Goal: Task Accomplishment & Management: Manage account settings

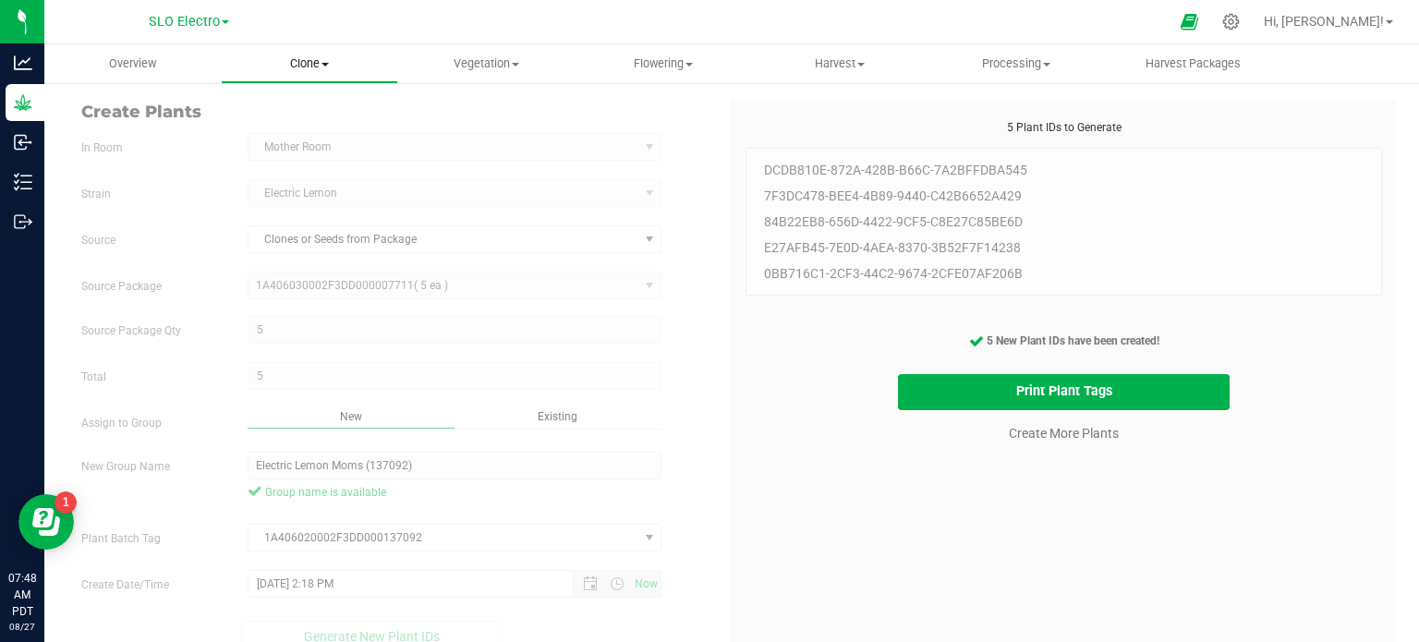
click at [294, 78] on uib-tab-heading "Clone Create plants Cloning groups Cloning plant batches Apply to plants" at bounding box center [309, 63] width 175 height 37
click at [318, 131] on span "Cloning groups" at bounding box center [290, 134] width 139 height 16
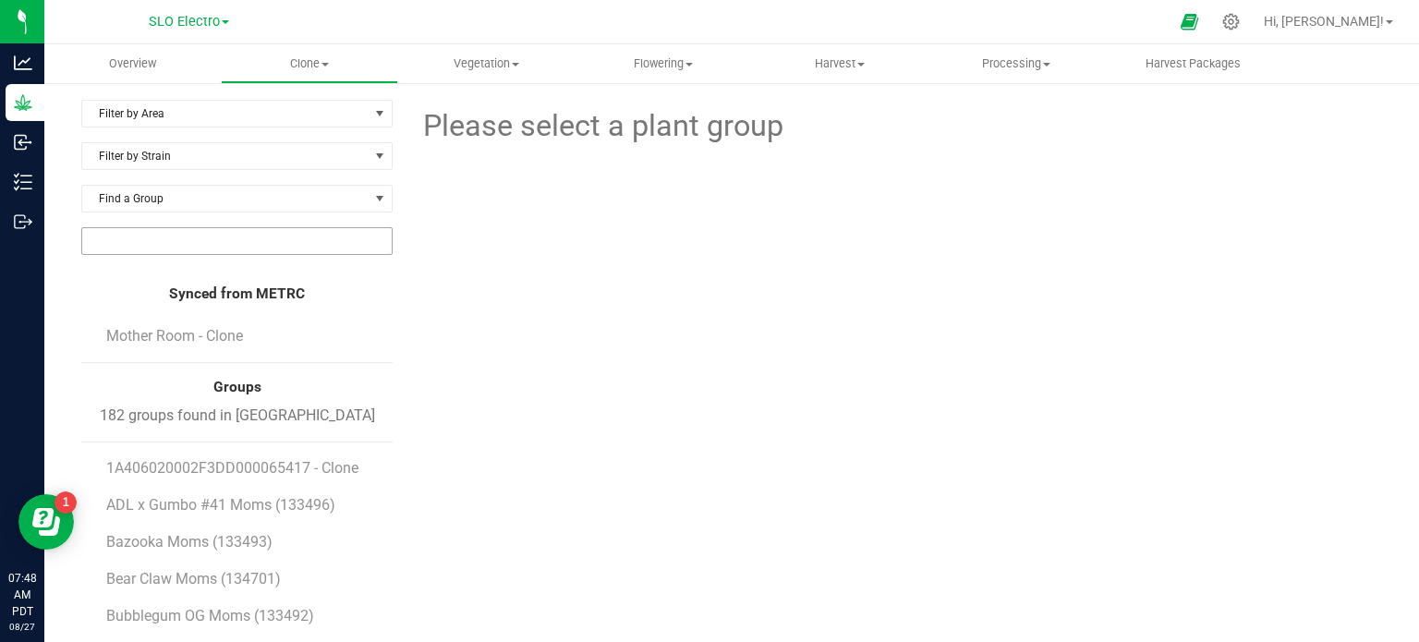
click at [164, 235] on input "NO DATA FOUND" at bounding box center [236, 241] width 309 height 26
click at [236, 269] on li "1A406020002F3DD000133265" at bounding box center [235, 273] width 306 height 31
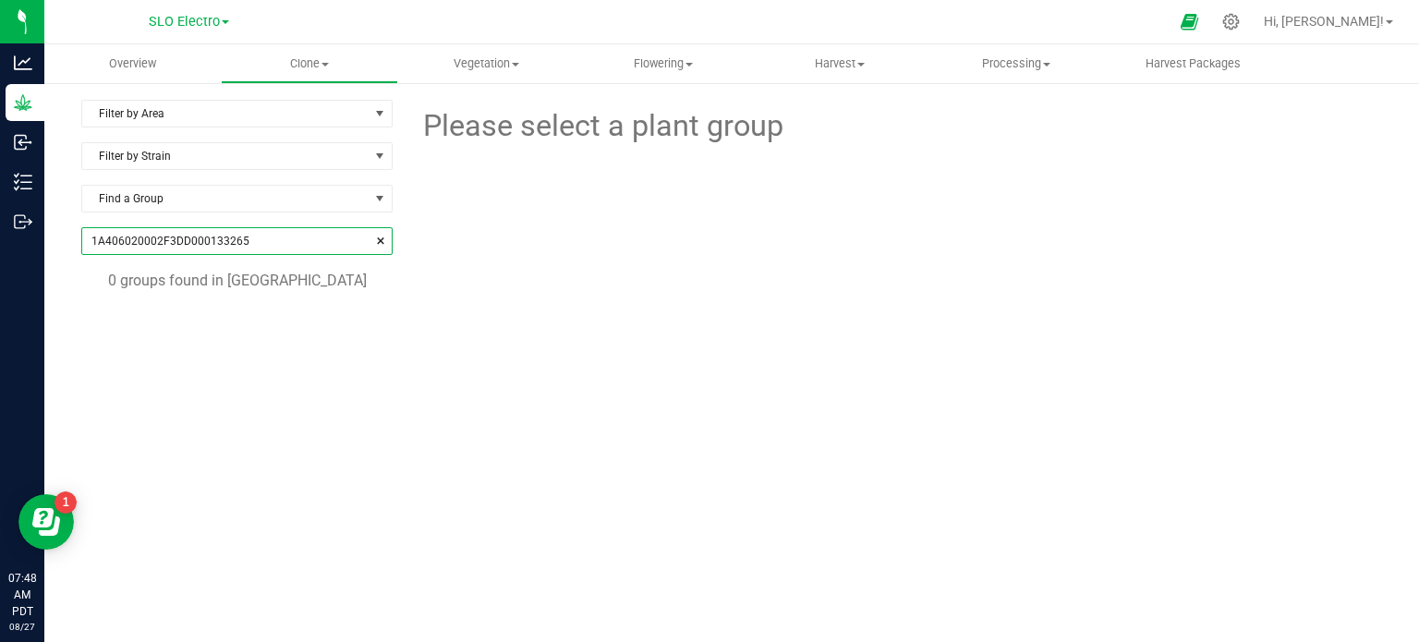
click at [170, 246] on input "1A406020002F3DD000133265" at bounding box center [236, 241] width 309 height 26
type input "1A406020002F3DD000133265"
click at [509, 50] on uib-tab-heading "Vegetation Veg groups Veg plant batches Mother groups Mother plant batches Appl…" at bounding box center [486, 63] width 175 height 37
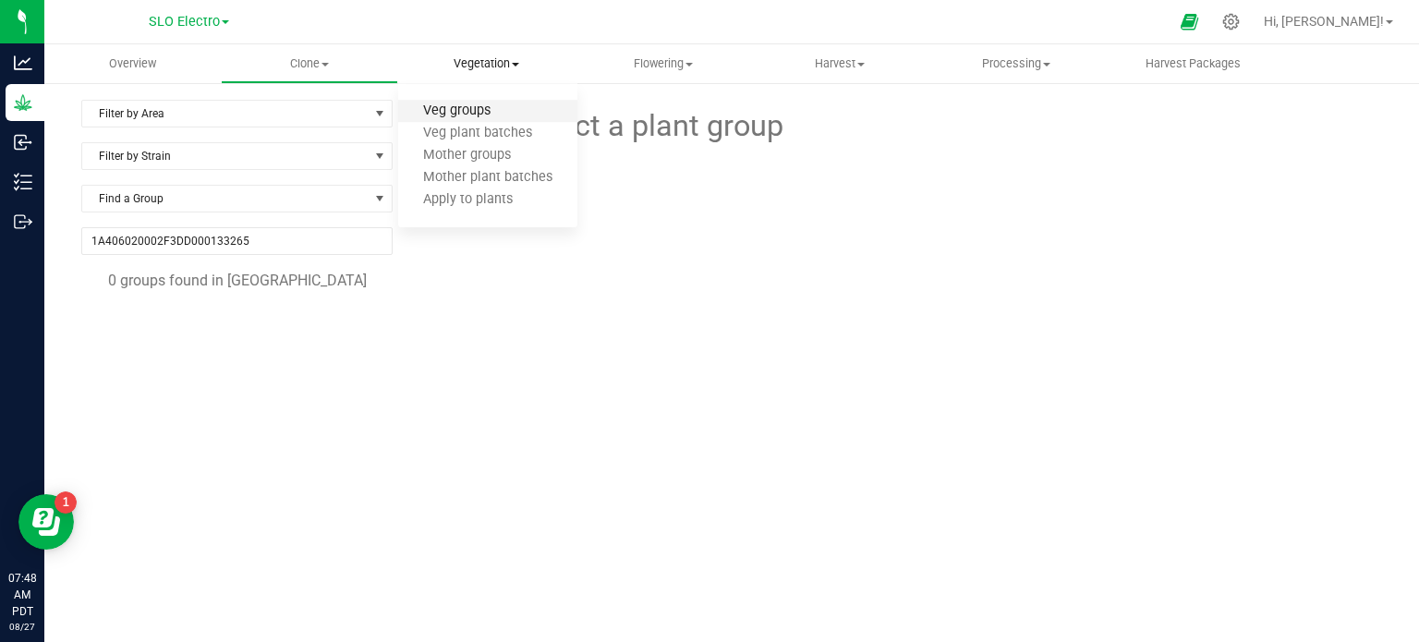
click at [490, 115] on span "Veg groups" at bounding box center [456, 111] width 117 height 16
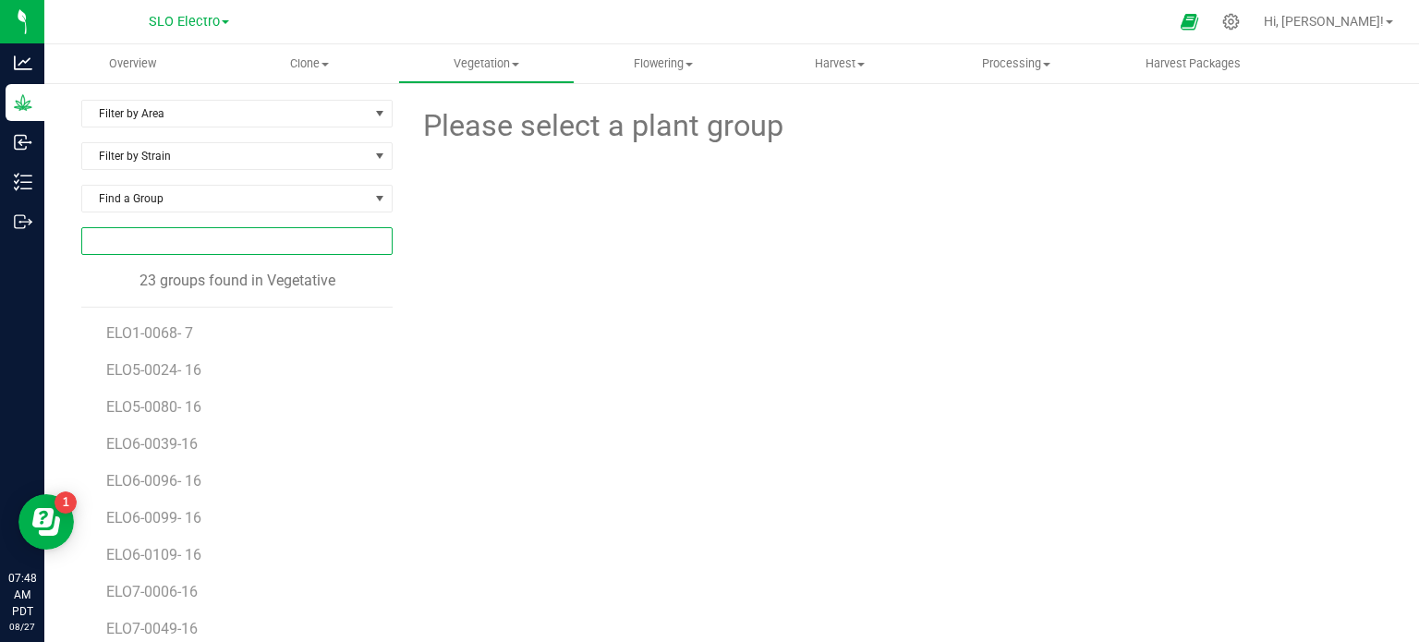
click at [177, 237] on input "NO DATA FOUND" at bounding box center [236, 241] width 309 height 26
click at [201, 272] on li "1A406020002F3DD000133265" at bounding box center [235, 273] width 306 height 31
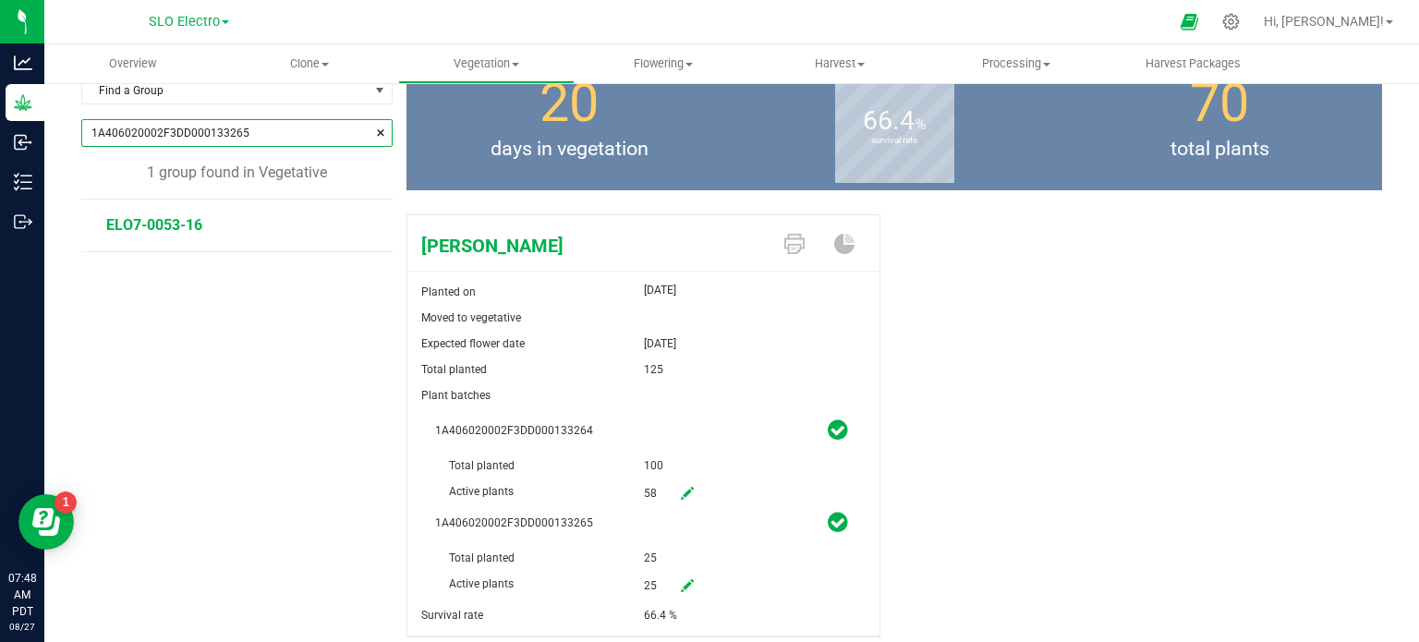
scroll to position [167, 0]
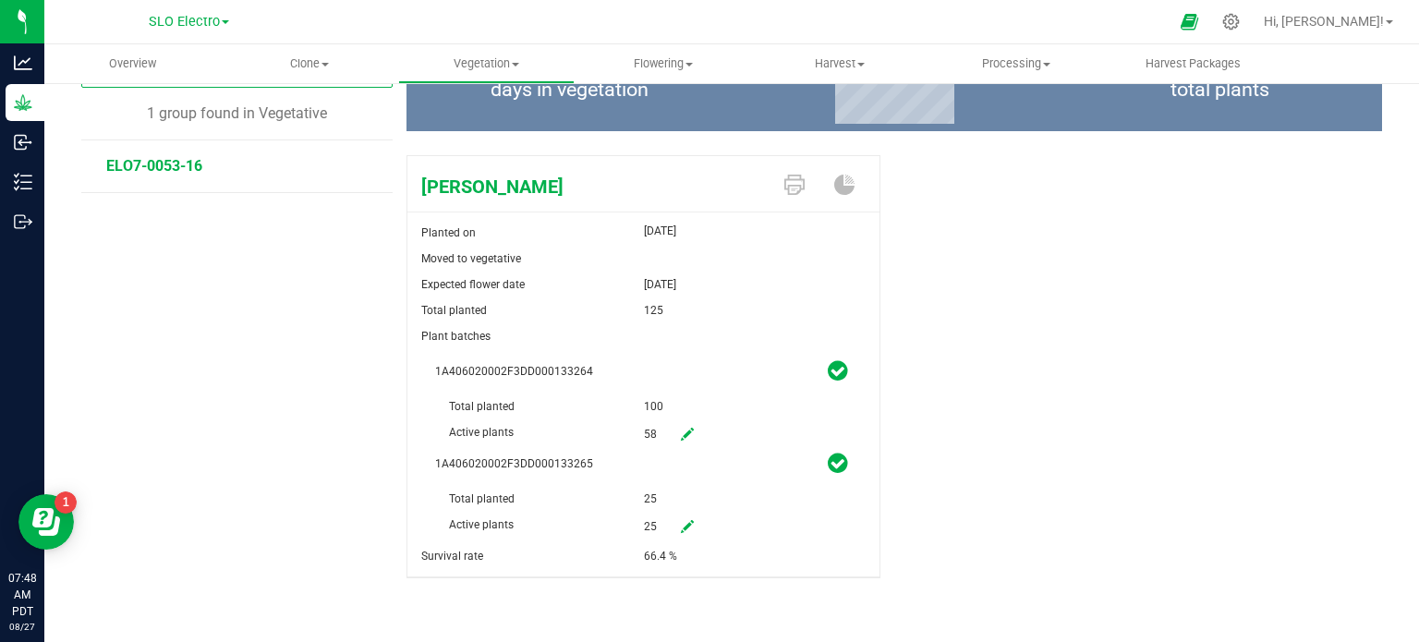
type input "1A406020002F3DD000133265"
click at [681, 435] on icon at bounding box center [687, 434] width 13 height 13
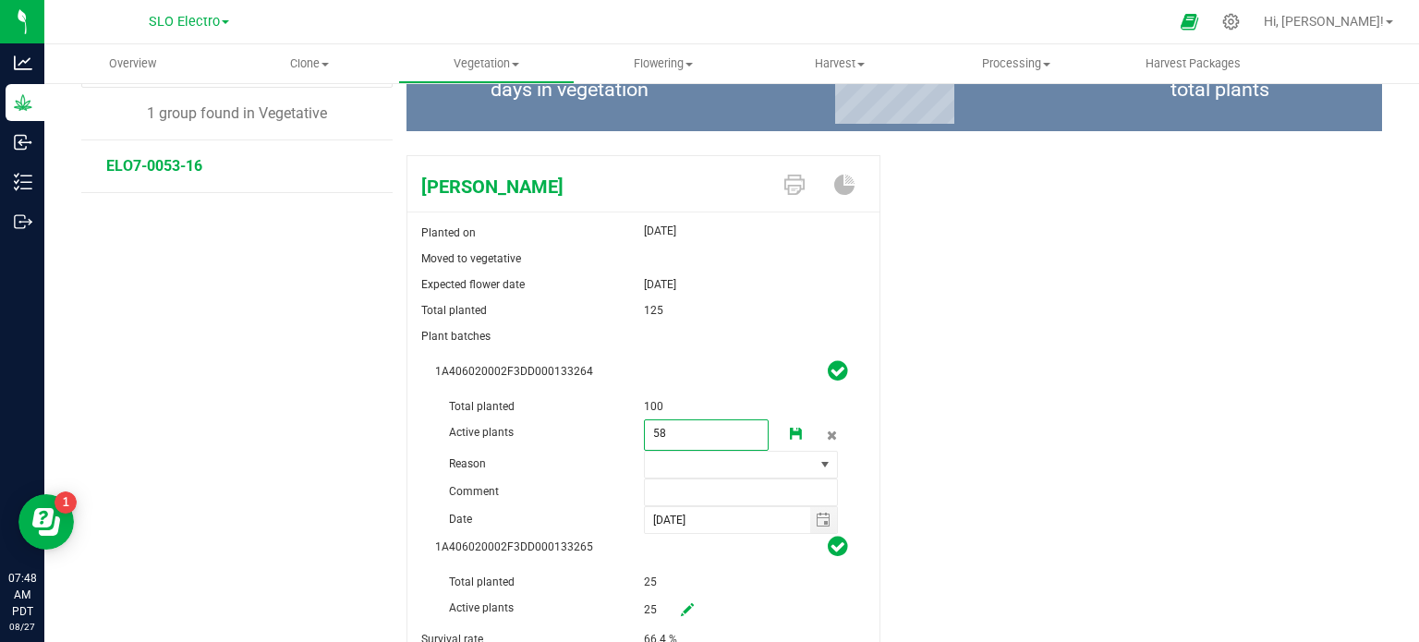
drag, startPoint x: 676, startPoint y: 435, endPoint x: 587, endPoint y: 438, distance: 88.7
click at [587, 393] on div "Active plants 58 58" at bounding box center [643, 393] width 417 height 0
type input "45"
click at [769, 465] on span at bounding box center [730, 465] width 170 height 26
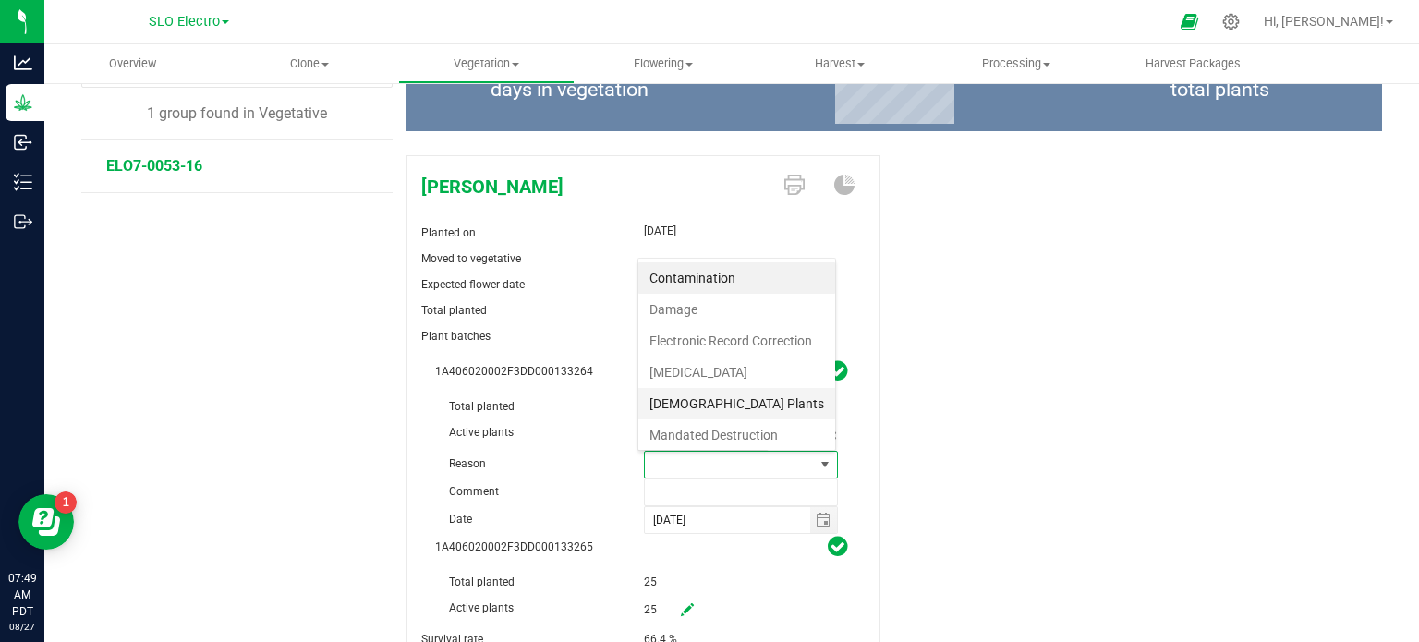
scroll to position [27, 189]
click at [735, 369] on li "[MEDICAL_DATA]" at bounding box center [736, 372] width 197 height 31
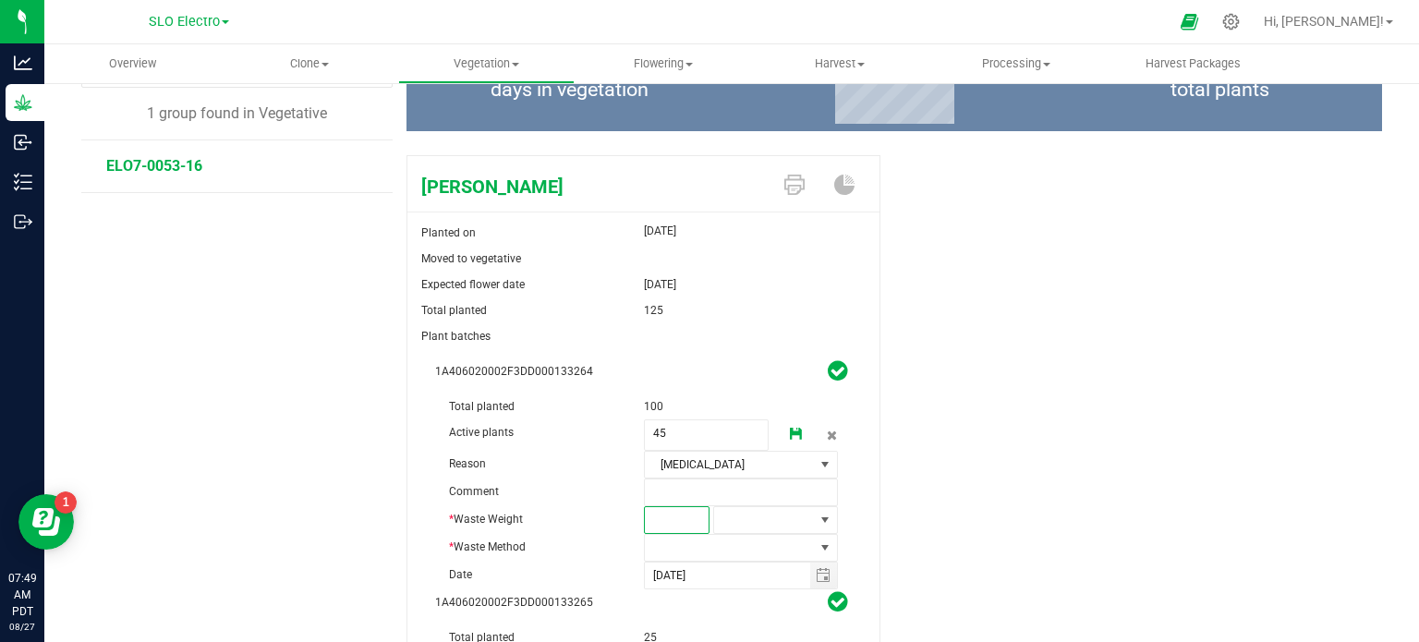
click at [655, 521] on span at bounding box center [677, 520] width 66 height 28
click at [667, 514] on input "text" at bounding box center [677, 520] width 65 height 26
type input "600"
type input "600.0000"
click at [728, 510] on span at bounding box center [764, 520] width 100 height 26
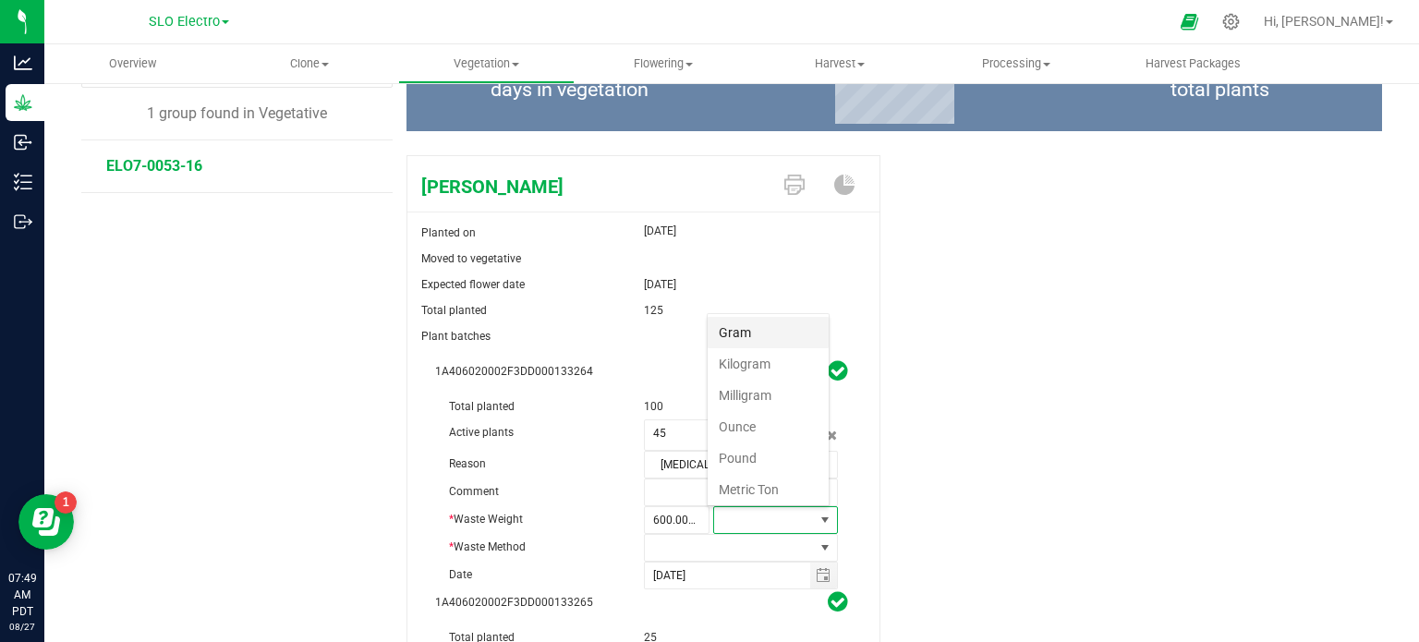
scroll to position [27, 121]
click at [727, 325] on li "Gram" at bounding box center [767, 332] width 121 height 31
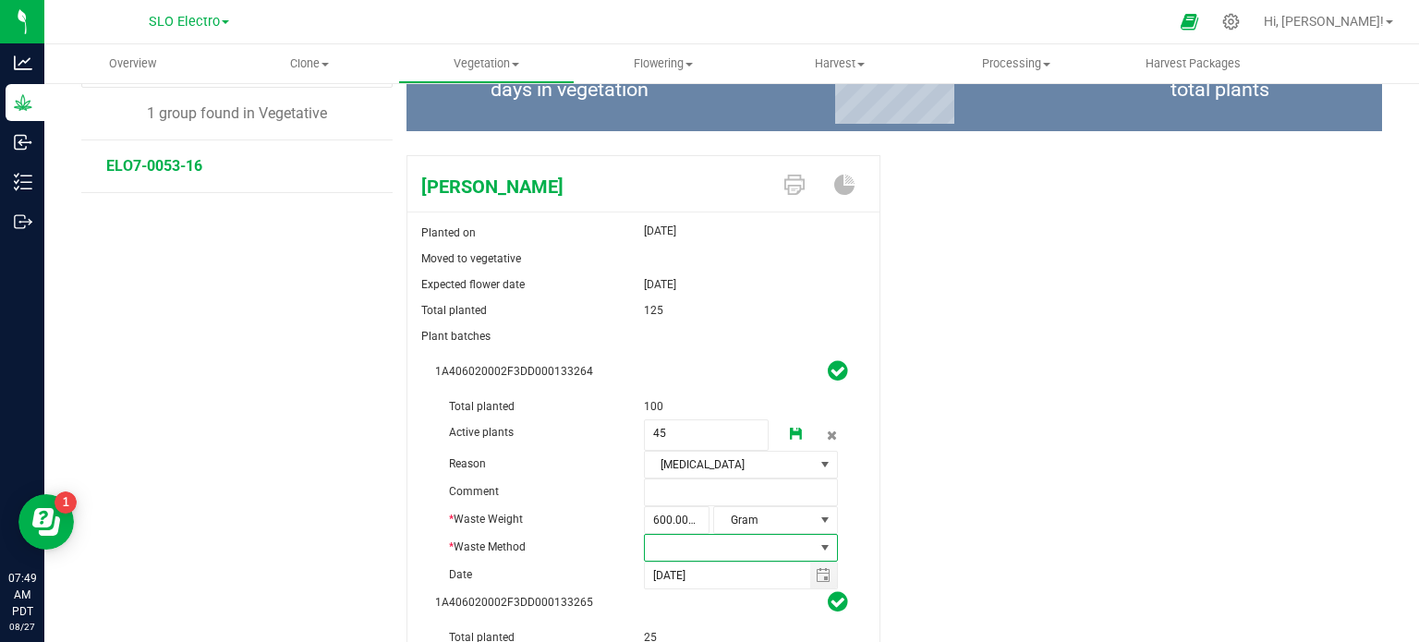
click at [744, 550] on span at bounding box center [730, 548] width 170 height 26
click at [716, 487] on li "Self-Hauler" at bounding box center [733, 482] width 190 height 31
drag, startPoint x: 963, startPoint y: 525, endPoint x: 960, endPoint y: 503, distance: 21.6
click at [963, 524] on div "[PERSON_NAME] Planted on [DATE] Moved to vegetative Expected flower date [DATE]…" at bounding box center [893, 456] width 975 height 616
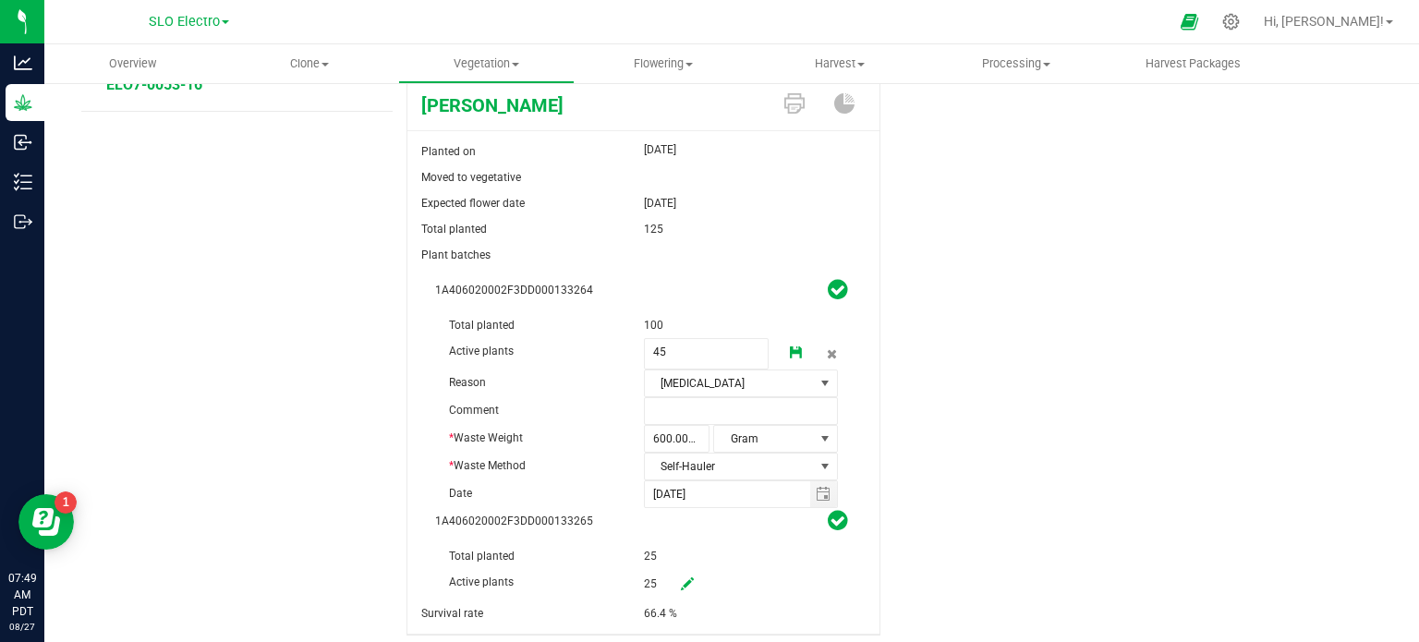
scroll to position [305, 0]
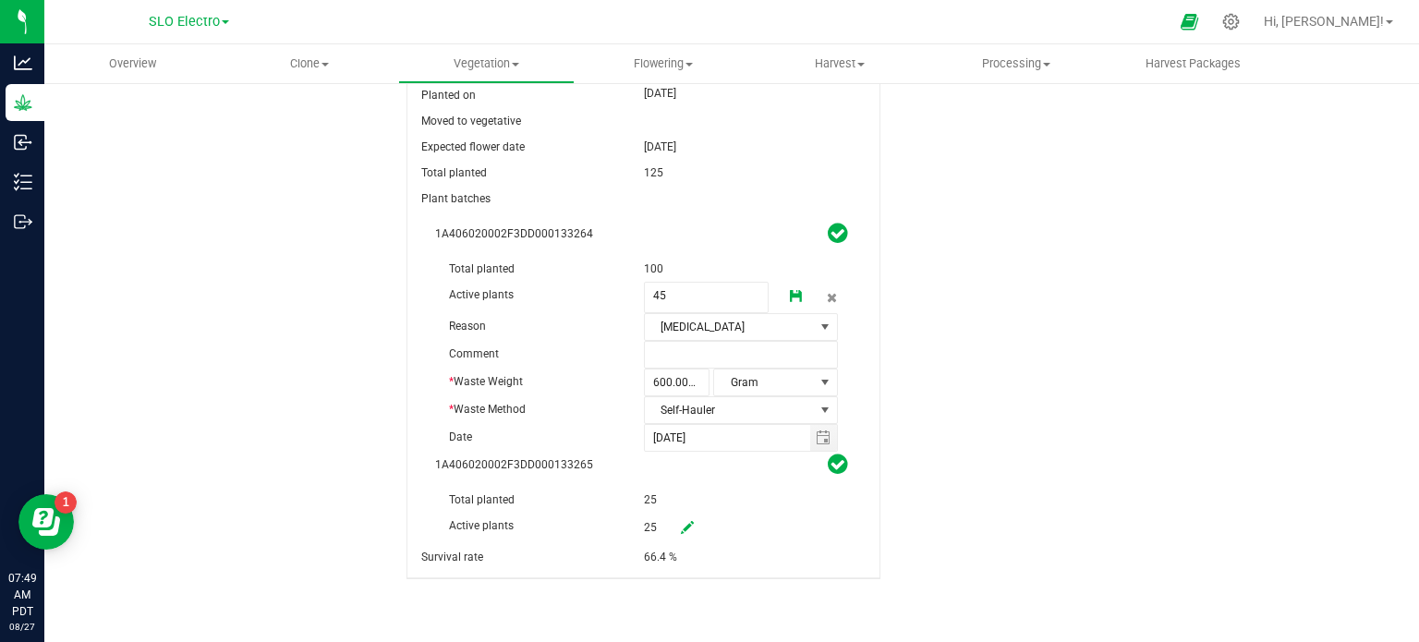
click at [791, 298] on icon at bounding box center [796, 296] width 13 height 13
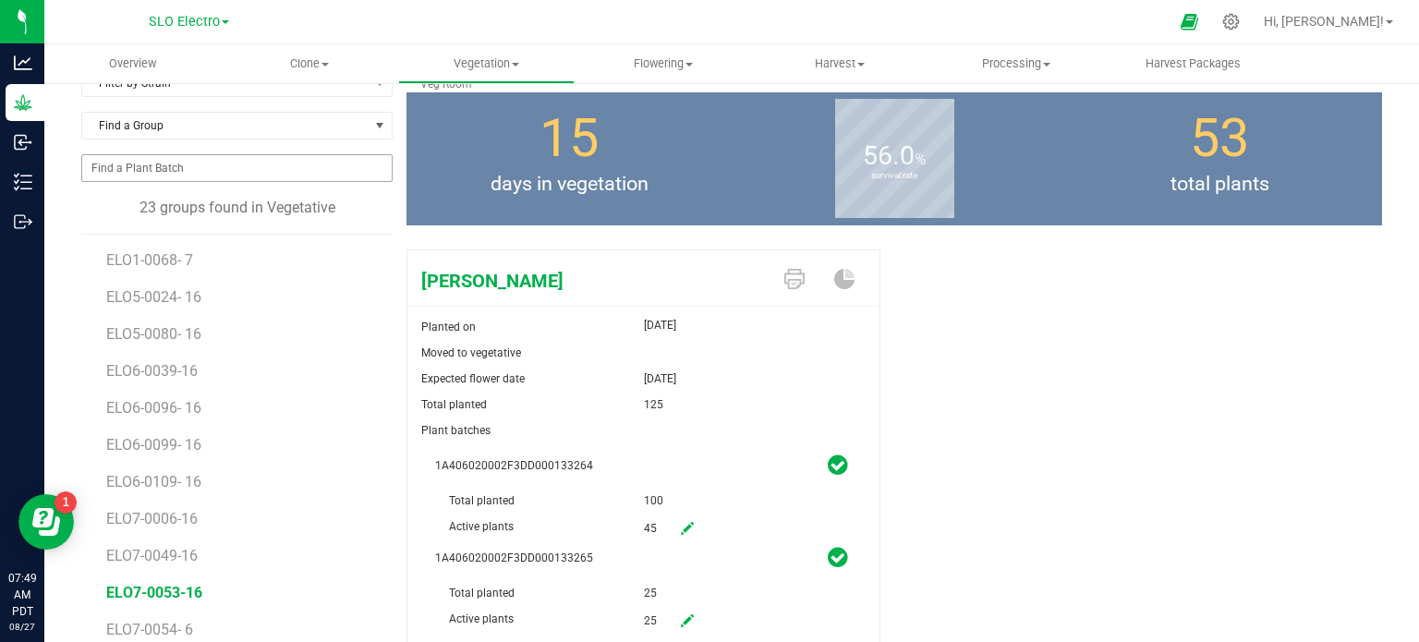
scroll to position [0, 0]
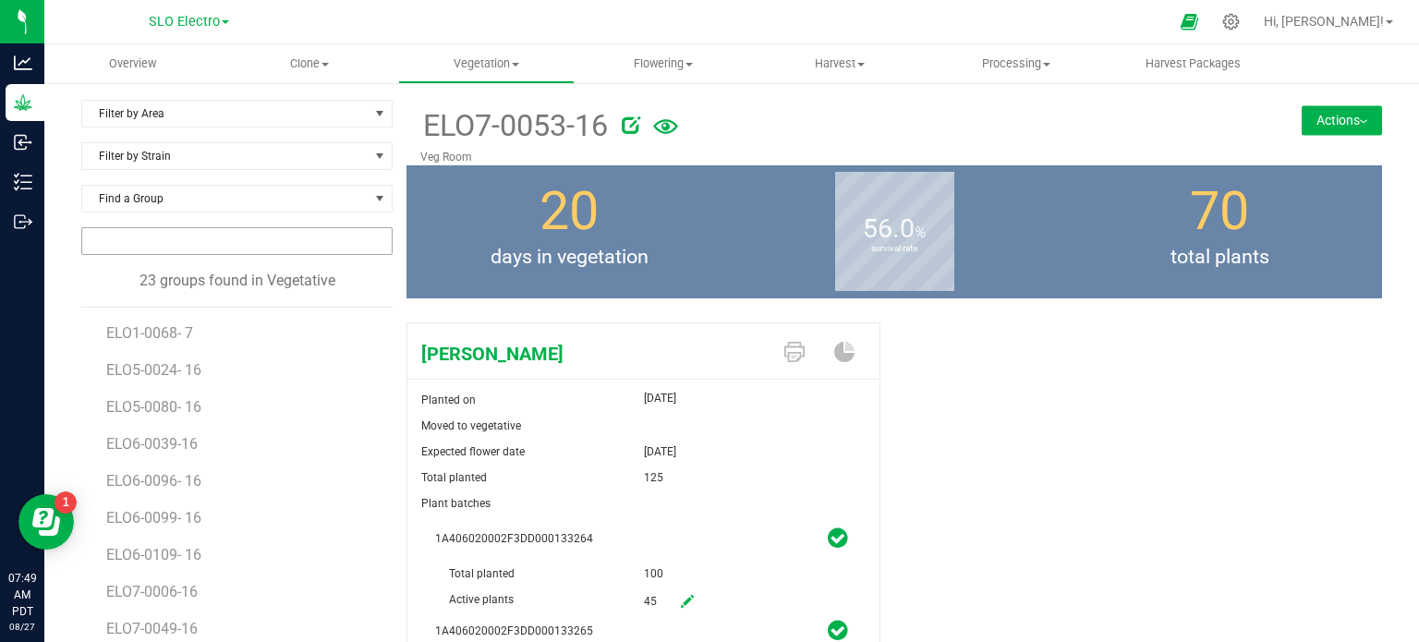
click at [233, 231] on input "NO DATA FOUND" at bounding box center [236, 241] width 309 height 26
click at [288, 271] on li "1A406020002F3DD000133261" at bounding box center [235, 273] width 306 height 31
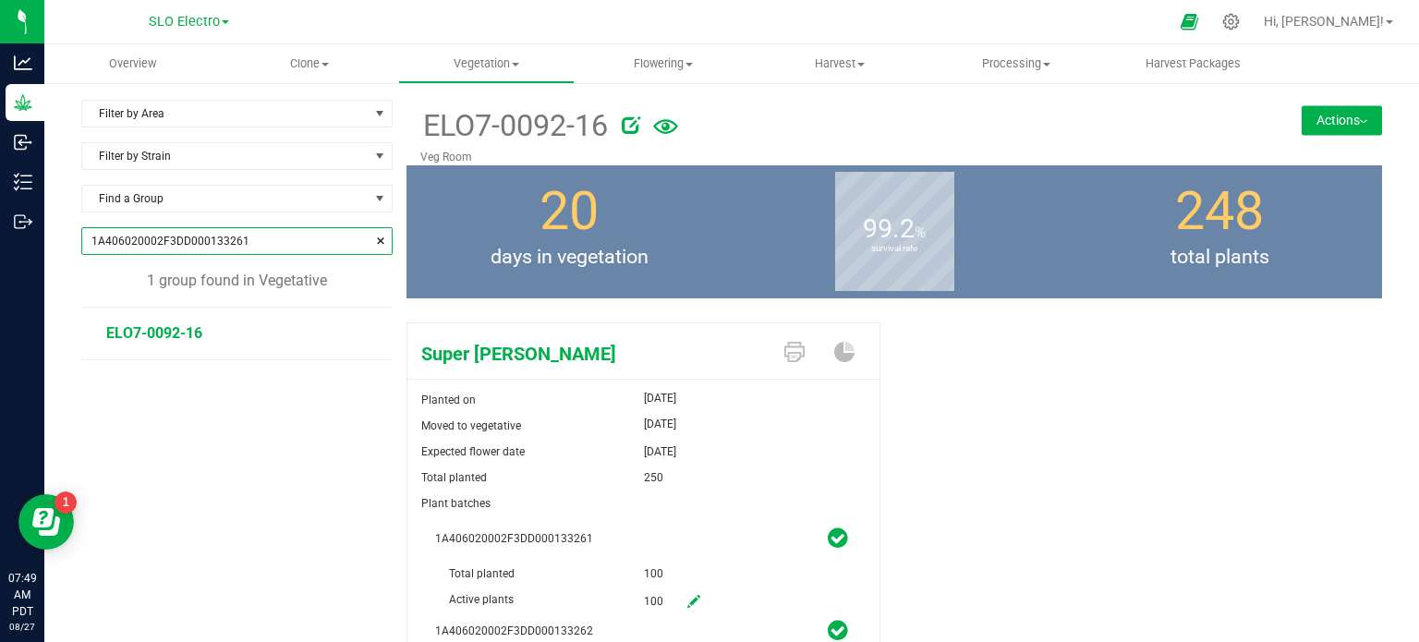
type input "1A406020002F3DD000133261"
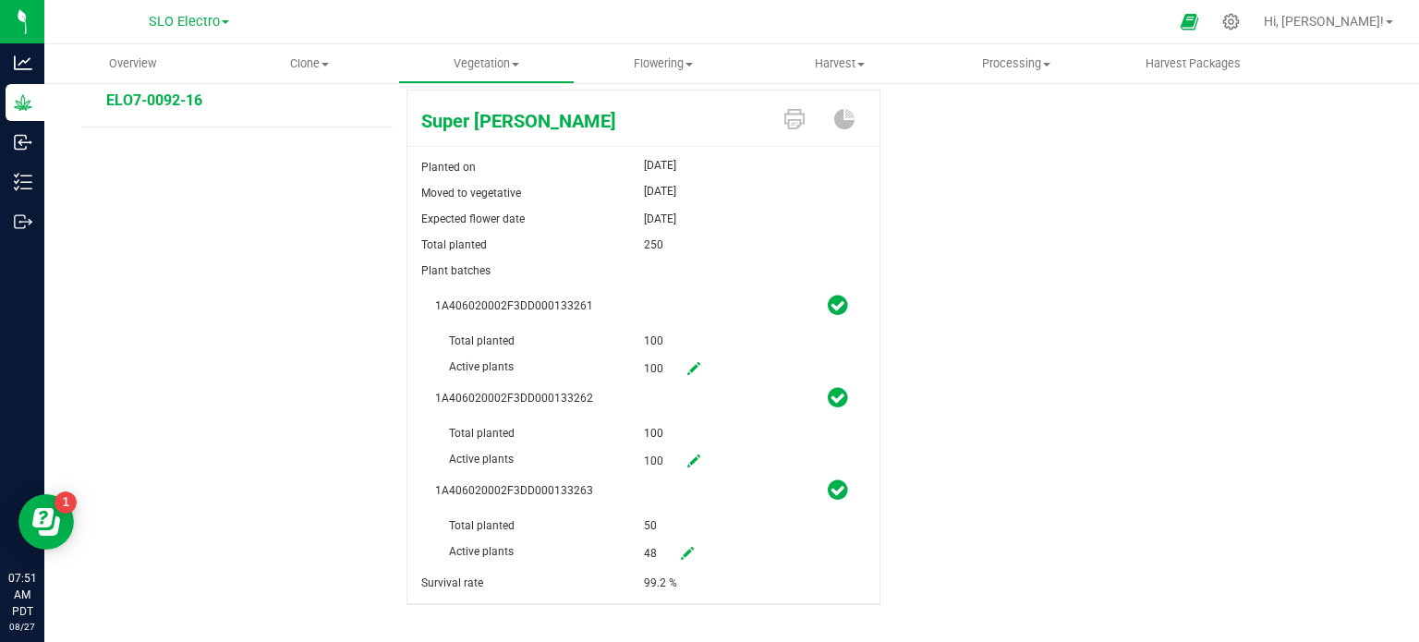
scroll to position [260, 0]
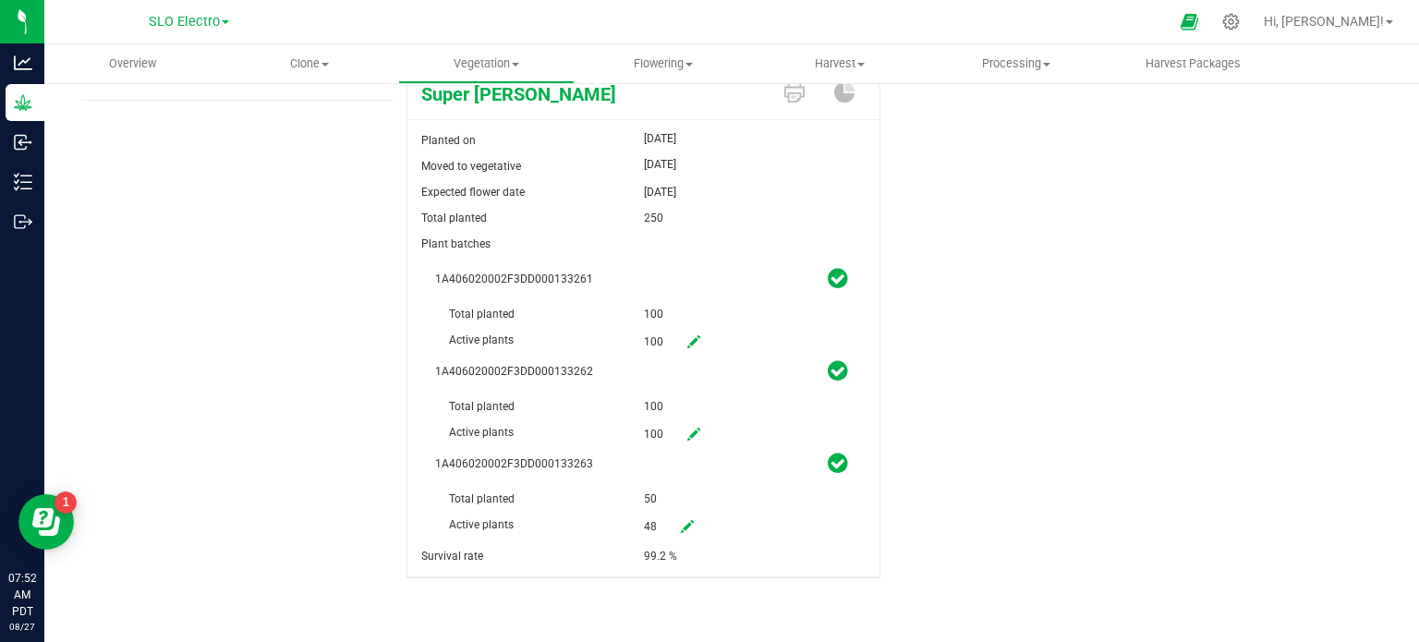
click at [687, 435] on icon at bounding box center [693, 434] width 13 height 13
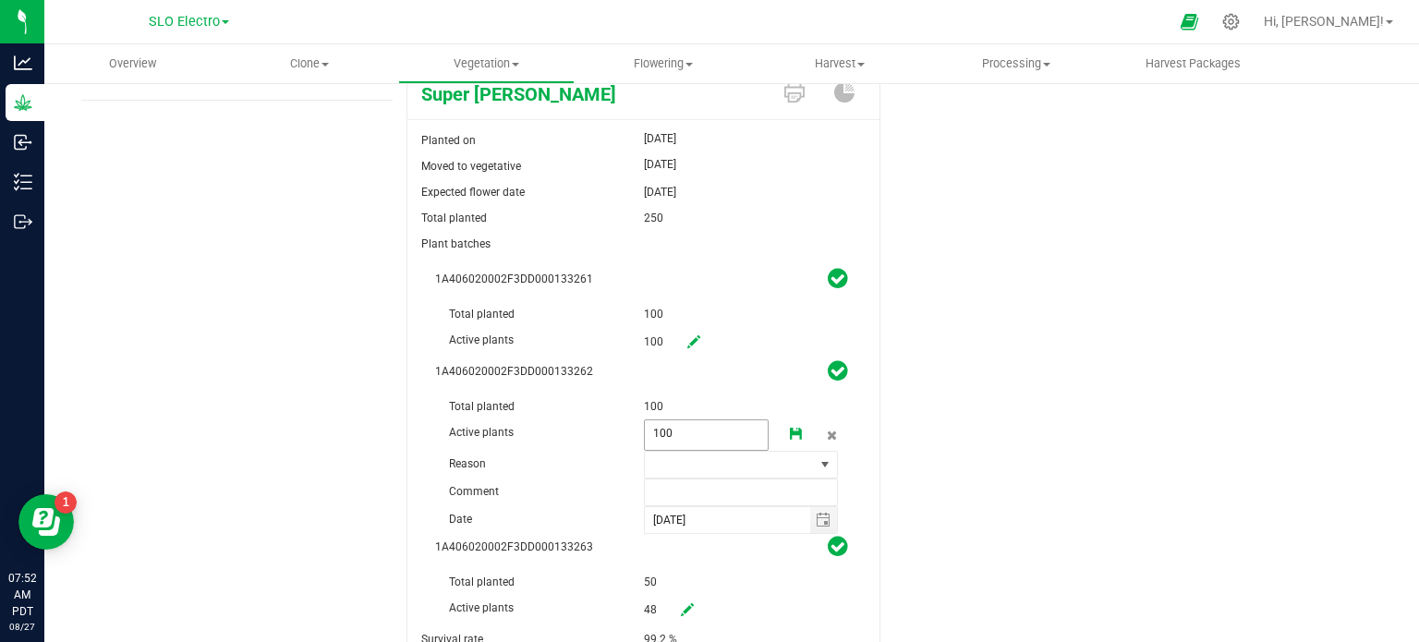
drag, startPoint x: 672, startPoint y: 431, endPoint x: 571, endPoint y: 417, distance: 102.7
click at [571, 417] on div "1A406020002F3DD000133262 Total planted 100 Active plants 100 100 Reason Comment" at bounding box center [643, 445] width 444 height 175
type input "80"
click at [686, 476] on span at bounding box center [730, 465] width 170 height 26
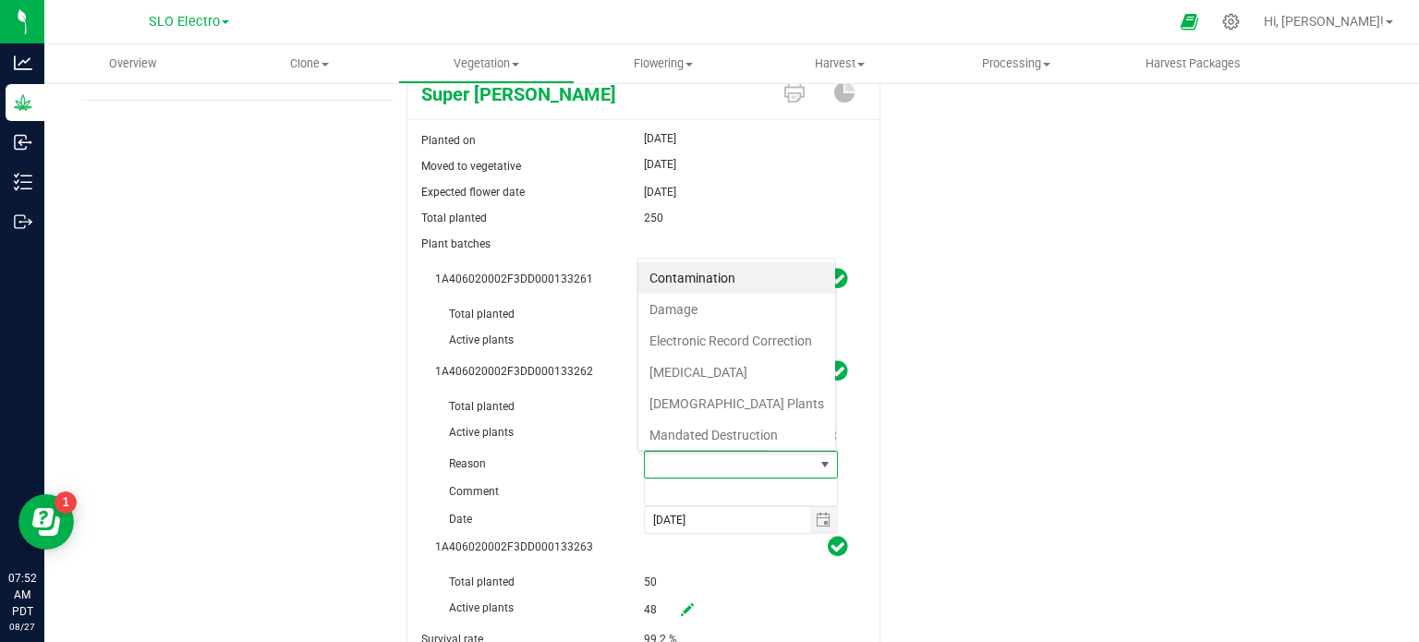
scroll to position [27, 189]
click at [694, 376] on li "[MEDICAL_DATA]" at bounding box center [736, 372] width 197 height 31
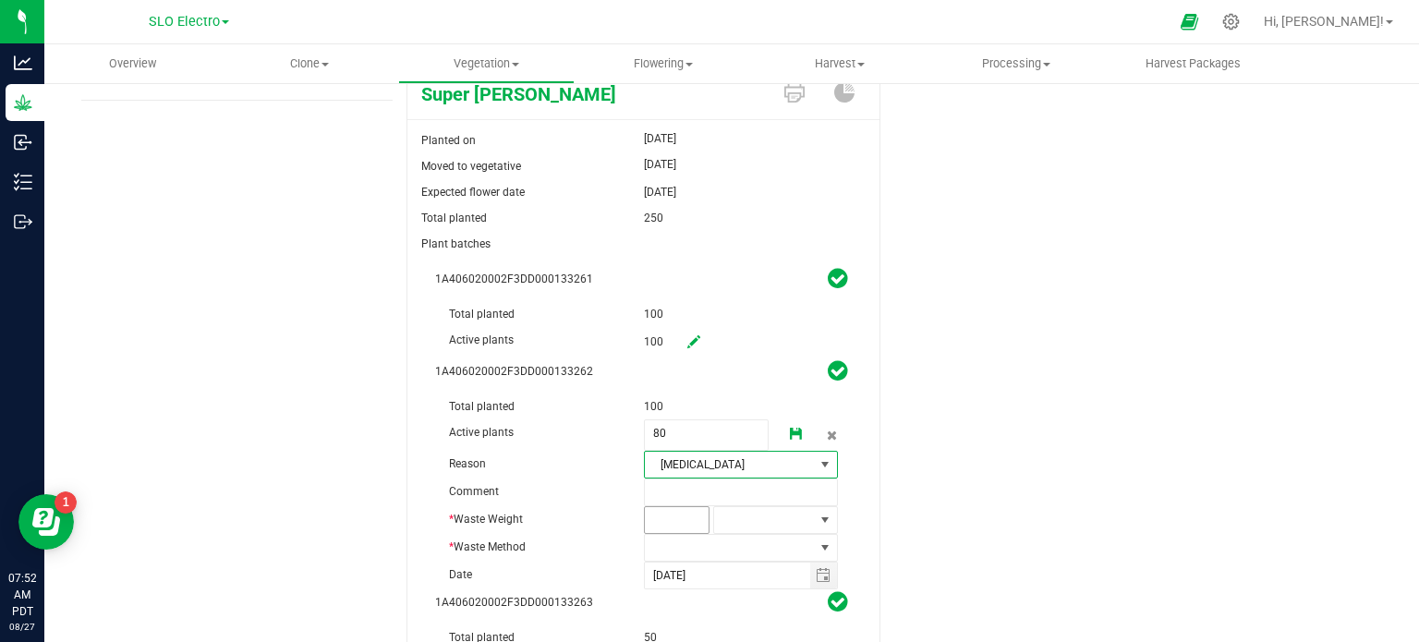
click at [677, 531] on span at bounding box center [677, 520] width 66 height 28
click at [669, 525] on span at bounding box center [677, 520] width 66 height 28
type input "830"
type input "830.0000"
click at [773, 519] on span at bounding box center [764, 520] width 100 height 26
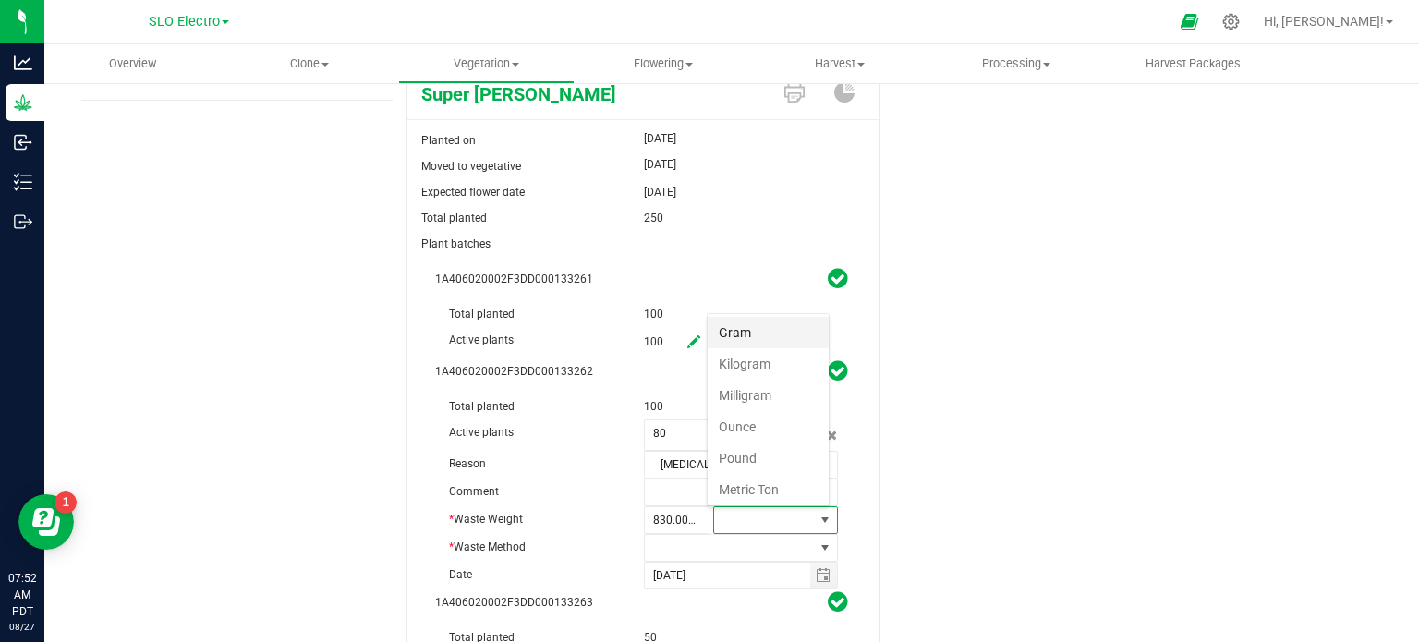
scroll to position [27, 121]
click at [761, 322] on li "Gram" at bounding box center [767, 332] width 121 height 31
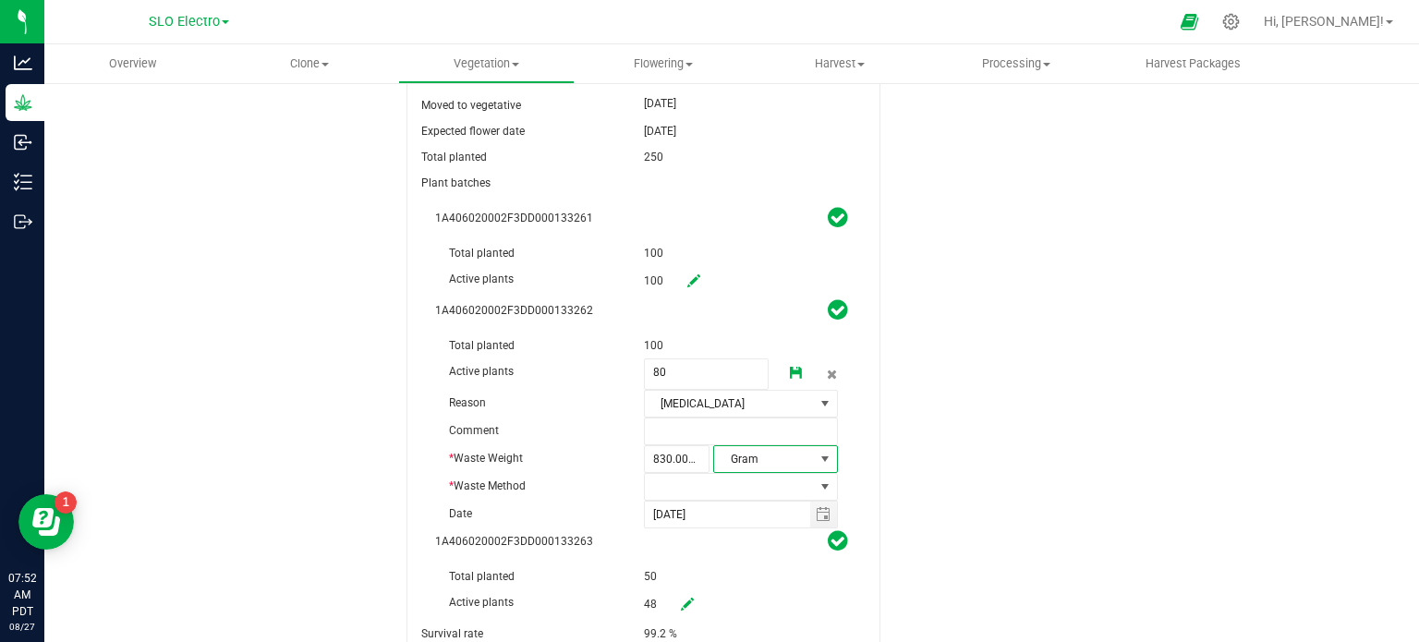
scroll to position [352, 0]
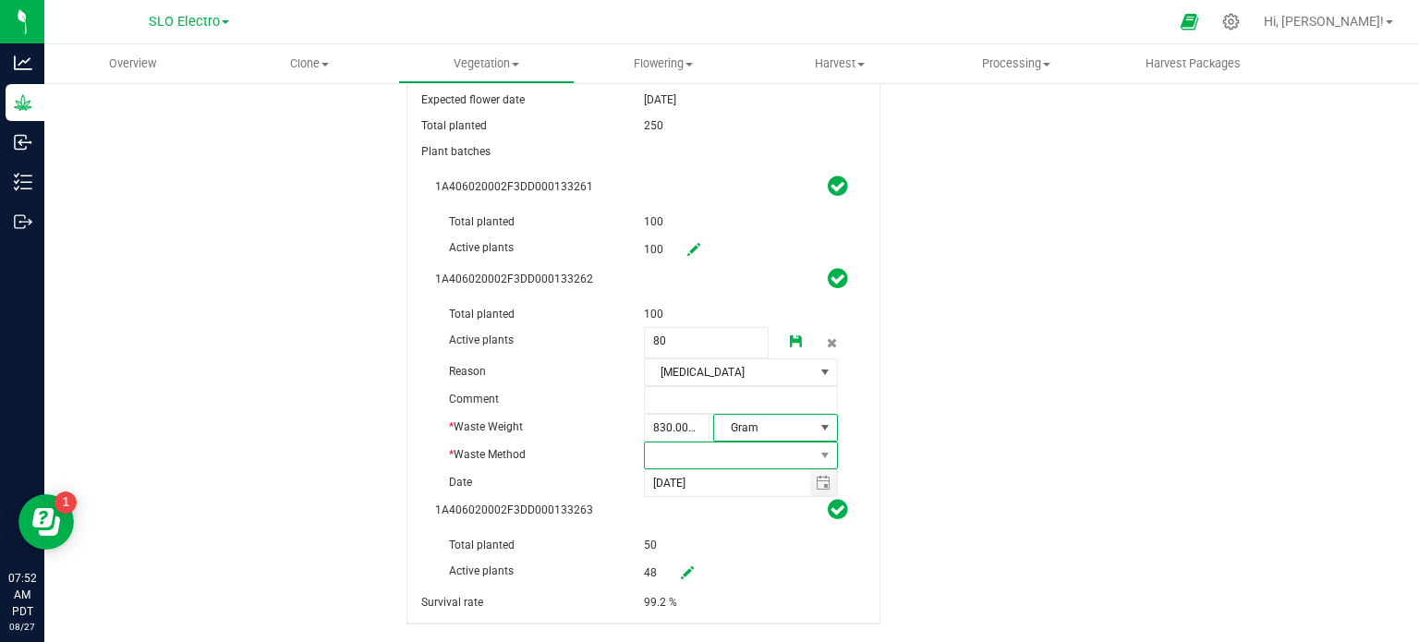
click at [750, 458] on span at bounding box center [730, 455] width 170 height 26
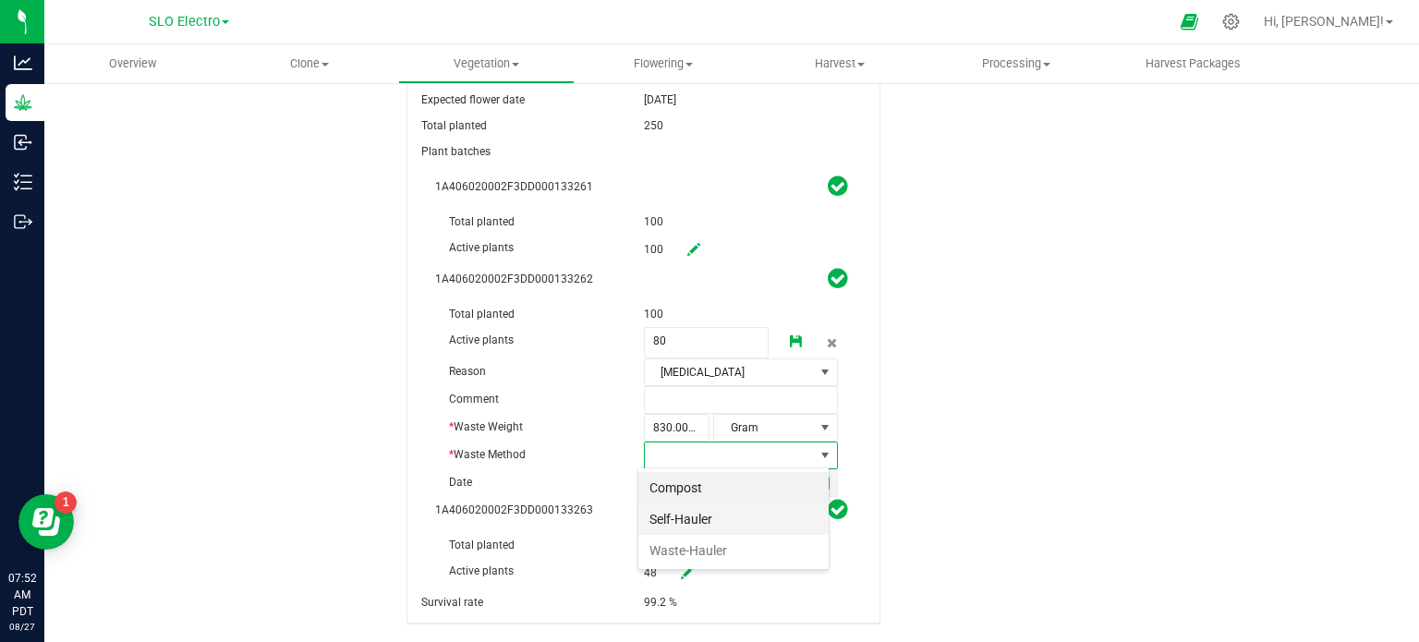
click at [702, 518] on li "Self-Hauler" at bounding box center [733, 518] width 190 height 31
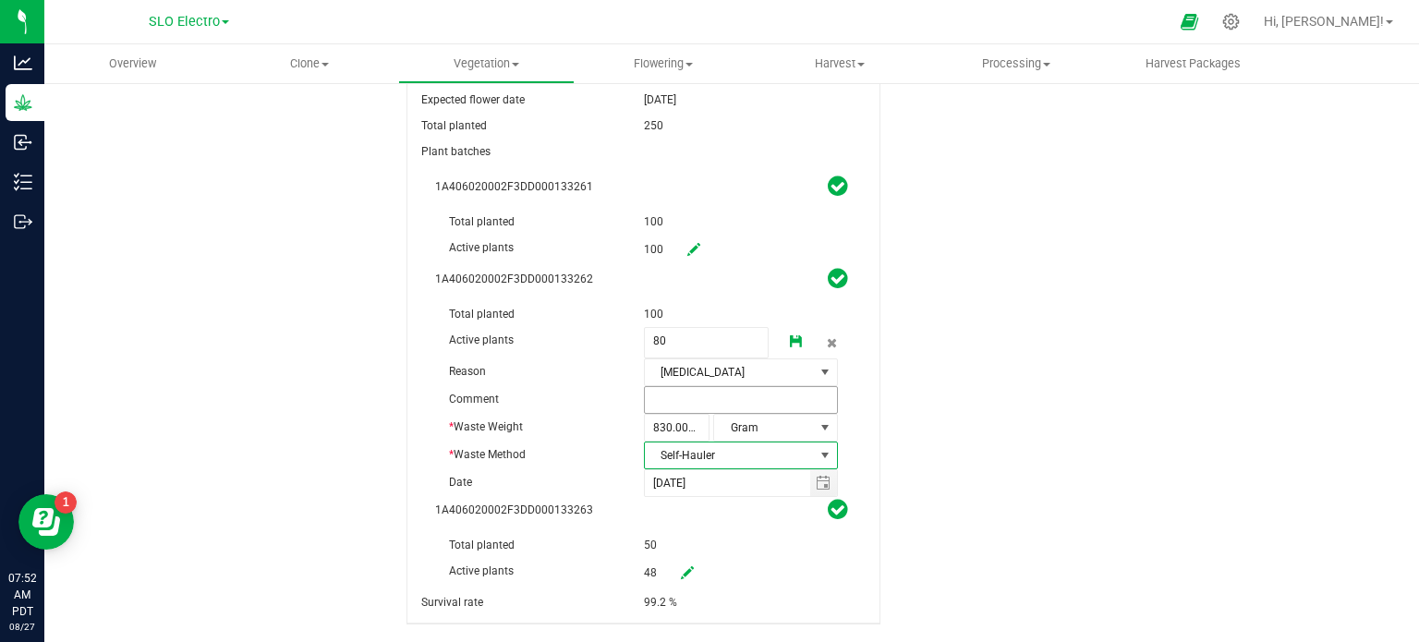
drag, startPoint x: 1070, startPoint y: 524, endPoint x: 816, endPoint y: 402, distance: 280.9
click at [1061, 513] on div "Super [PERSON_NAME] Planted on [DATE] Moved to vegetative [DATE] Expected flowe…" at bounding box center [893, 317] width 975 height 708
click at [790, 336] on icon at bounding box center [796, 341] width 13 height 13
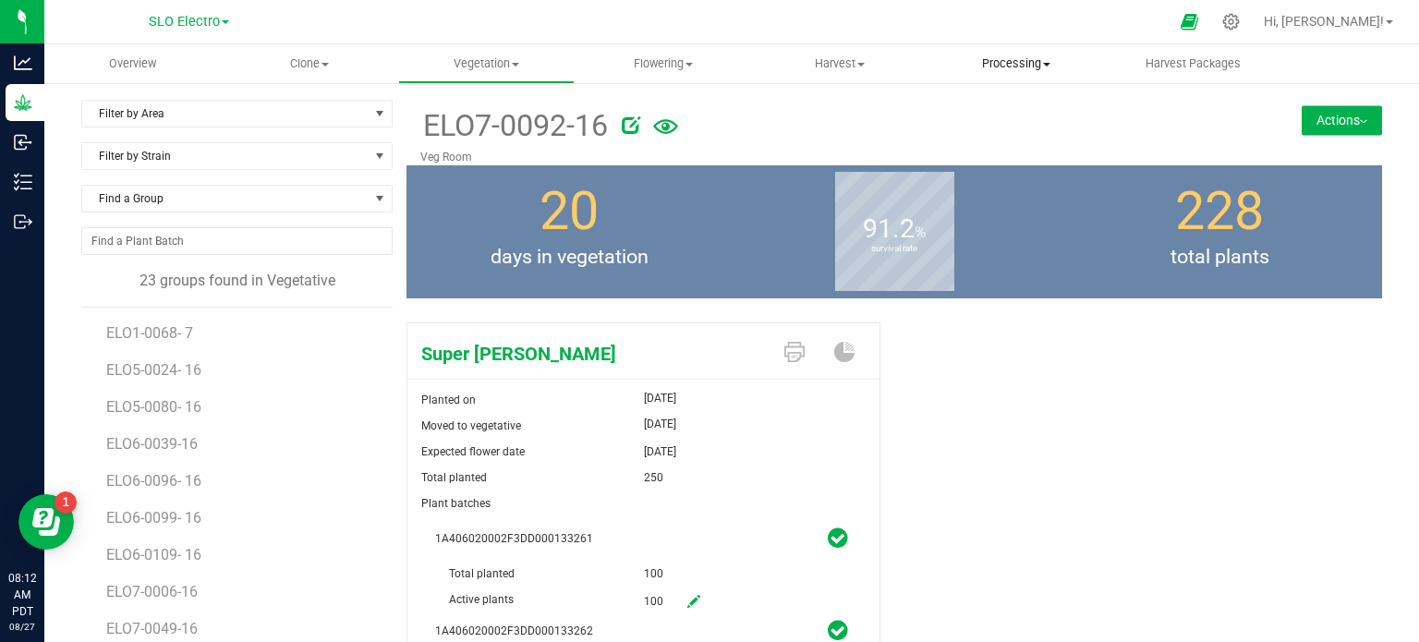
click at [990, 72] on uib-tab-heading "Processing Create package Processing harvests Processing plants Completed harve…" at bounding box center [1016, 63] width 175 height 37
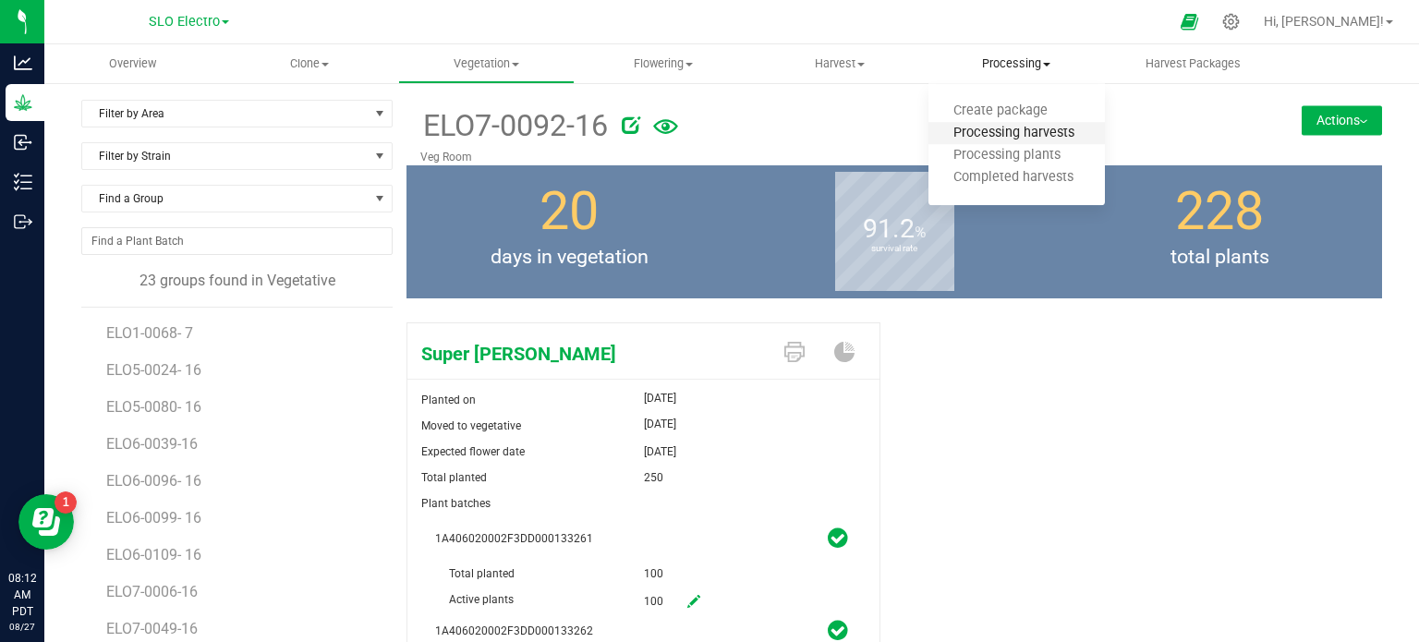
click at [1001, 137] on span "Processing harvests" at bounding box center [1013, 134] width 171 height 16
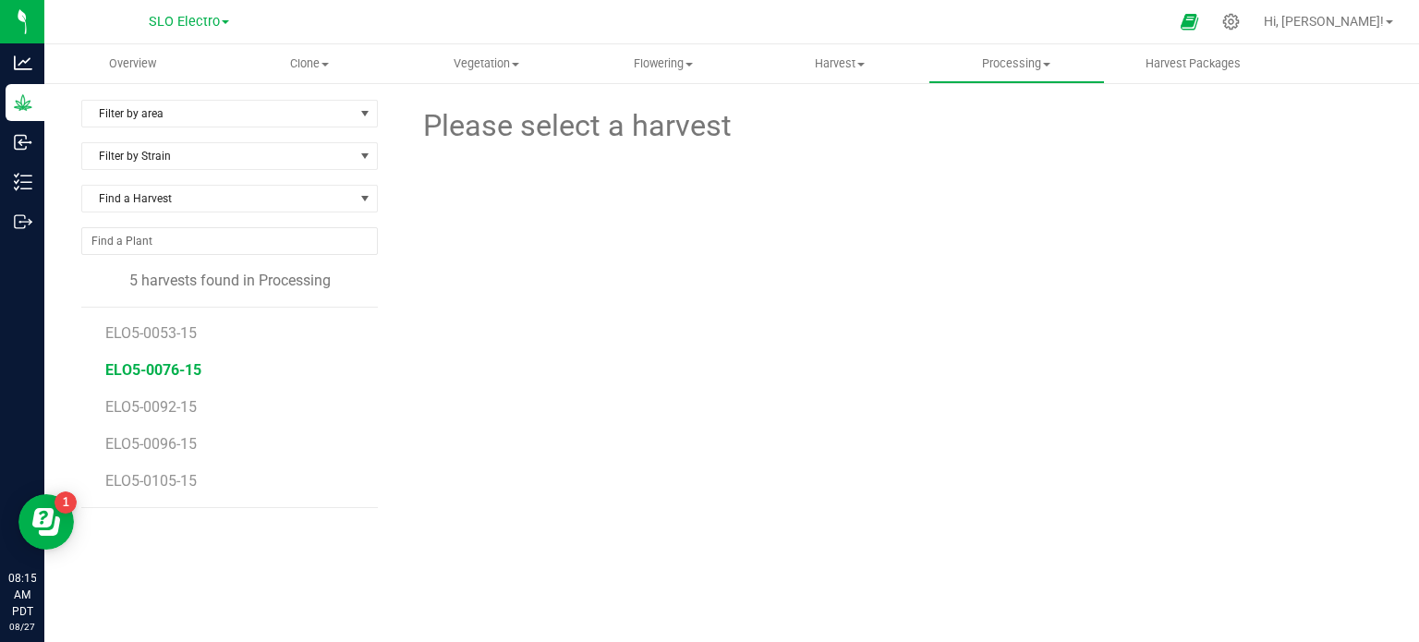
click at [188, 375] on span "ELO5-0076-15" at bounding box center [153, 370] width 96 height 18
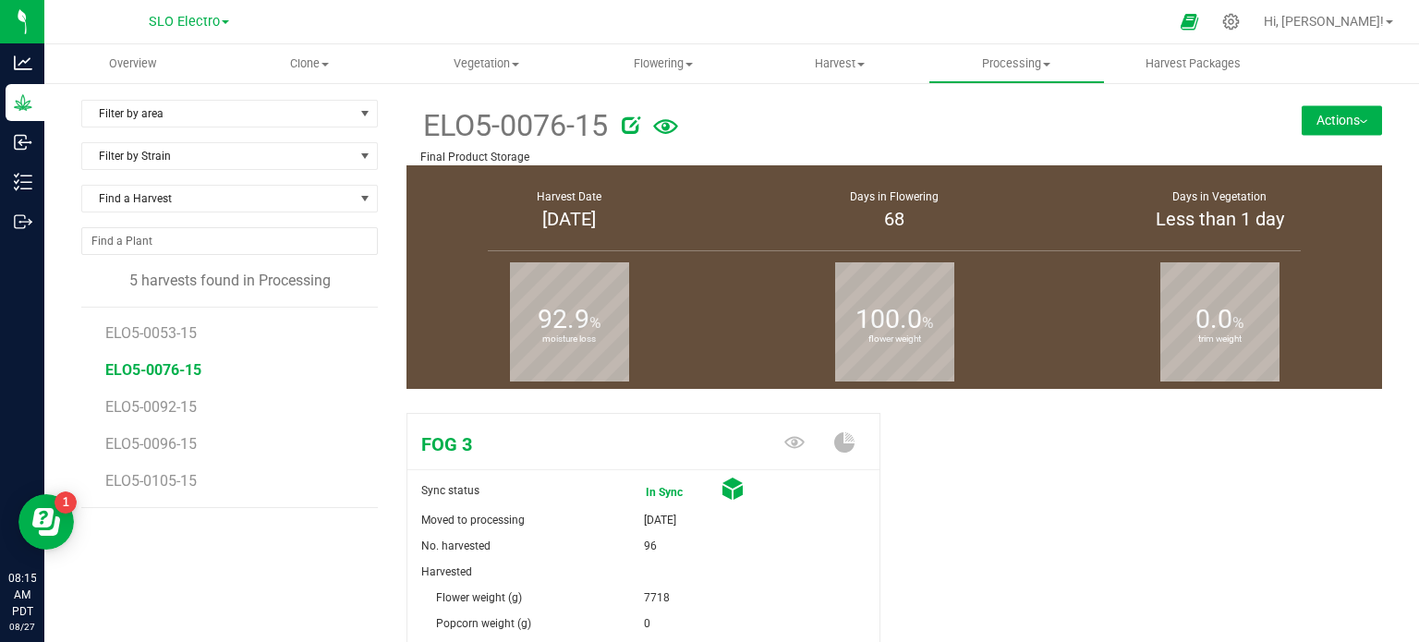
click at [1337, 134] on button "Actions" at bounding box center [1341, 120] width 80 height 30
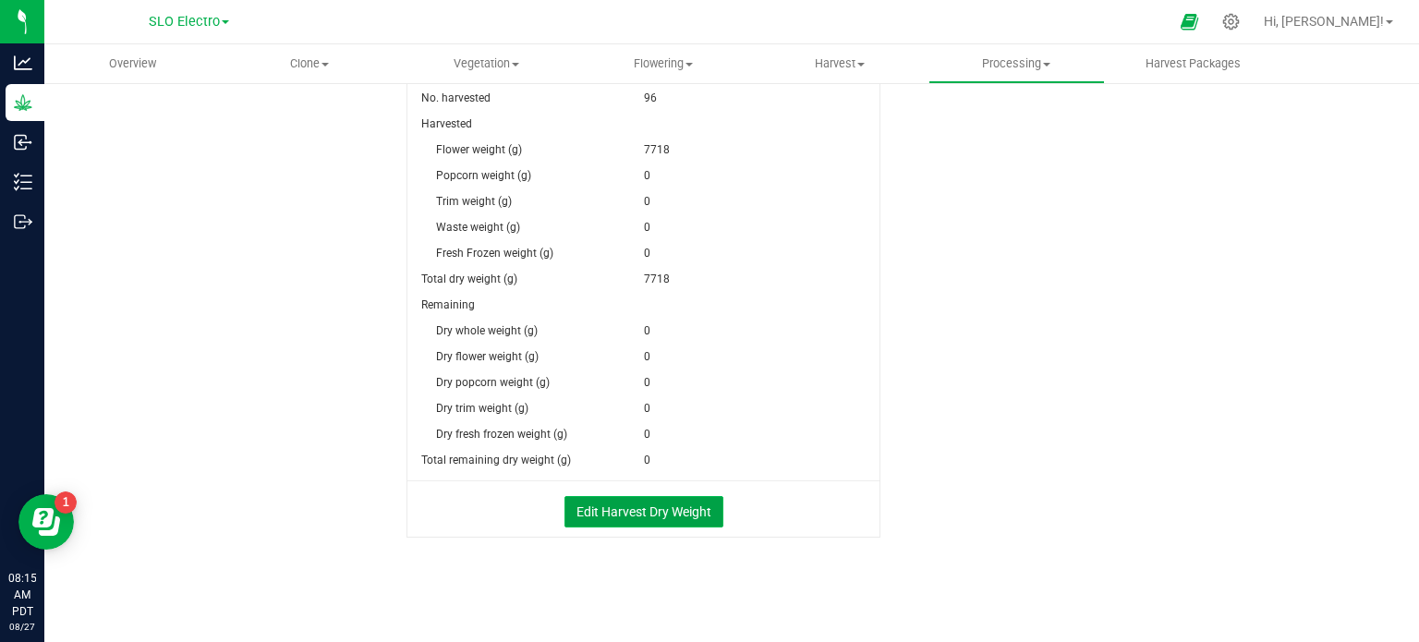
click at [650, 513] on button "Edit Harvest Dry Weight" at bounding box center [643, 511] width 159 height 31
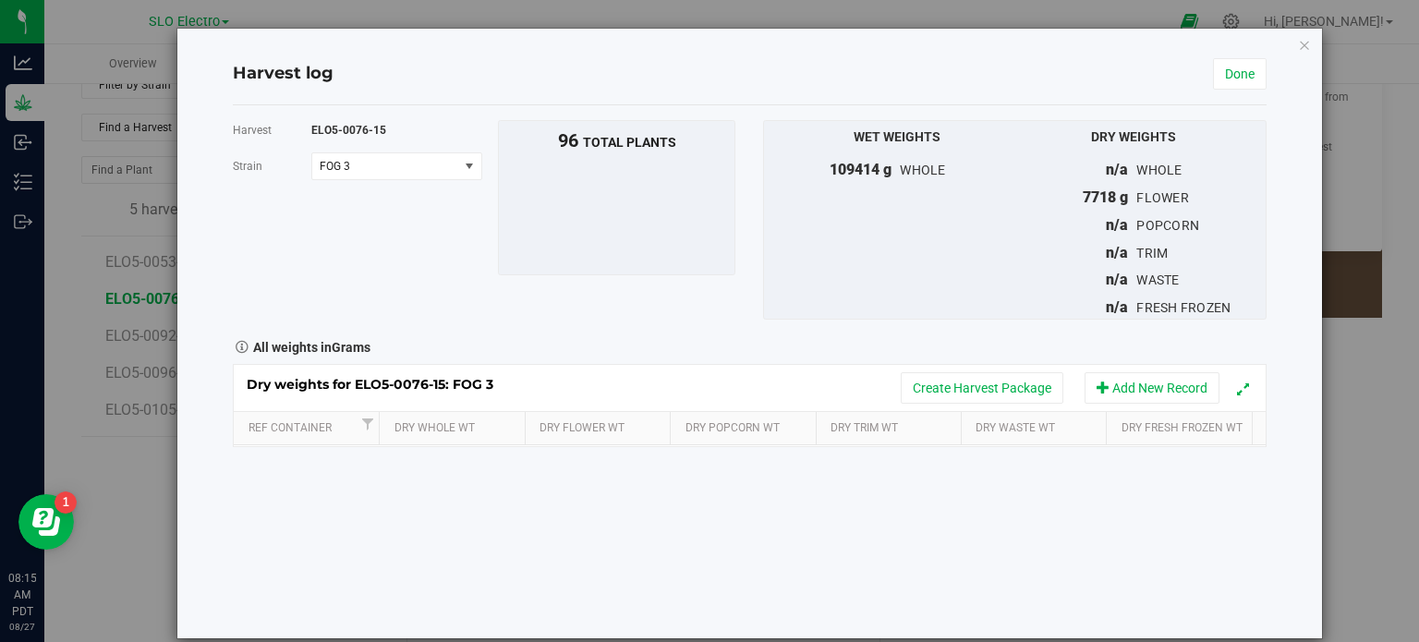
scroll to position [448, 0]
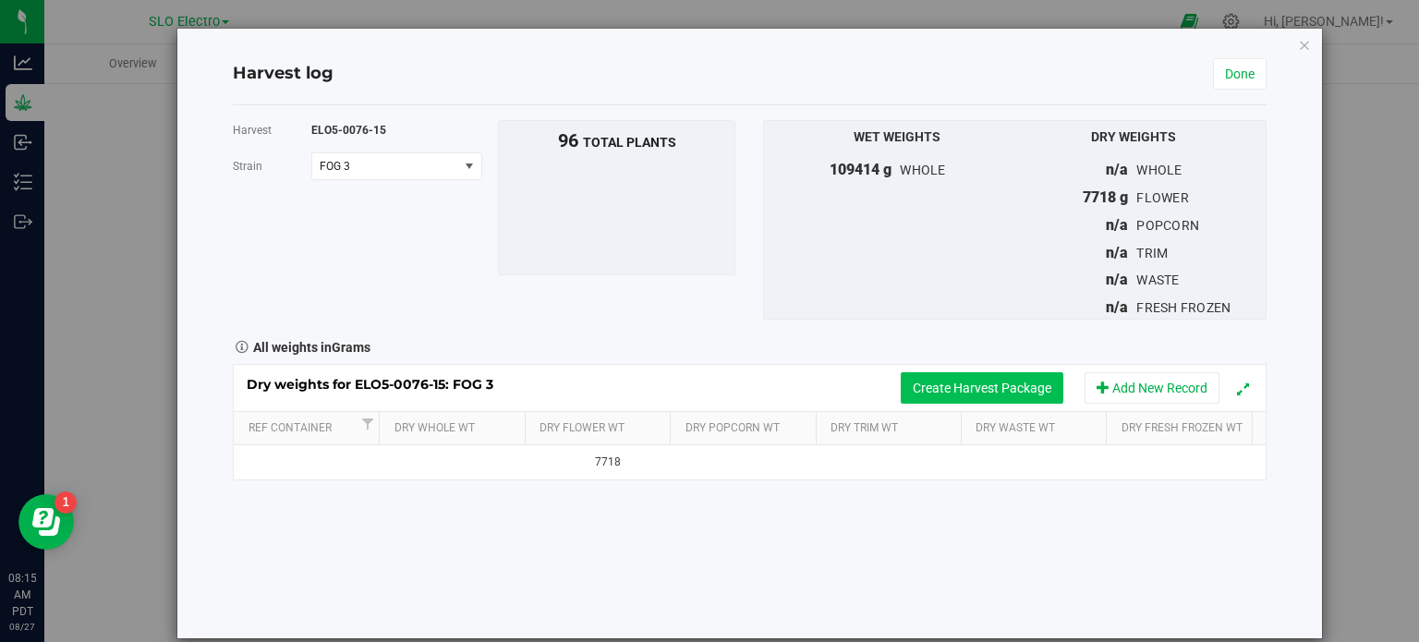
click at [981, 398] on button "Create Harvest Package" at bounding box center [981, 387] width 163 height 31
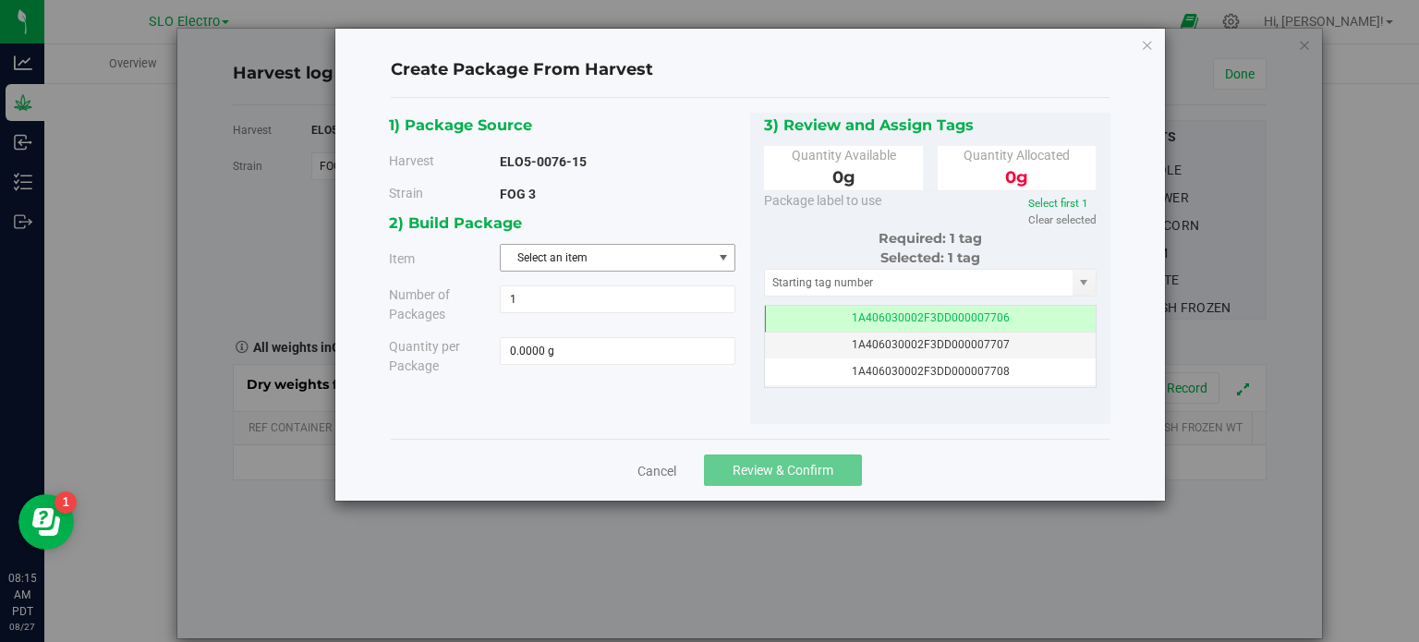
click at [578, 245] on span "Select an item" at bounding box center [606, 258] width 211 height 26
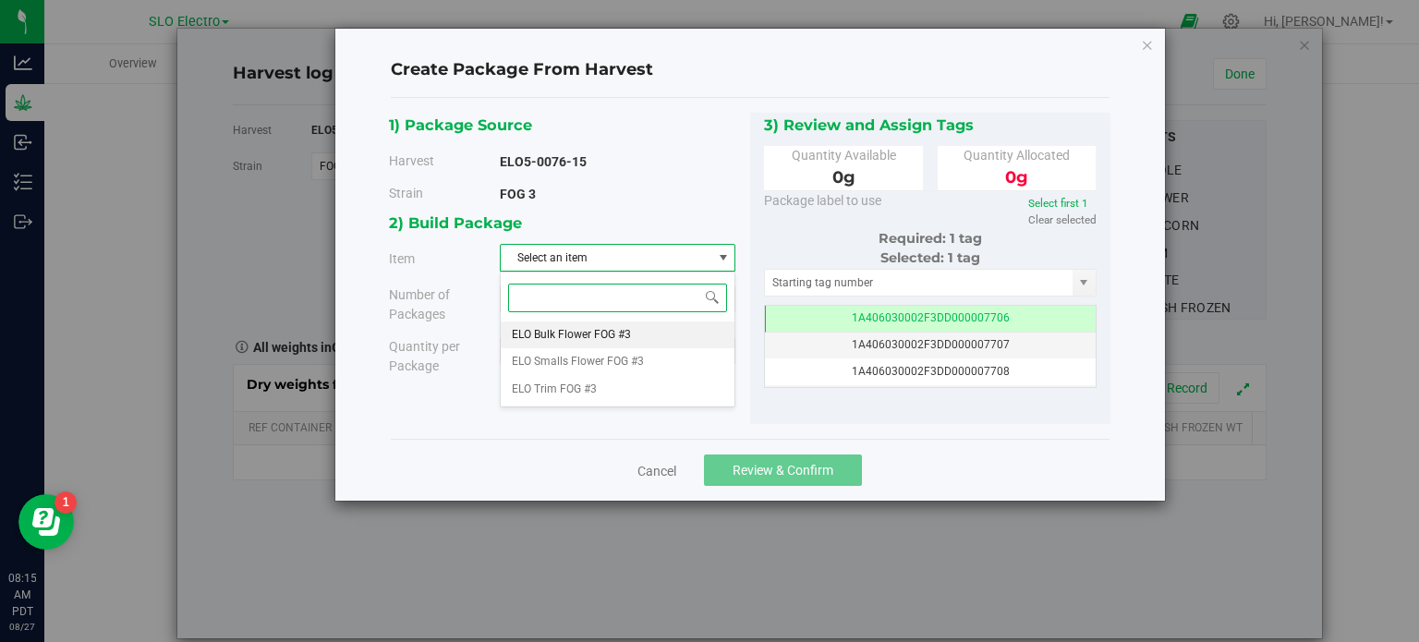
click at [603, 344] on span "ELO Bulk Flower FOG #3" at bounding box center [571, 335] width 119 height 24
click at [597, 361] on span at bounding box center [618, 351] width 236 height 28
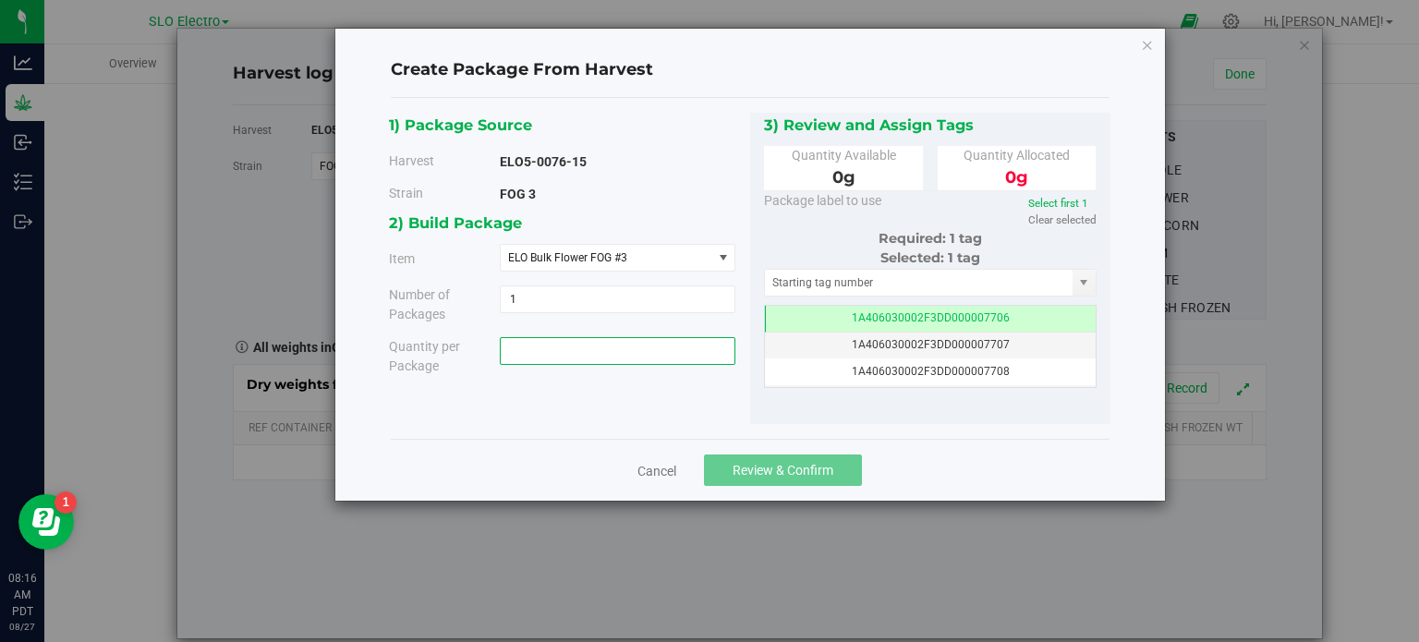
type input "0.0000 g"
click at [1162, 42] on div "Create Package From Harvest 1) Package Source Harvest ELO5-0076-15 [GEOGRAPHIC_…" at bounding box center [749, 265] width 829 height 472
click at [1151, 48] on icon "button" at bounding box center [1147, 44] width 13 height 22
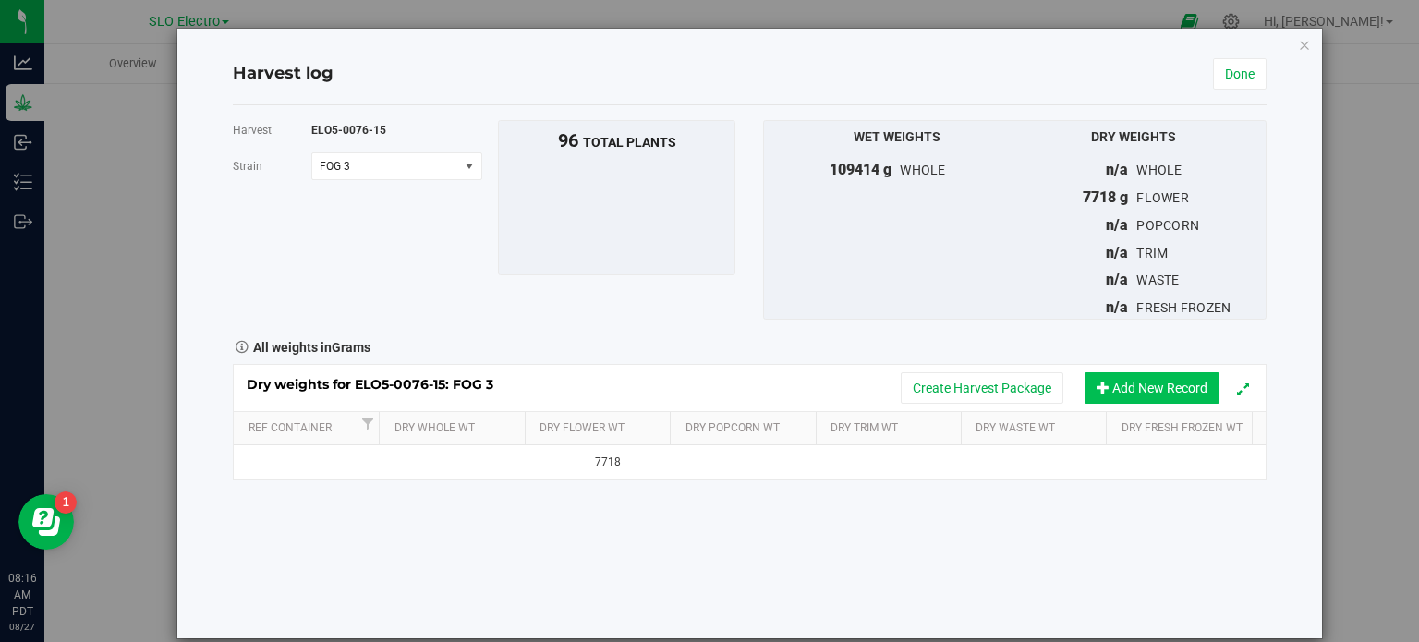
click at [1159, 396] on button "Add New Record" at bounding box center [1151, 387] width 135 height 31
drag, startPoint x: 1126, startPoint y: 389, endPoint x: 1113, endPoint y: 392, distance: 13.2
click at [1129, 389] on button "Add New Record" at bounding box center [1151, 387] width 135 height 31
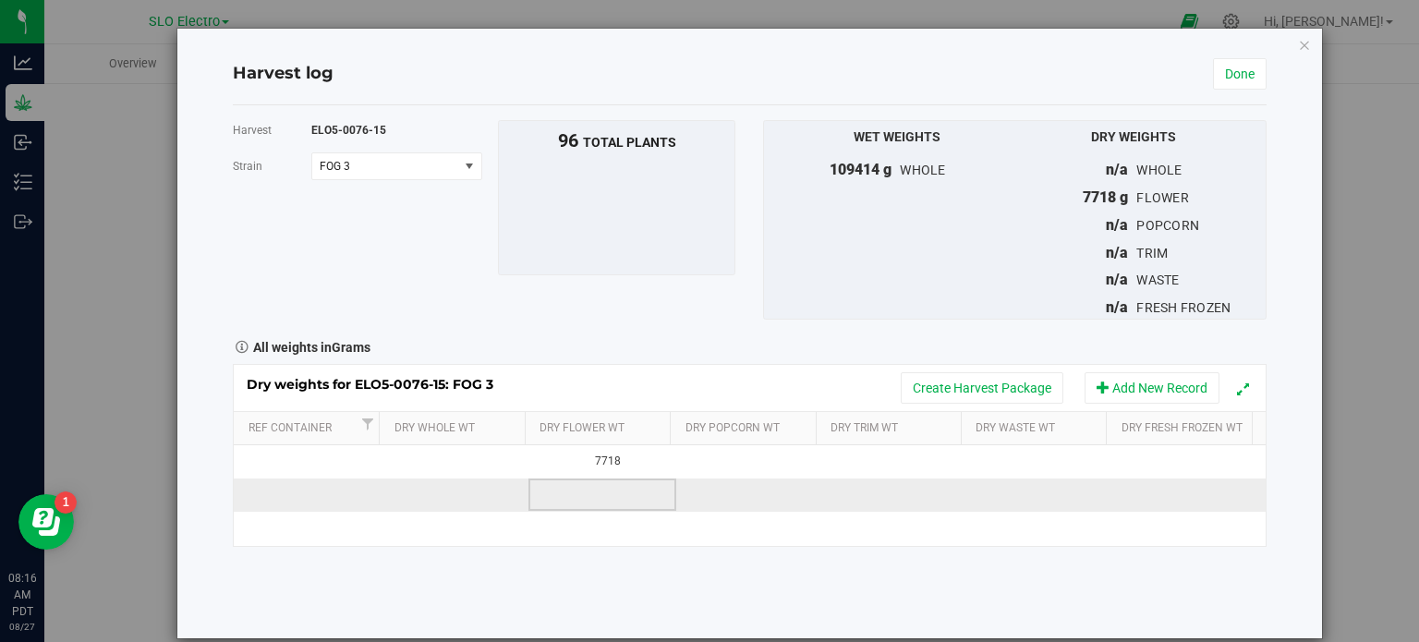
click at [591, 487] on td at bounding box center [602, 494] width 148 height 33
click at [598, 484] on span at bounding box center [606, 495] width 127 height 28
type input "4591"
click at [768, 494] on span at bounding box center [753, 495] width 127 height 28
type input "1792"
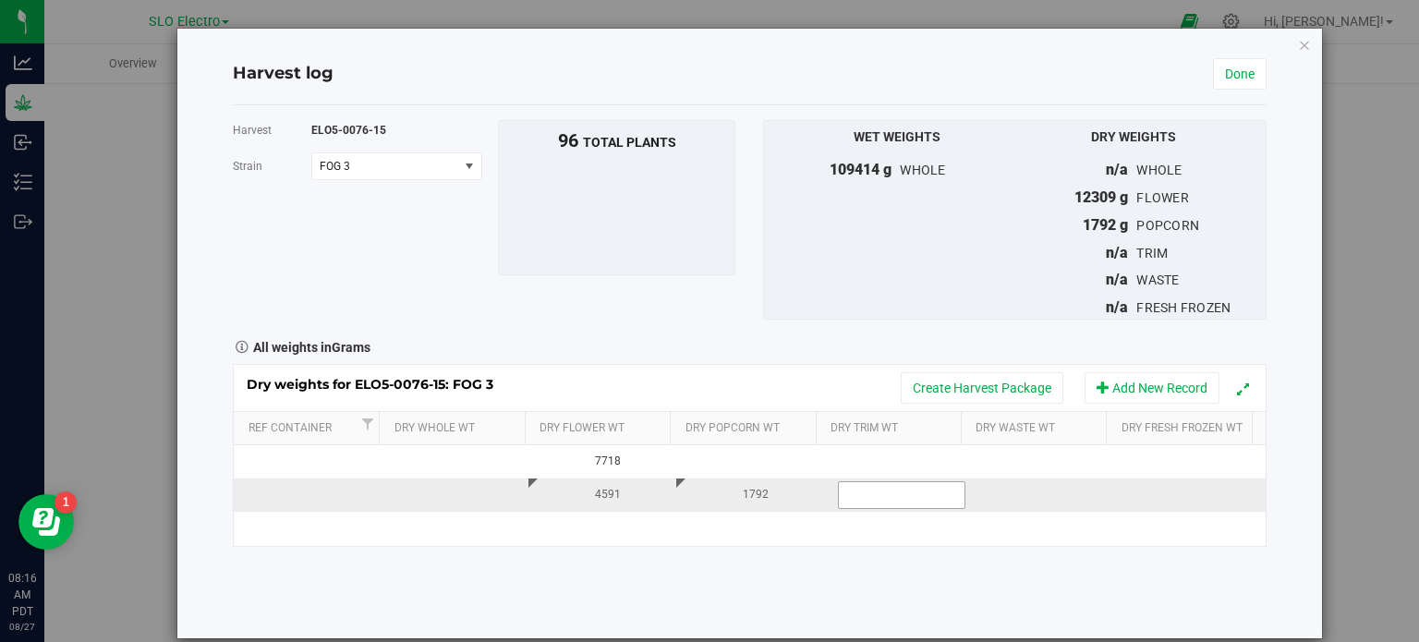
click at [883, 499] on span at bounding box center [901, 495] width 127 height 28
type input "3896"
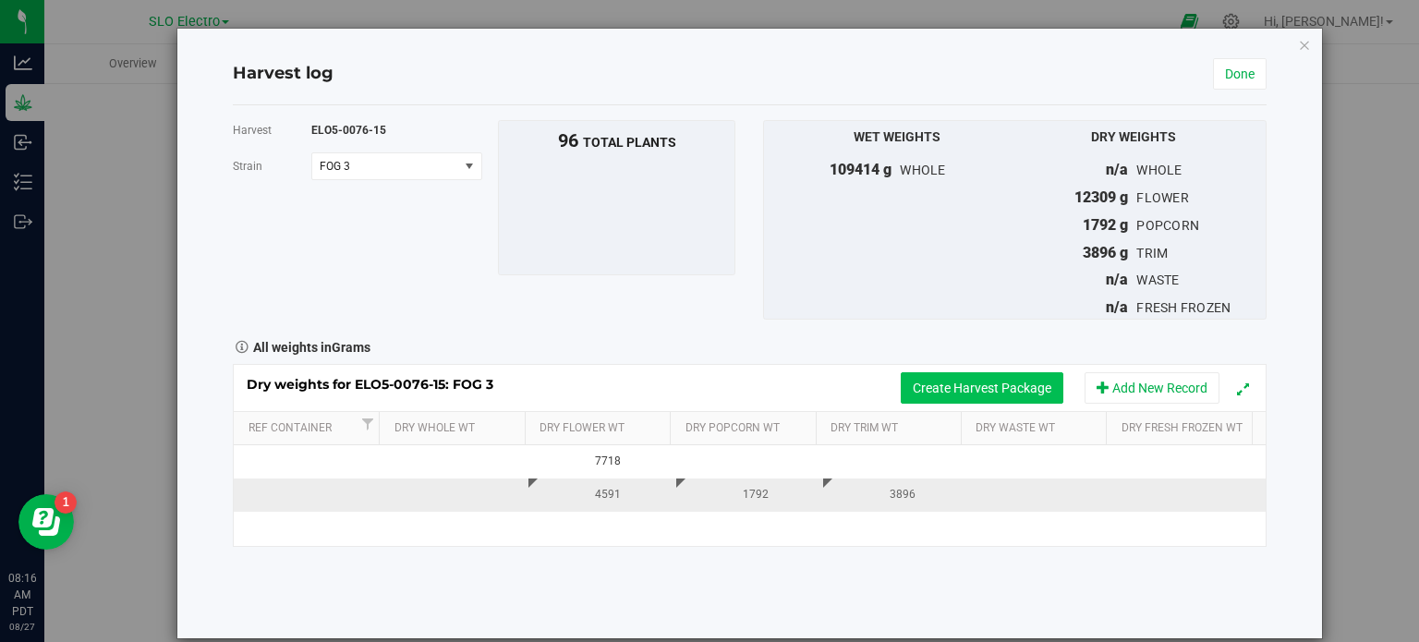
click at [978, 398] on button "Create Harvest Package" at bounding box center [981, 387] width 163 height 31
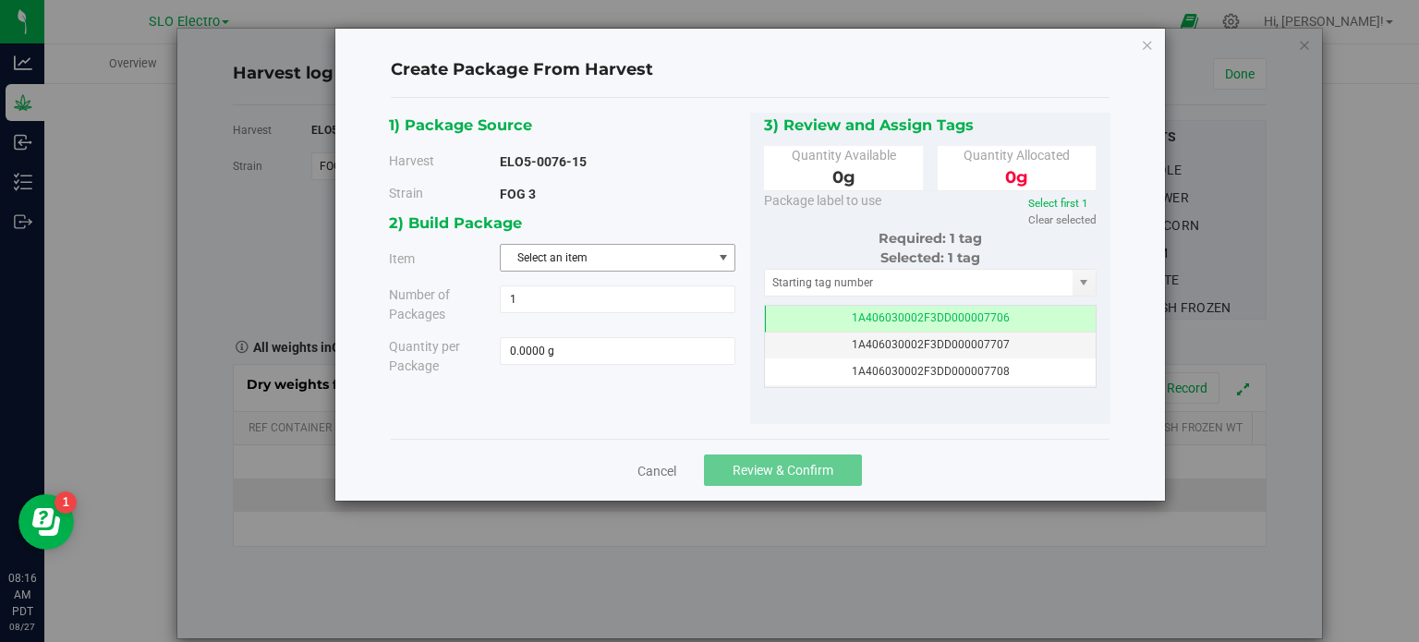
click at [713, 263] on span "select" at bounding box center [722, 258] width 23 height 26
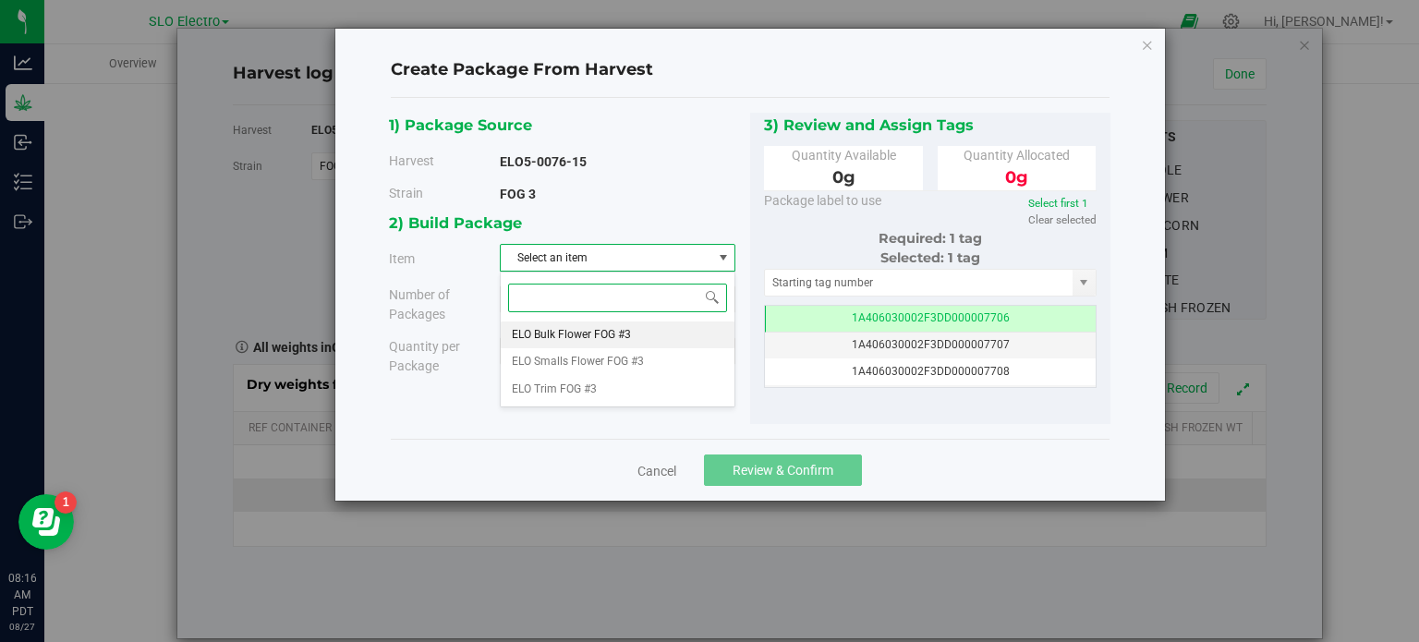
click at [583, 337] on span "ELO Bulk Flower FOG #3" at bounding box center [571, 335] width 119 height 24
click at [606, 350] on span at bounding box center [618, 351] width 236 height 28
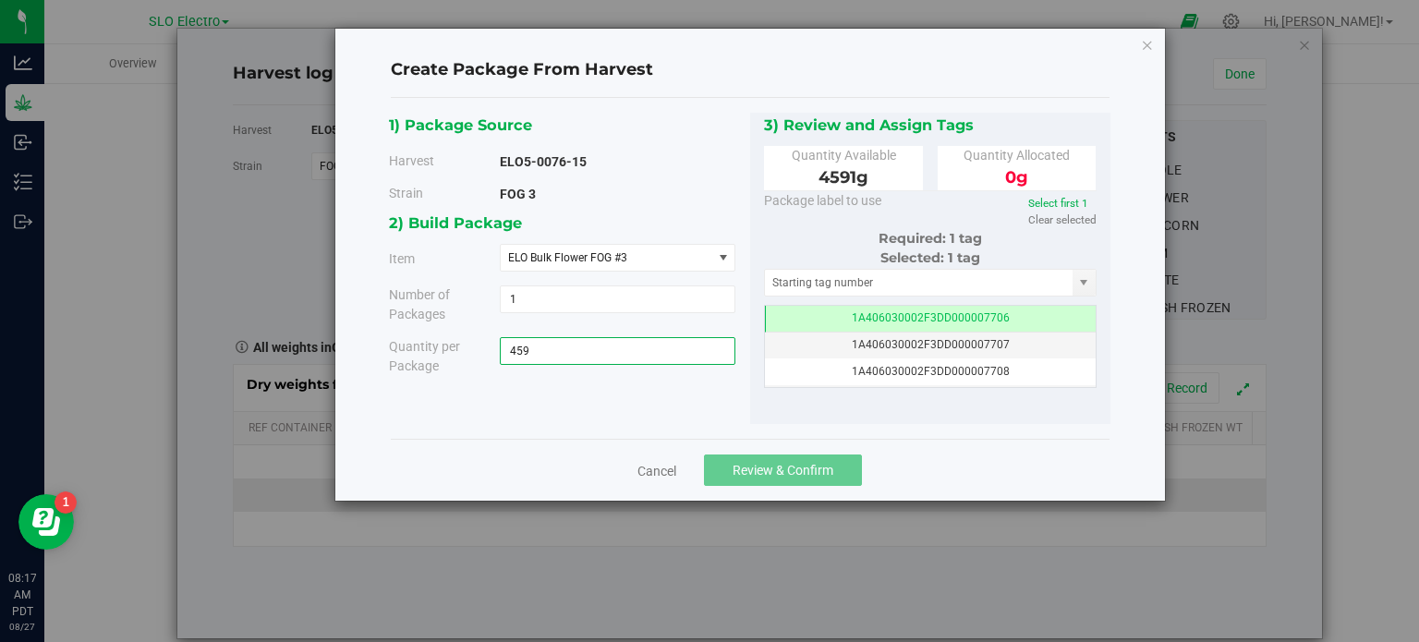
type input "4591"
type input "4591.0000 g"
click at [994, 443] on div "Cancel Review & Confirm" at bounding box center [750, 470] width 719 height 62
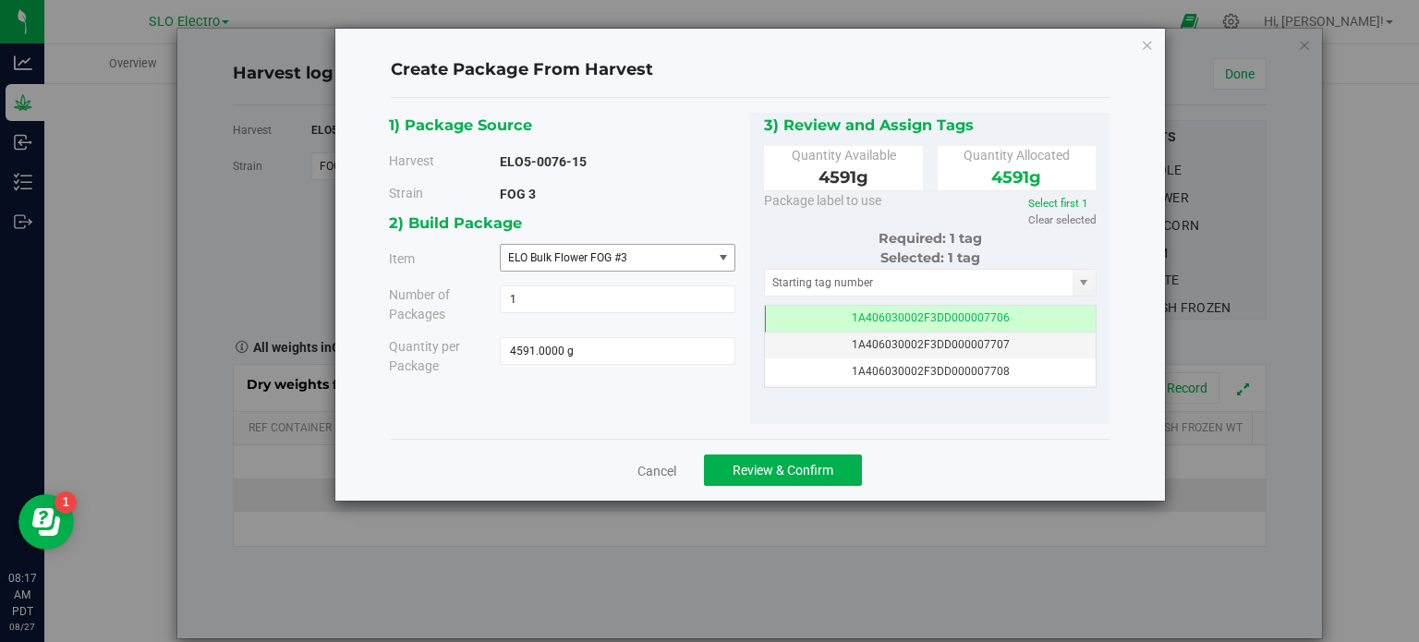
click at [635, 258] on span "ELO Bulk Flower FOG #3" at bounding box center [606, 258] width 211 height 26
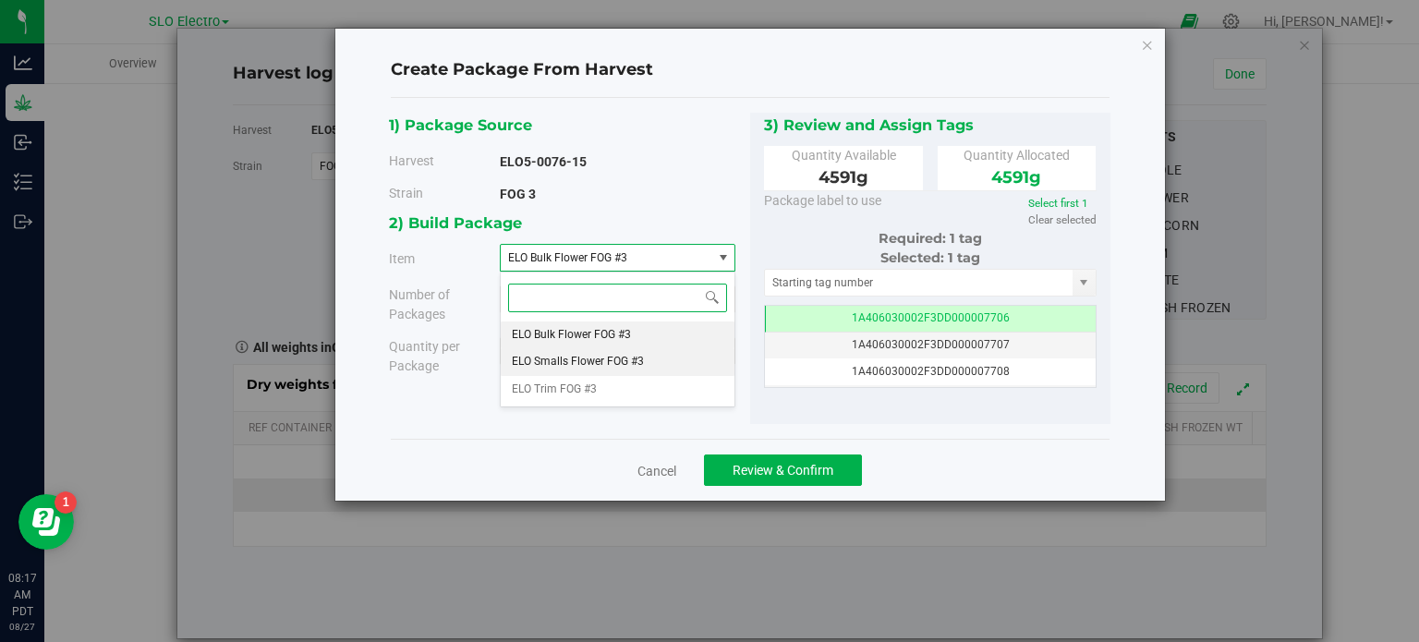
click at [612, 357] on span "ELO Smalls Flower FOG #3" at bounding box center [578, 362] width 132 height 24
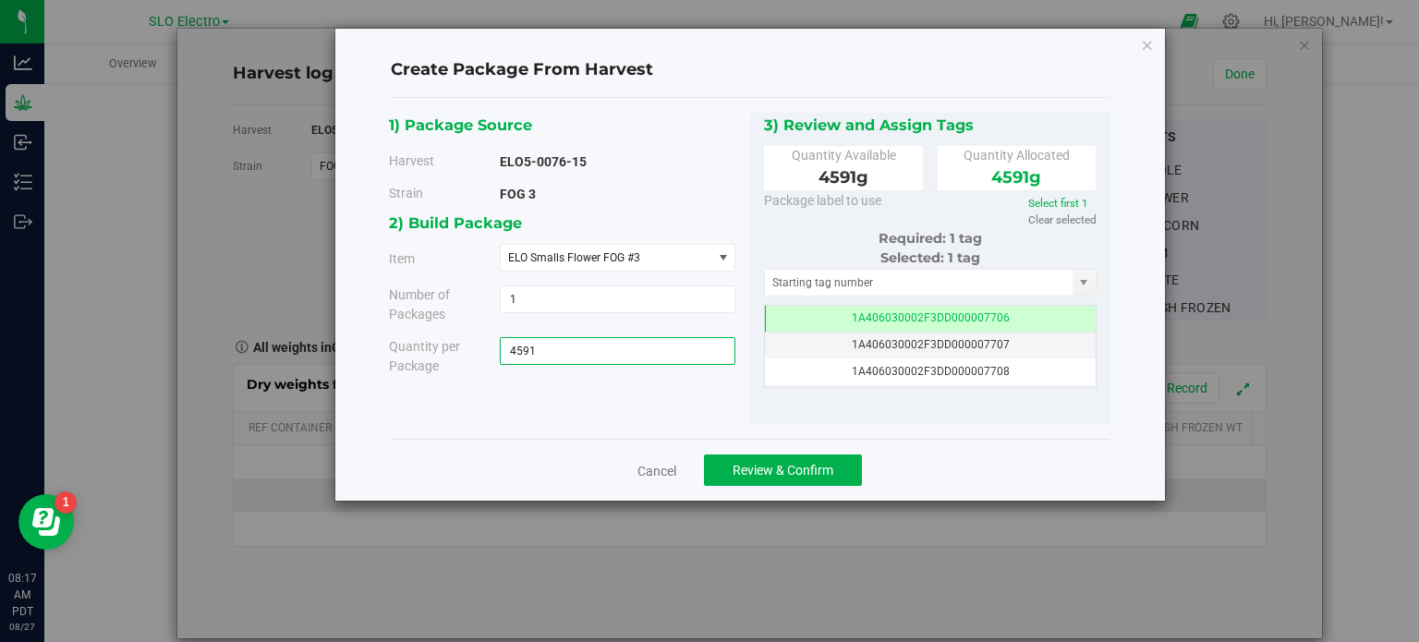
click at [607, 361] on span "4591.0000 g 4591" at bounding box center [618, 351] width 236 height 28
drag, startPoint x: 607, startPoint y: 353, endPoint x: 421, endPoint y: 346, distance: 185.8
click at [421, 346] on div "Quantity per Package 4591.0000 g 4591" at bounding box center [562, 356] width 375 height 39
type input "1792"
type input "1792.0000 g"
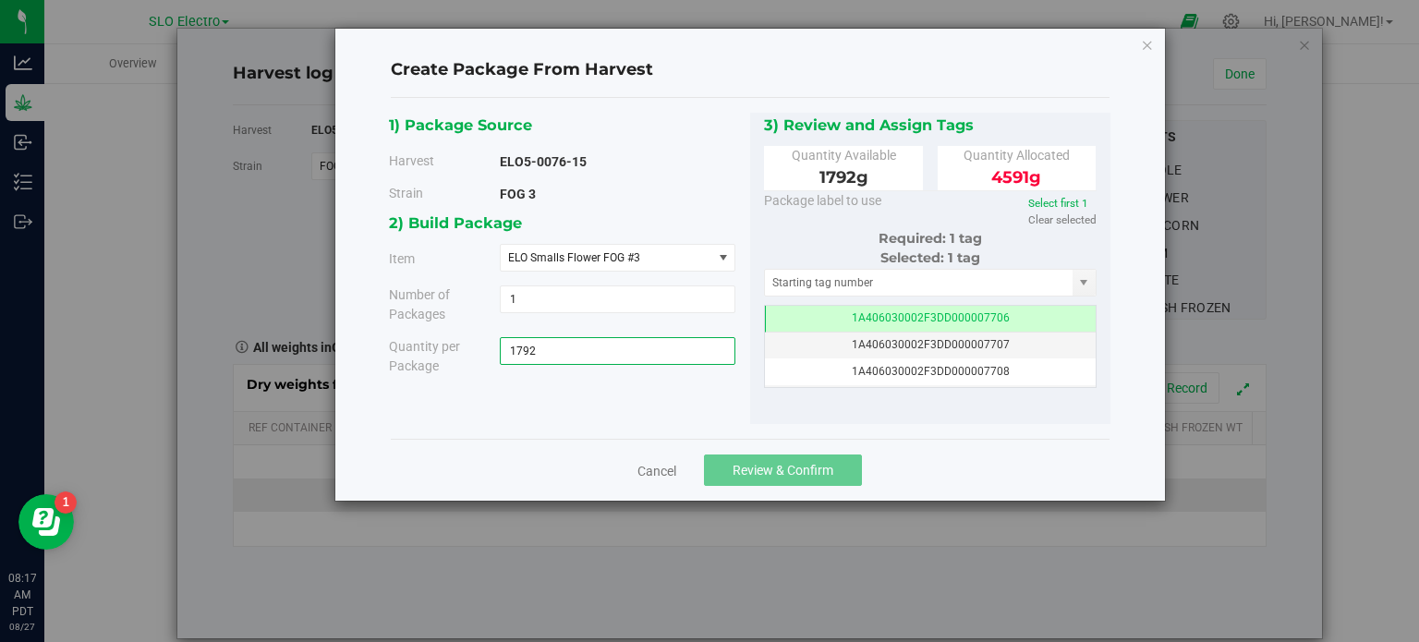
click at [920, 453] on div "Cancel Review & Confirm" at bounding box center [750, 470] width 719 height 62
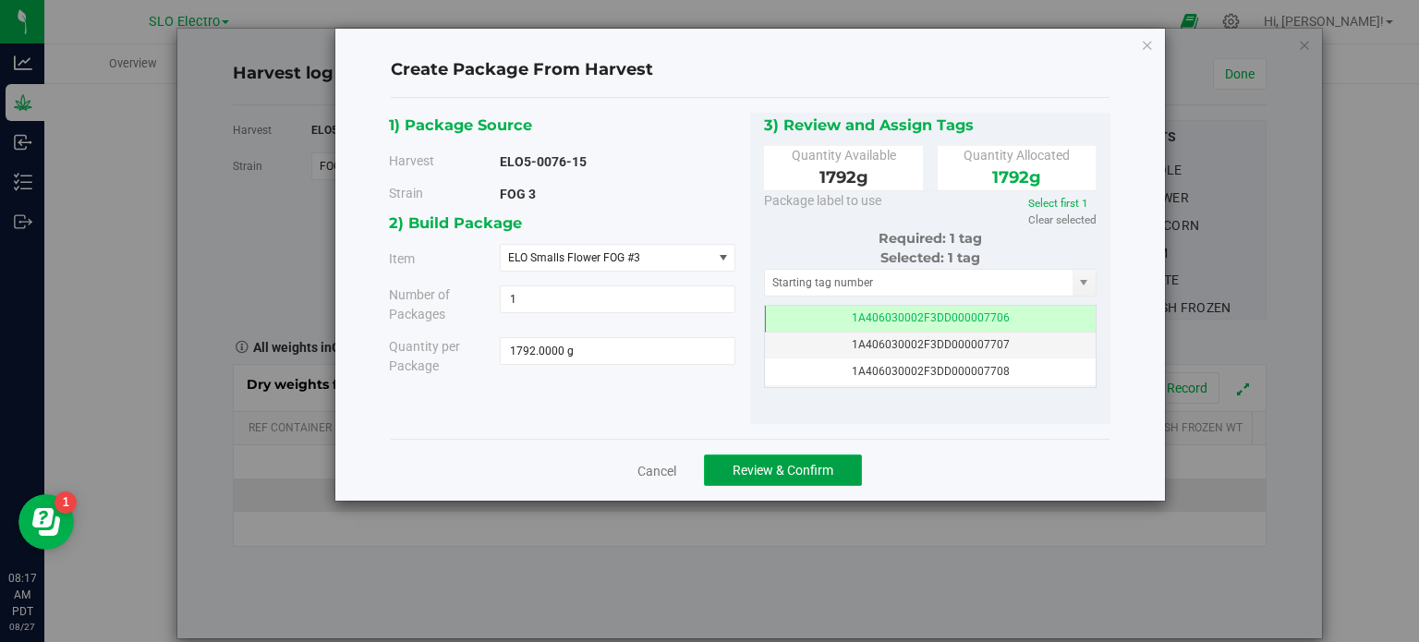
click at [805, 469] on span "Review & Confirm" at bounding box center [782, 470] width 101 height 15
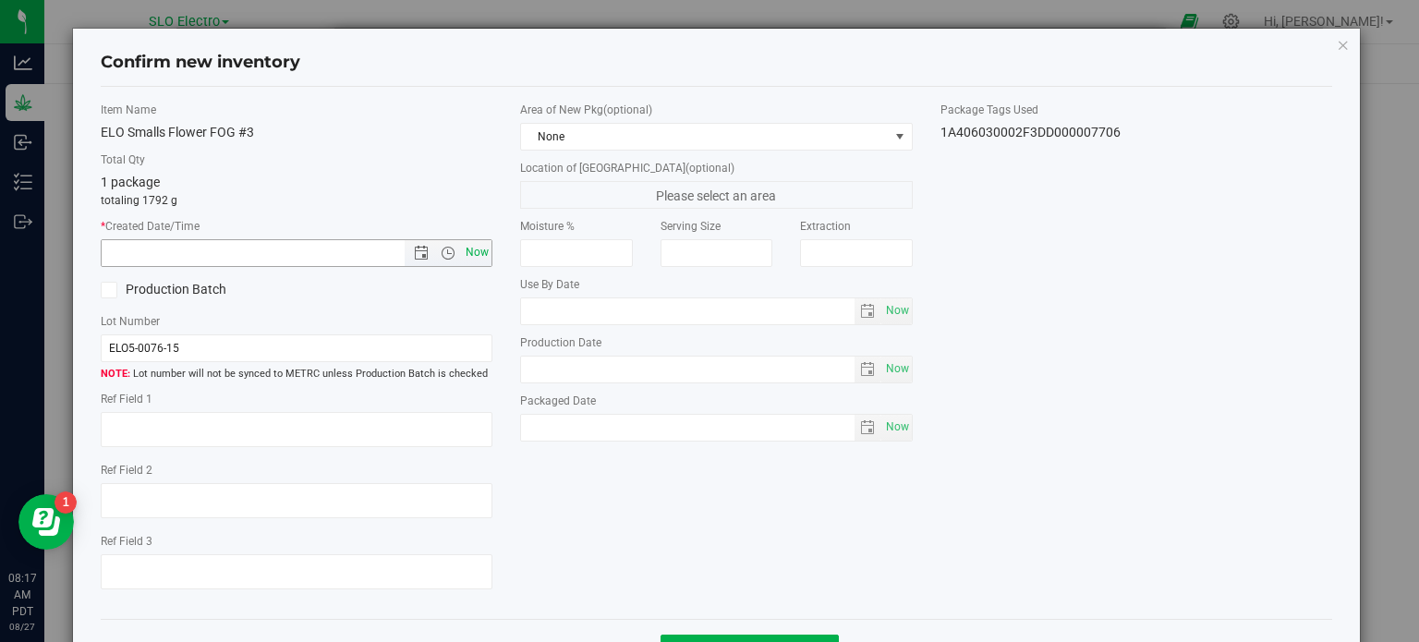
click at [477, 247] on span "Now" at bounding box center [477, 252] width 31 height 27
type input "[DATE] 8:17 AM"
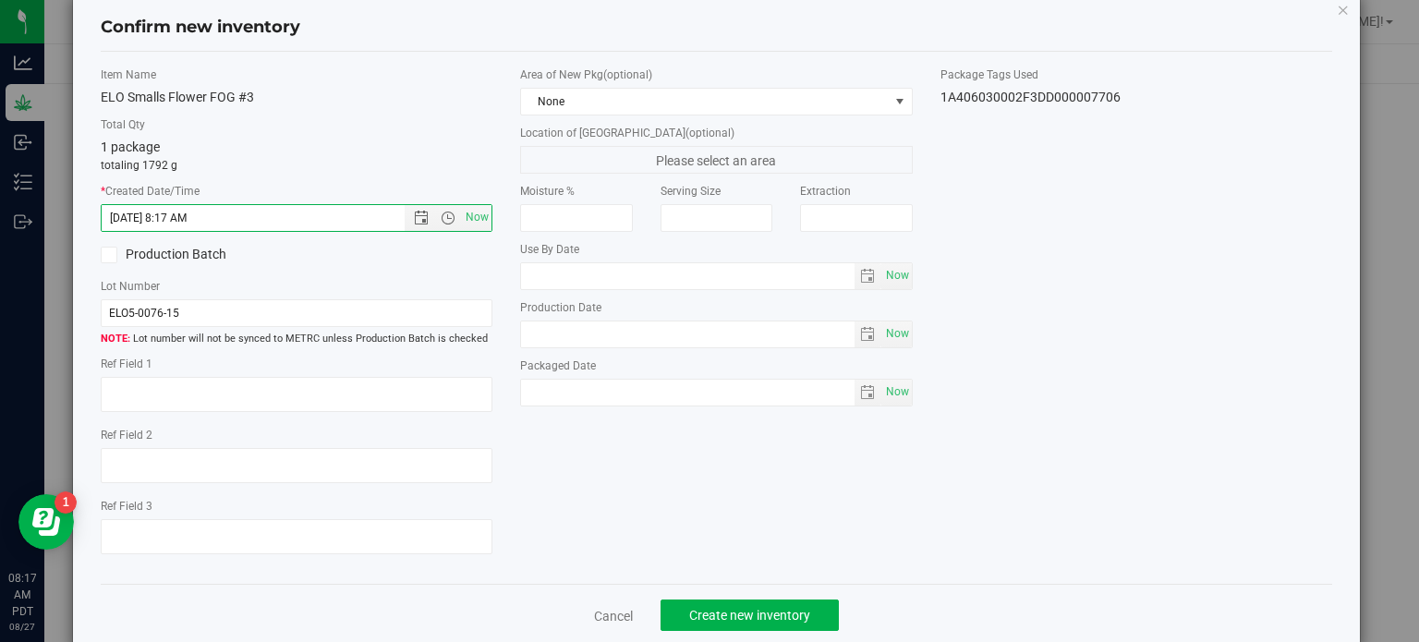
scroll to position [66, 0]
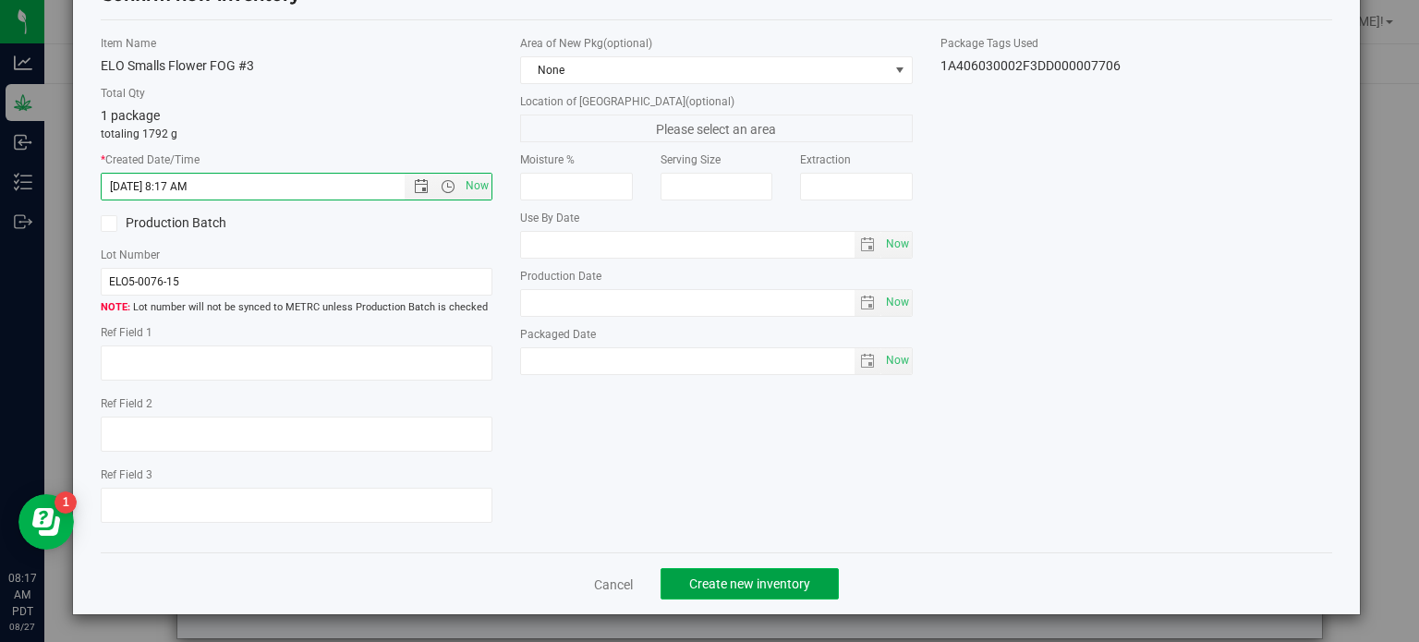
click at [743, 584] on span "Create new inventory" at bounding box center [749, 583] width 121 height 15
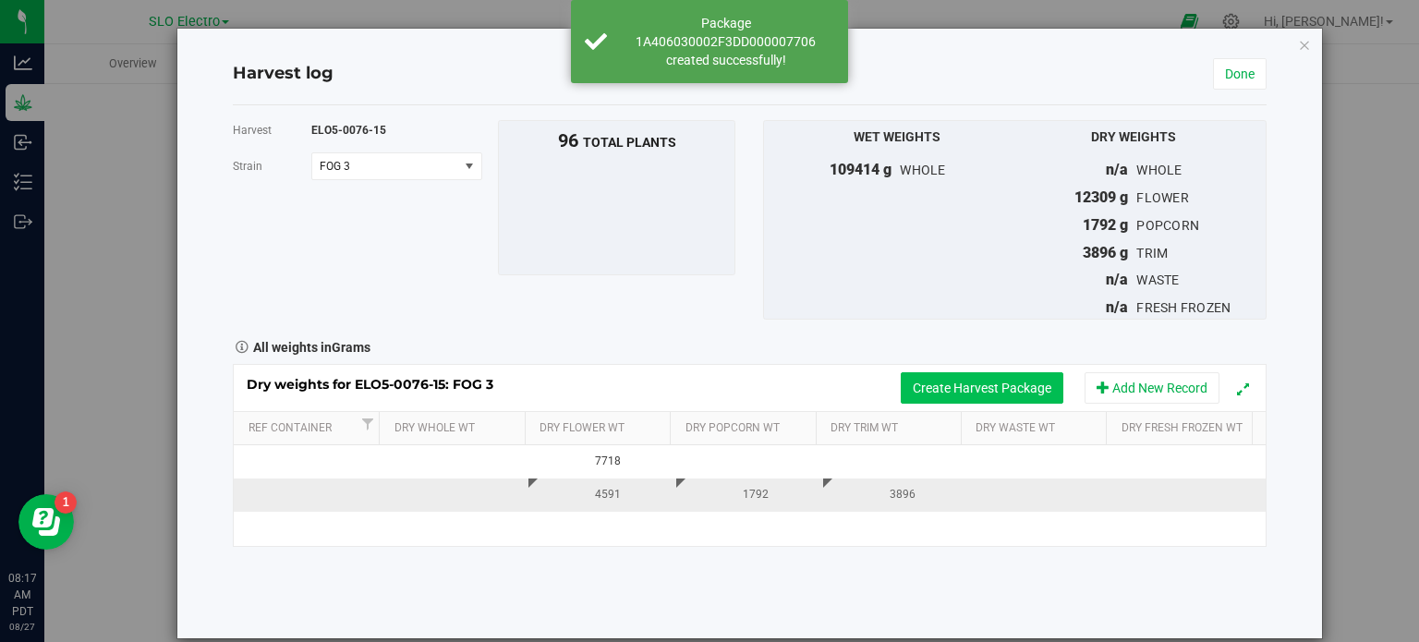
click at [934, 400] on button "Create Harvest Package" at bounding box center [981, 387] width 163 height 31
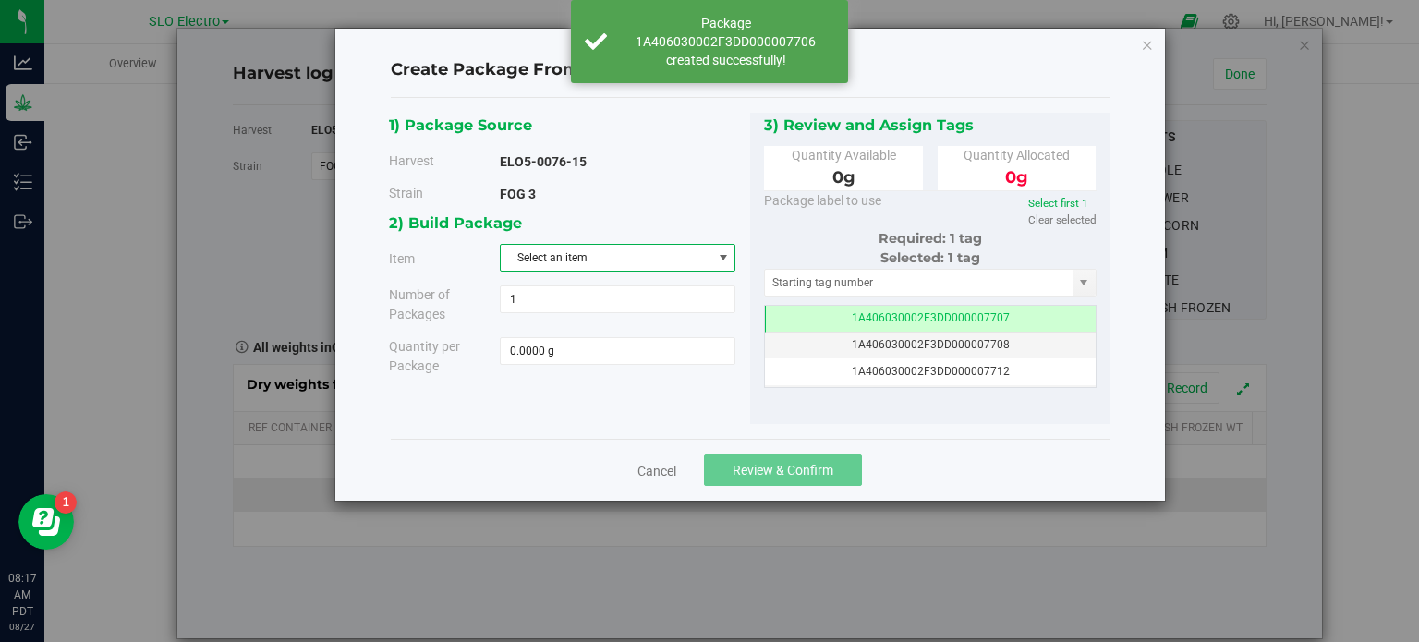
click at [682, 262] on span "Select an item" at bounding box center [606, 258] width 211 height 26
click at [615, 360] on span "ELO Smalls Flower FOG #3" at bounding box center [578, 362] width 132 height 24
click at [610, 364] on div "Quantity per Package 0.0000 g 0" at bounding box center [562, 356] width 375 height 39
click at [611, 357] on span at bounding box center [618, 351] width 236 height 28
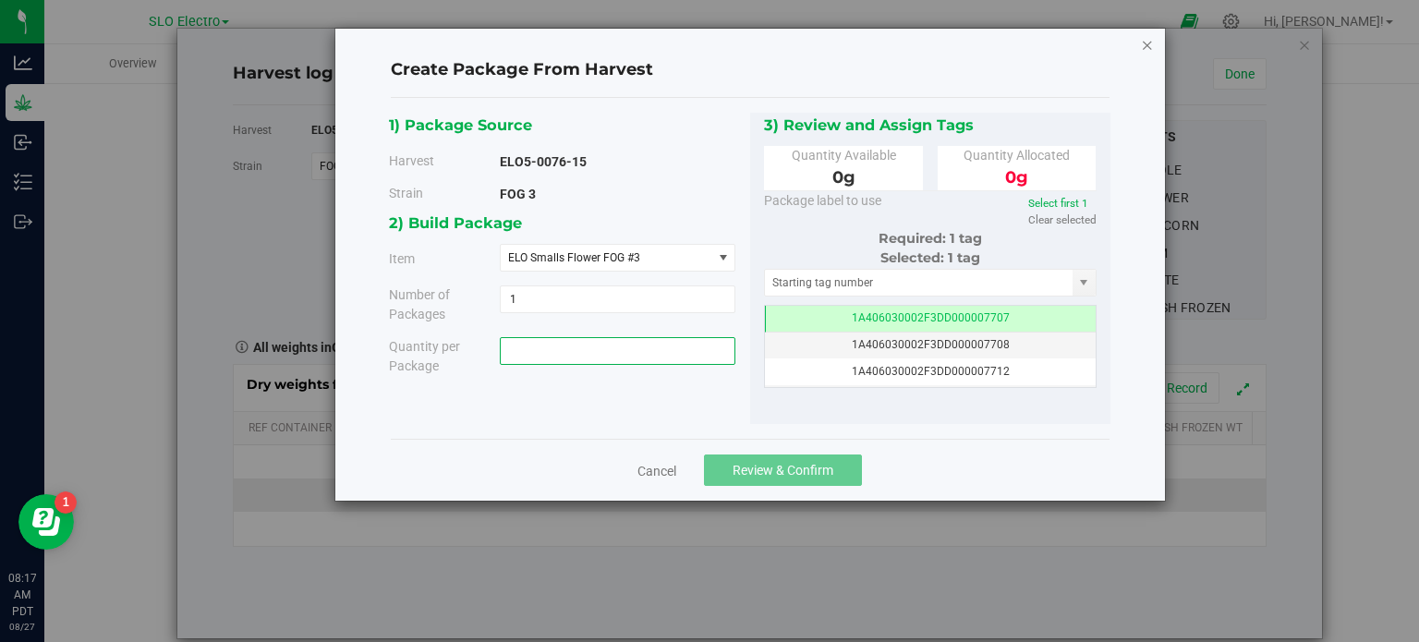
type input "0.0000 g"
click at [1145, 48] on icon "button" at bounding box center [1147, 44] width 13 height 22
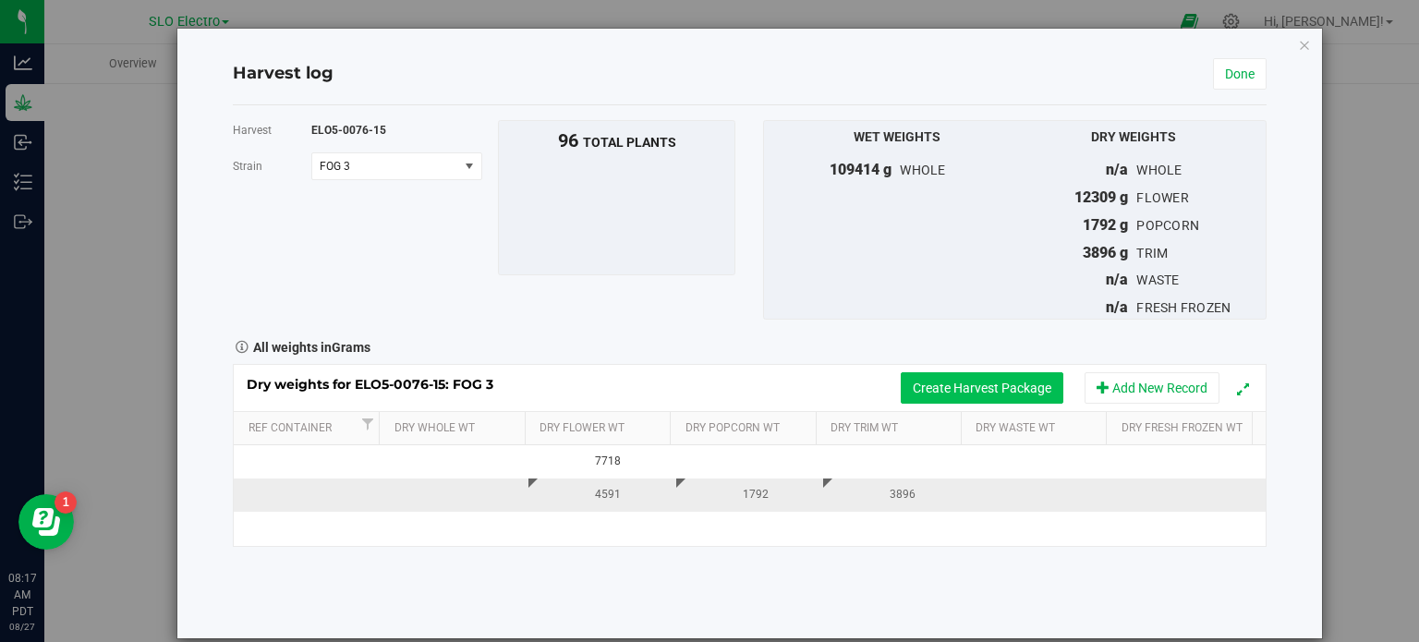
click at [948, 383] on button "Create Harvest Package" at bounding box center [981, 387] width 163 height 31
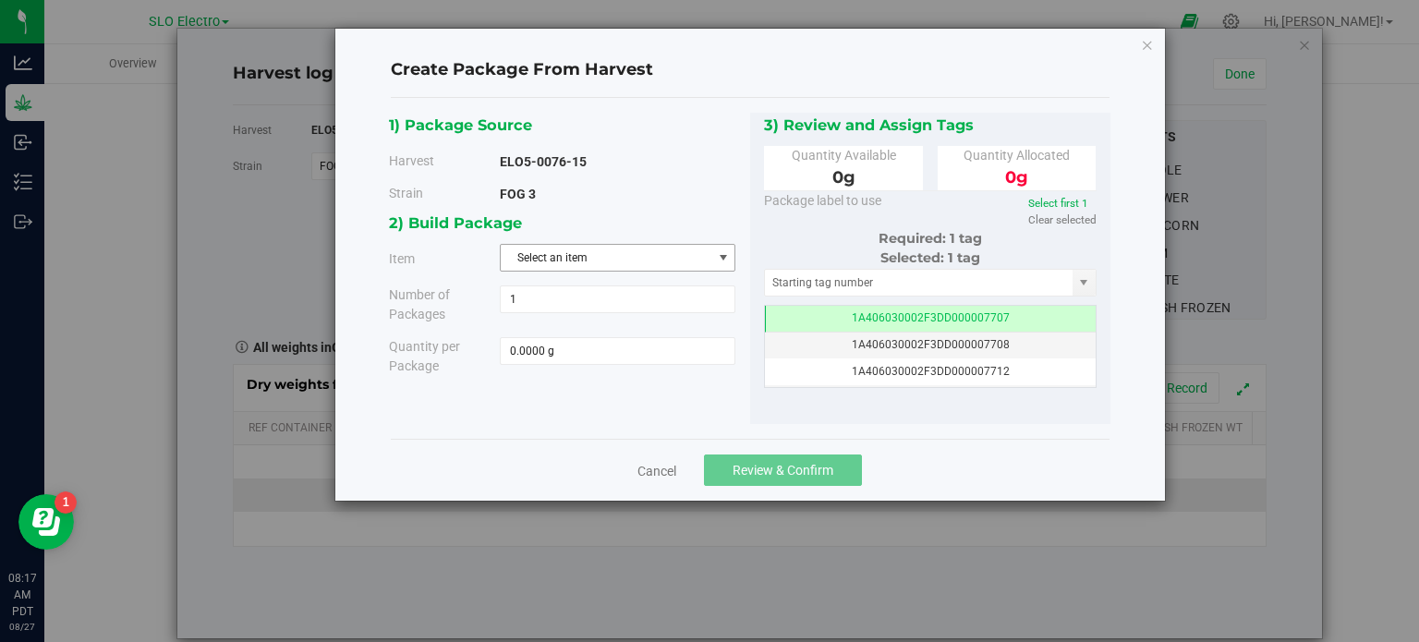
click at [668, 250] on span "Select an item" at bounding box center [606, 258] width 211 height 26
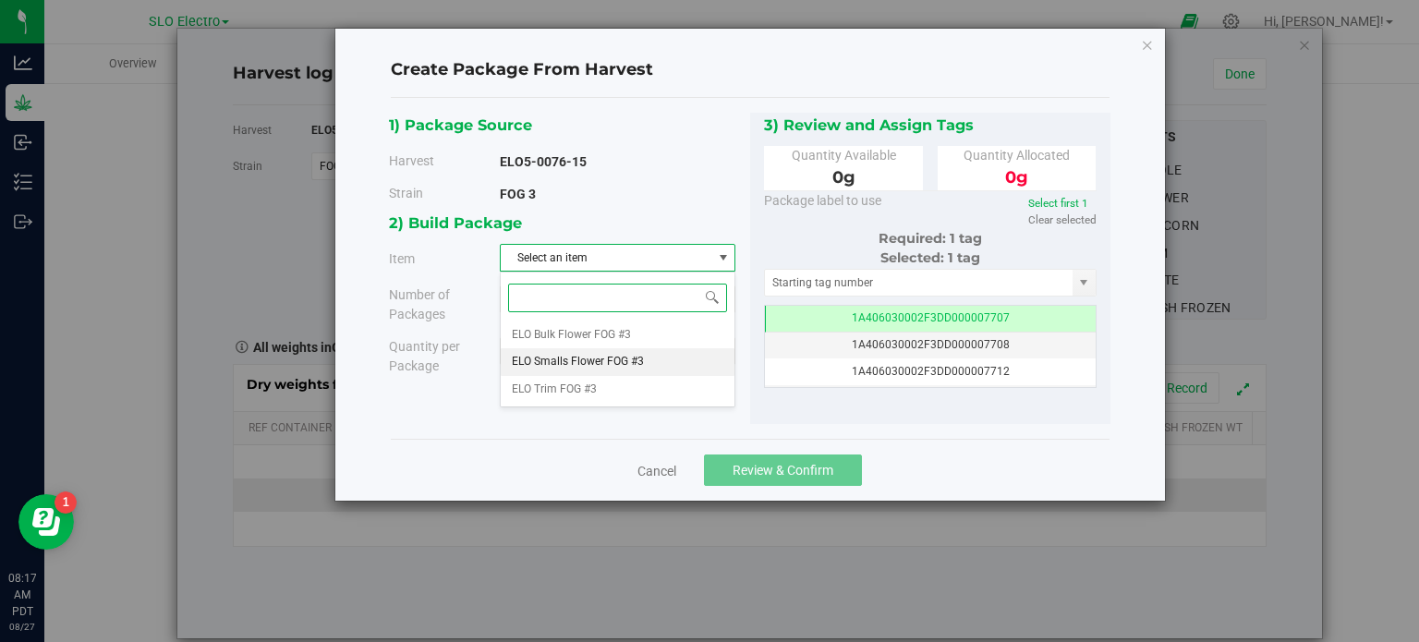
click at [608, 365] on span "ELO Smalls Flower FOG #3" at bounding box center [578, 362] width 132 height 24
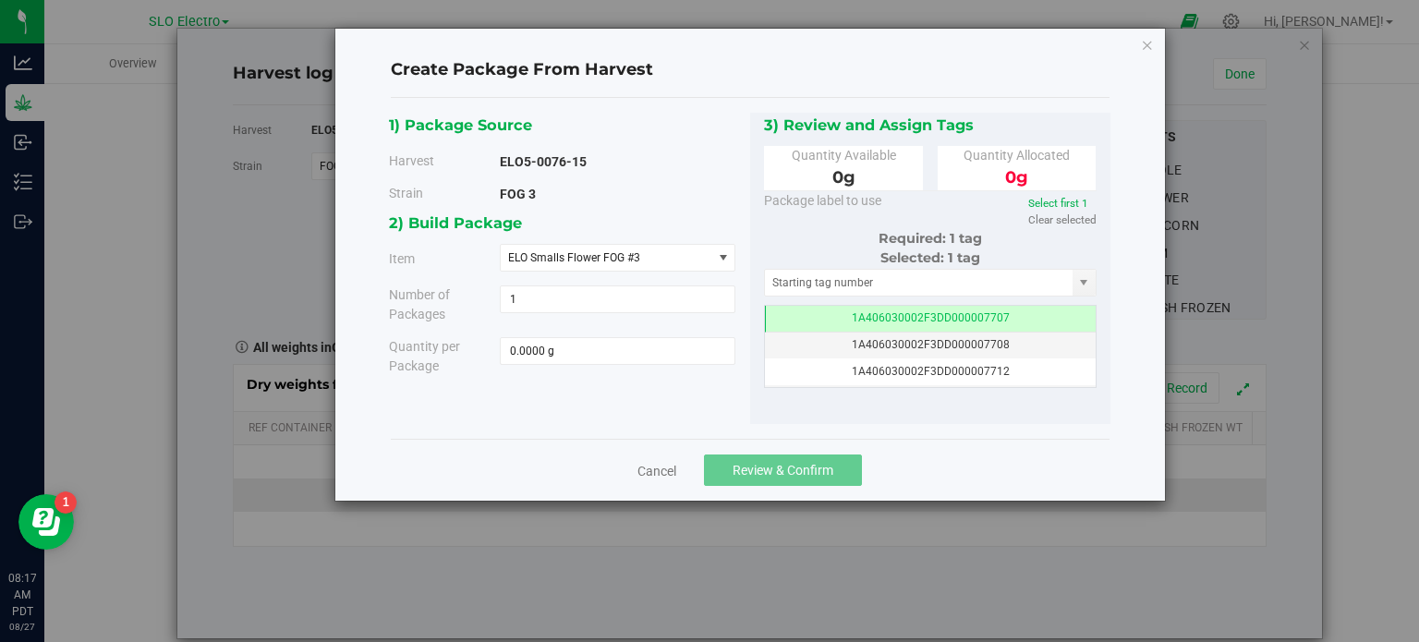
click at [608, 365] on div "Quantity per Package 0.0000 g 0" at bounding box center [562, 356] width 375 height 39
click at [613, 352] on span at bounding box center [618, 351] width 236 height 28
type input "0.0000 g"
type input "0"
click at [641, 251] on span "ELO Smalls Flower FOG #3" at bounding box center [606, 258] width 211 height 26
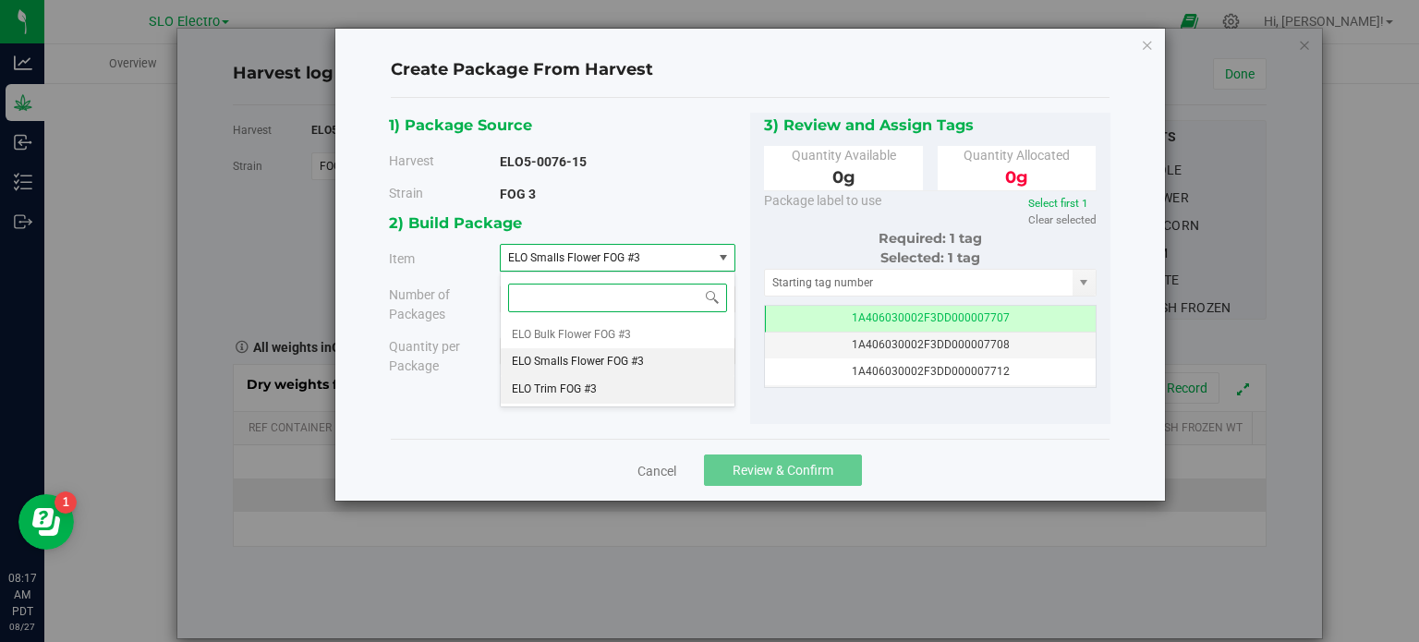
click at [588, 393] on span "ELO Trim FOG #3" at bounding box center [554, 390] width 85 height 24
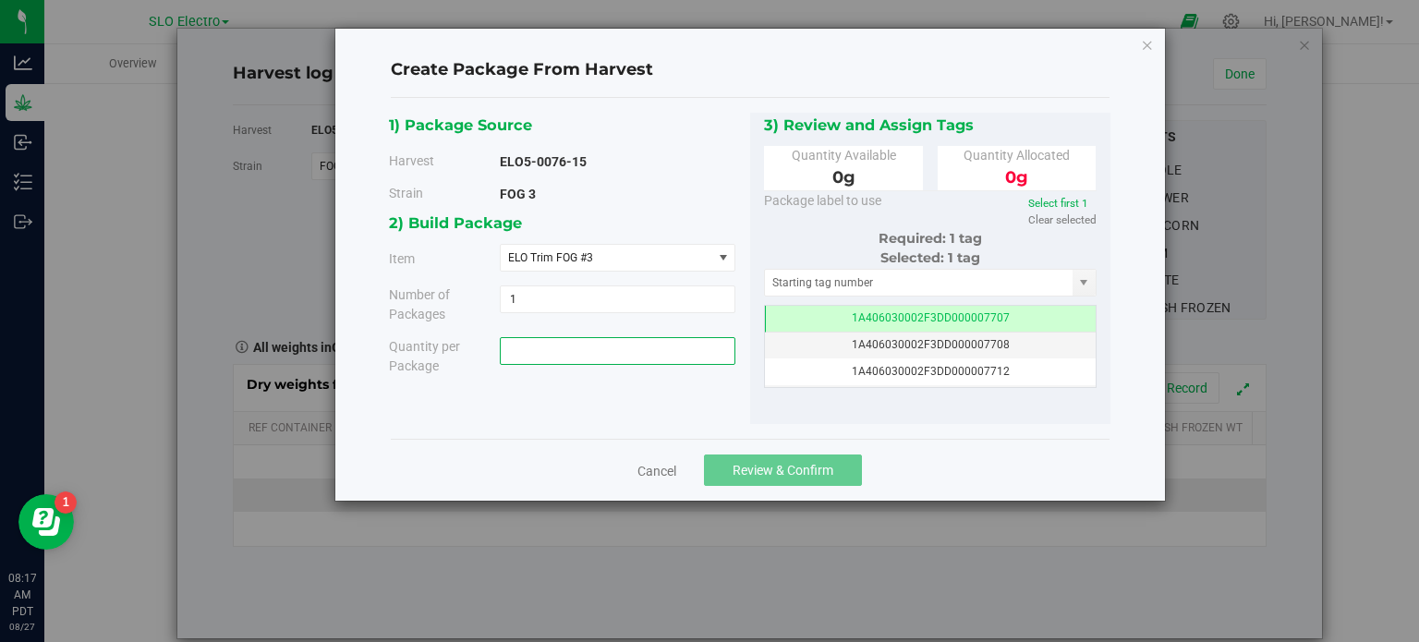
click at [605, 345] on span at bounding box center [618, 351] width 236 height 28
type input "3896"
type input "3896.0000 g"
click at [905, 428] on div "1) Package Source Harvest ELO5-0076-15 [GEOGRAPHIC_DATA] FOG 3 1" at bounding box center [750, 269] width 719 height 342
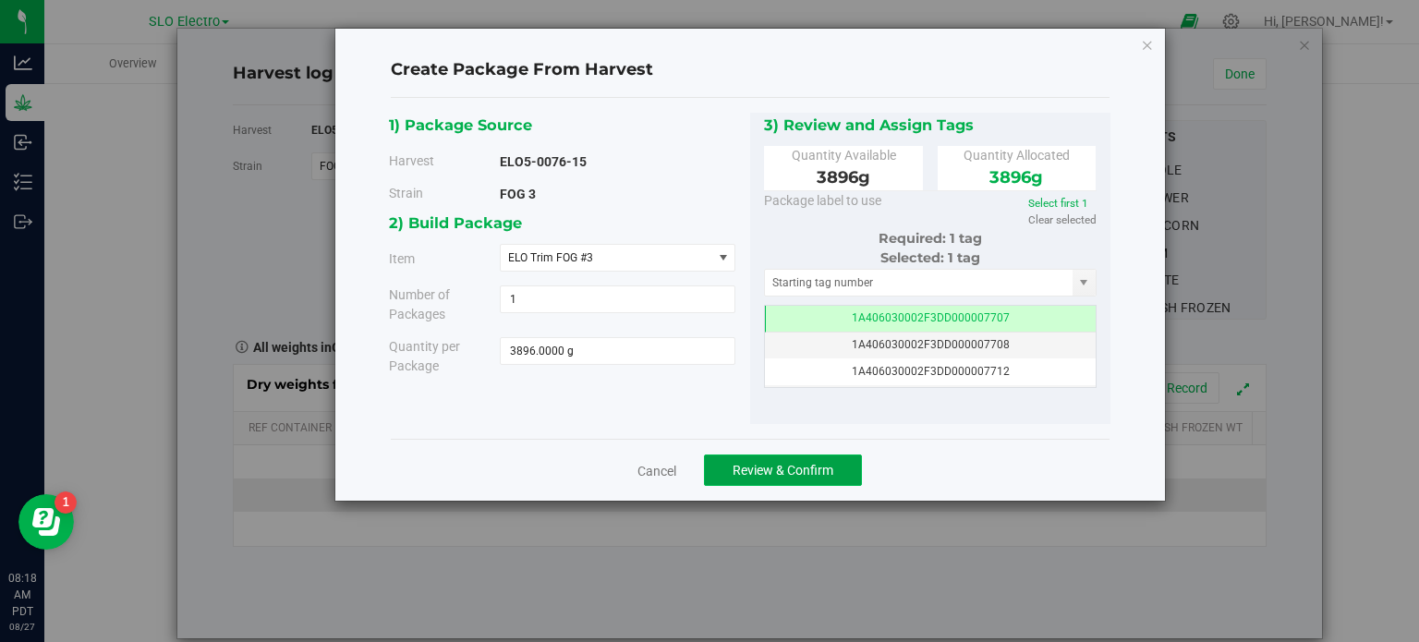
click at [796, 469] on span "Review & Confirm" at bounding box center [782, 470] width 101 height 15
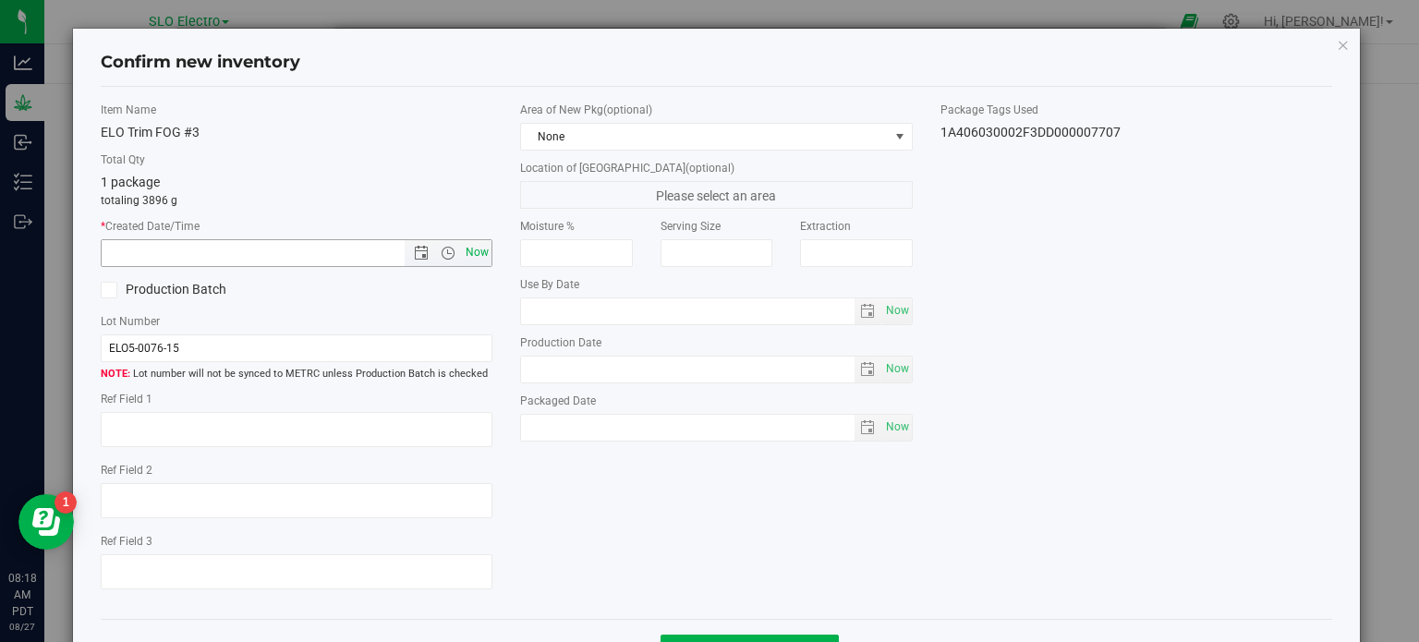
click at [467, 263] on span "Now" at bounding box center [477, 252] width 31 height 27
type input "[DATE] 8:18 AM"
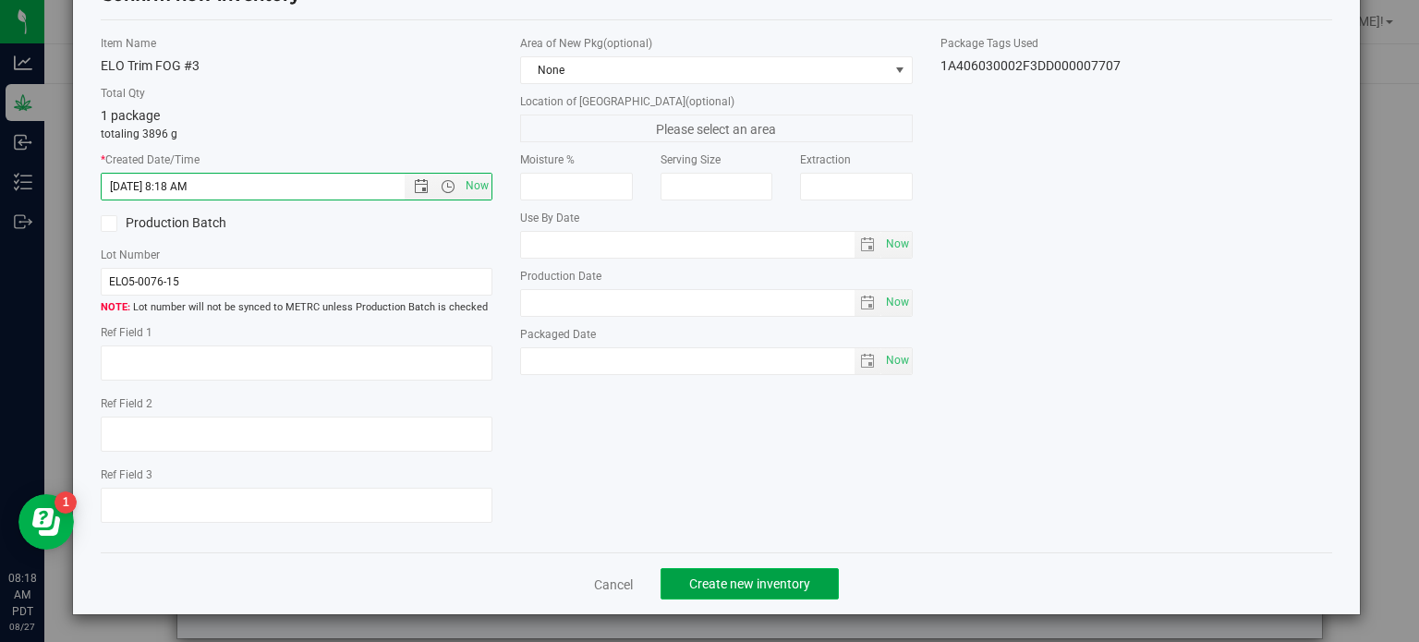
click at [744, 598] on button "Create new inventory" at bounding box center [749, 583] width 178 height 31
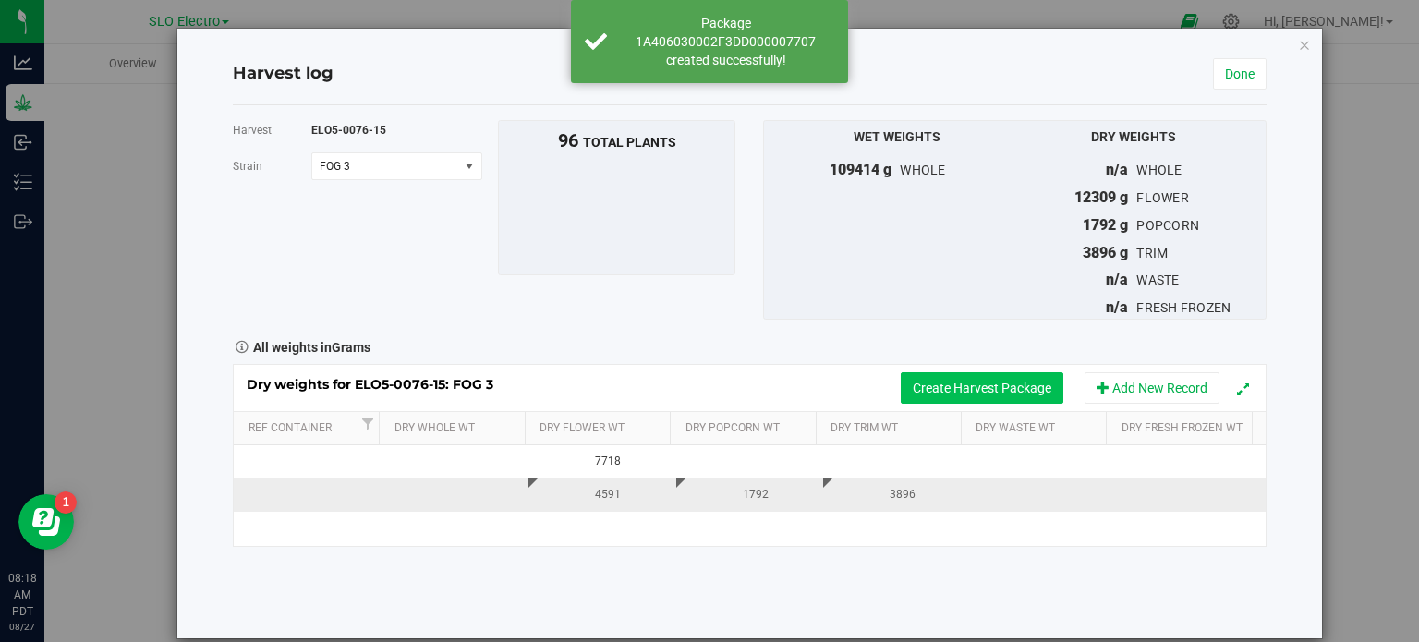
click at [973, 383] on button "Create Harvest Package" at bounding box center [981, 387] width 163 height 31
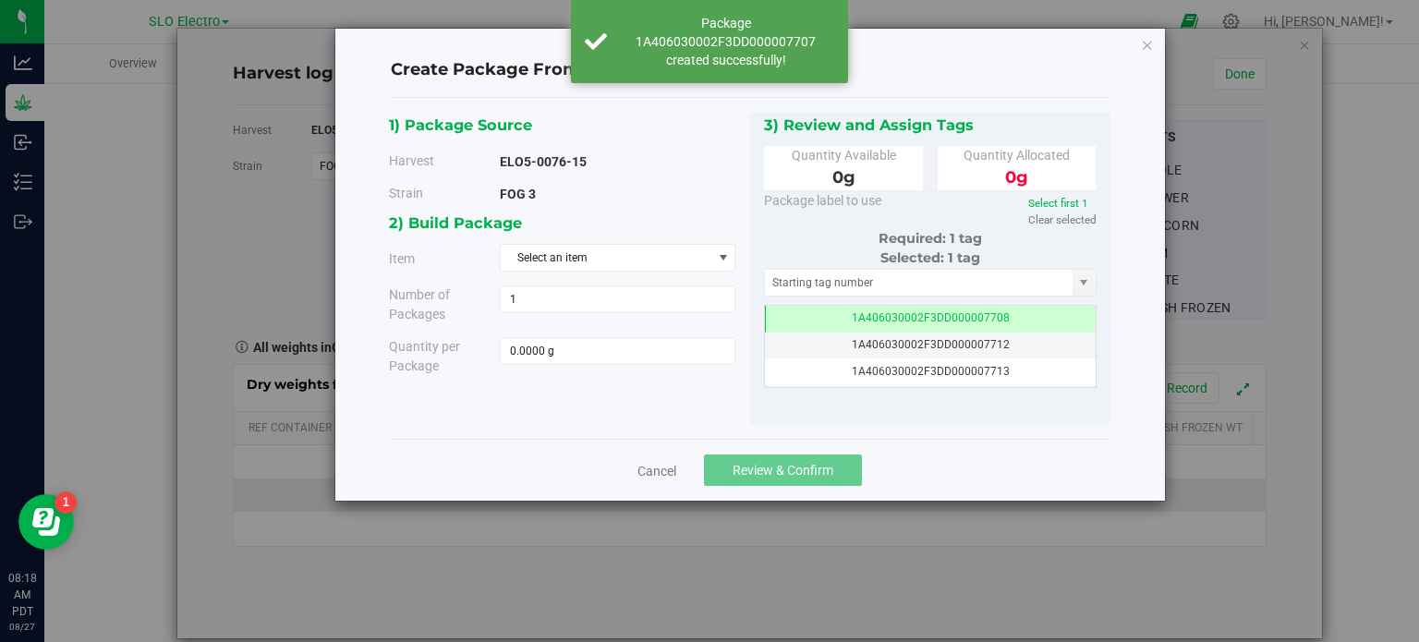
click at [640, 239] on div "2) Build Package Item Select an item ELO Bulk Flower FOG #3 ELO Smalls Flower F…" at bounding box center [569, 300] width 361 height 178
click at [643, 258] on span "Select an item" at bounding box center [606, 258] width 211 height 26
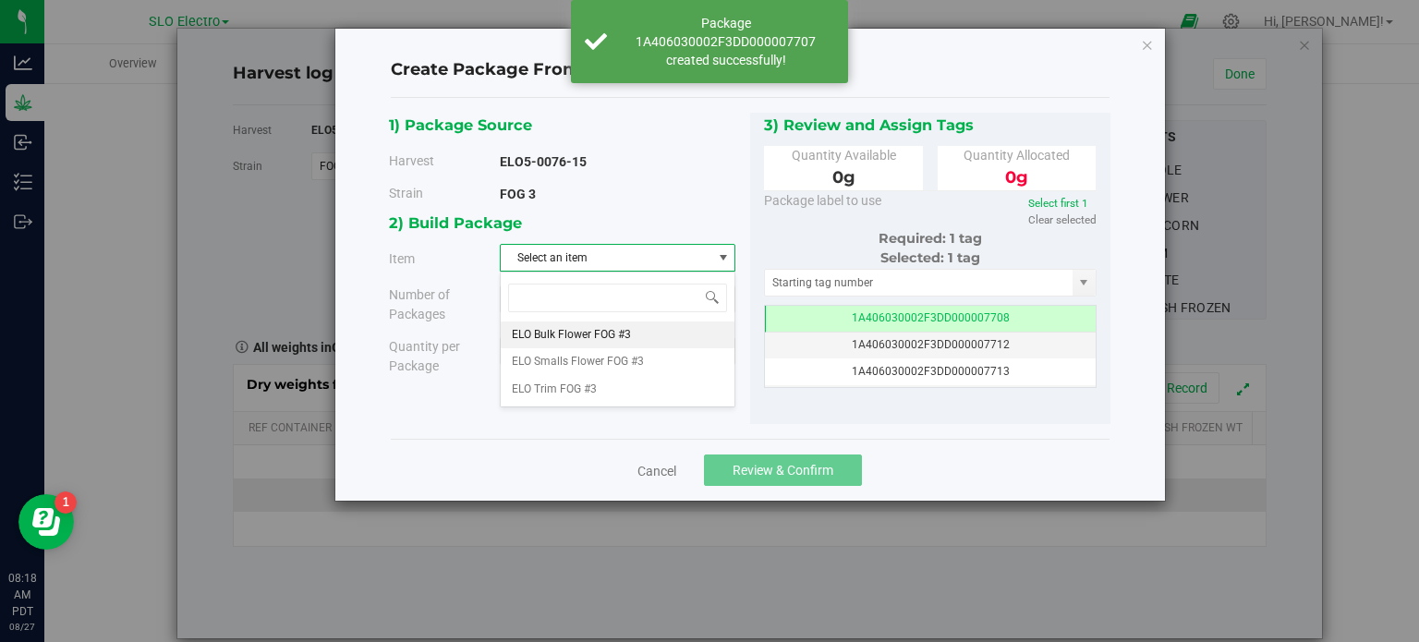
click at [562, 333] on span "ELO Bulk Flower FOG #3" at bounding box center [571, 335] width 119 height 24
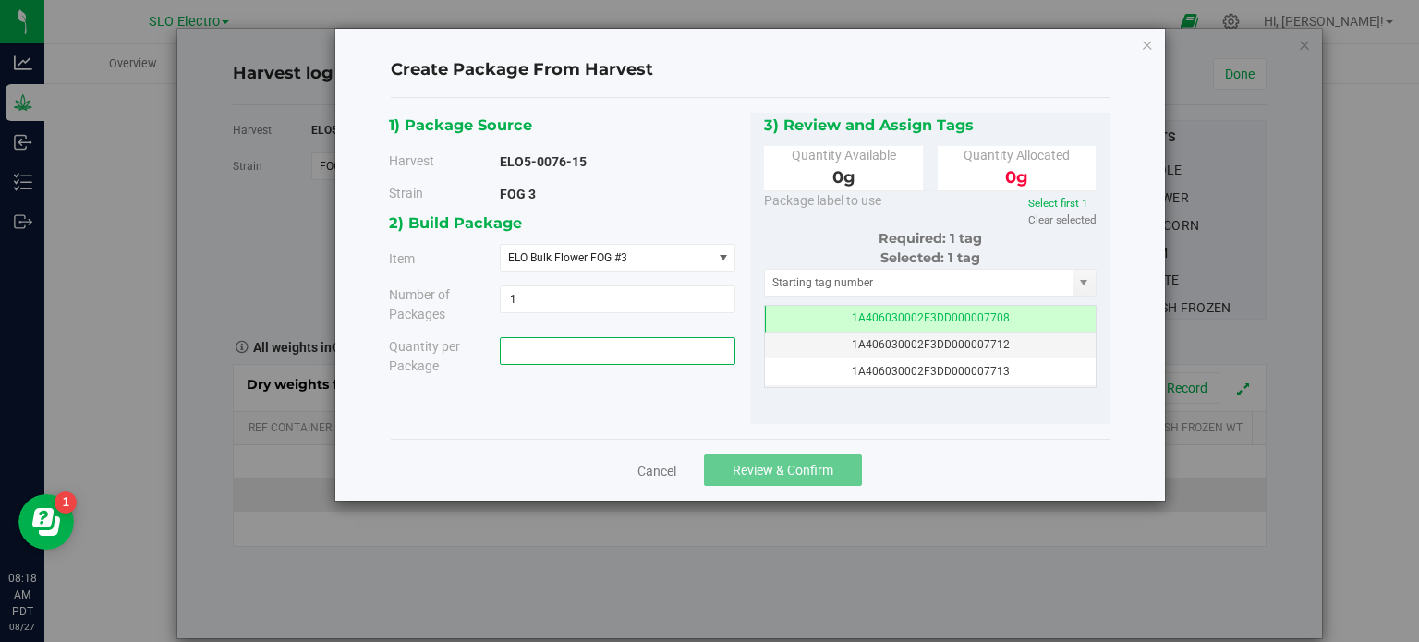
click at [571, 338] on span at bounding box center [618, 351] width 236 height 28
type input "4591"
type input "4591.0000 g"
click at [927, 452] on div "Cancel Review & Confirm" at bounding box center [750, 470] width 719 height 62
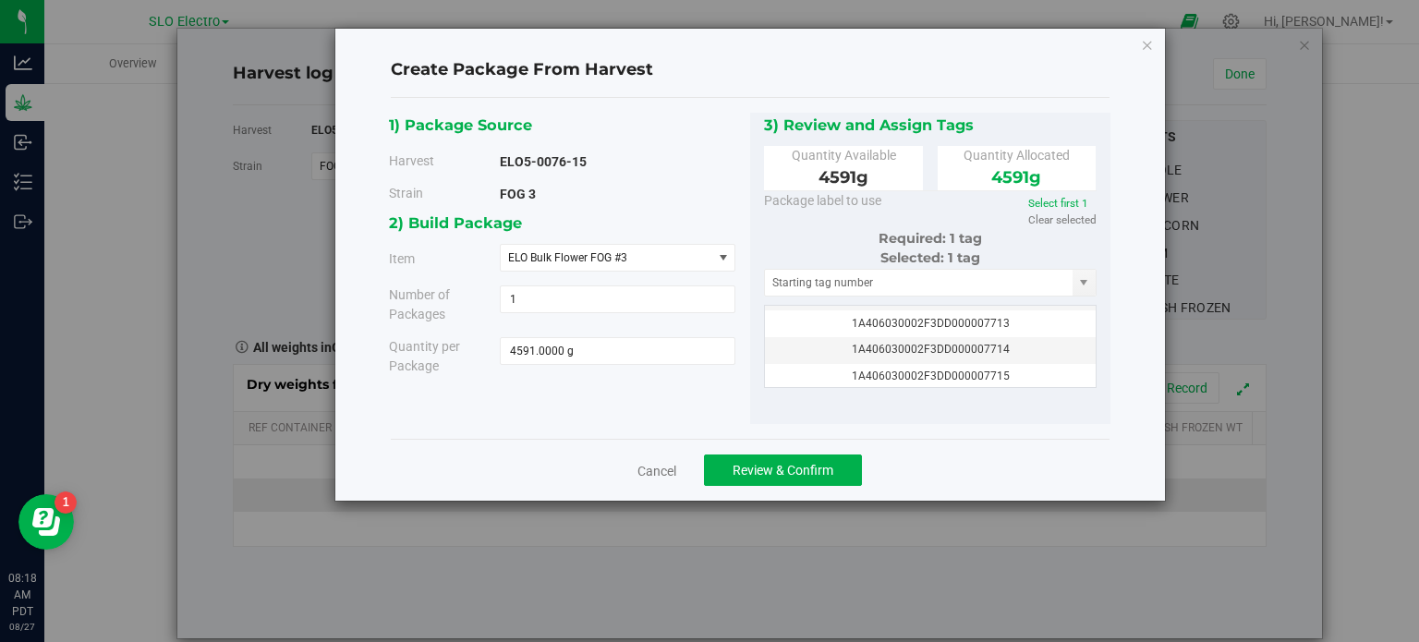
scroll to position [92, 0]
click at [818, 474] on span "Review & Confirm" at bounding box center [782, 470] width 101 height 15
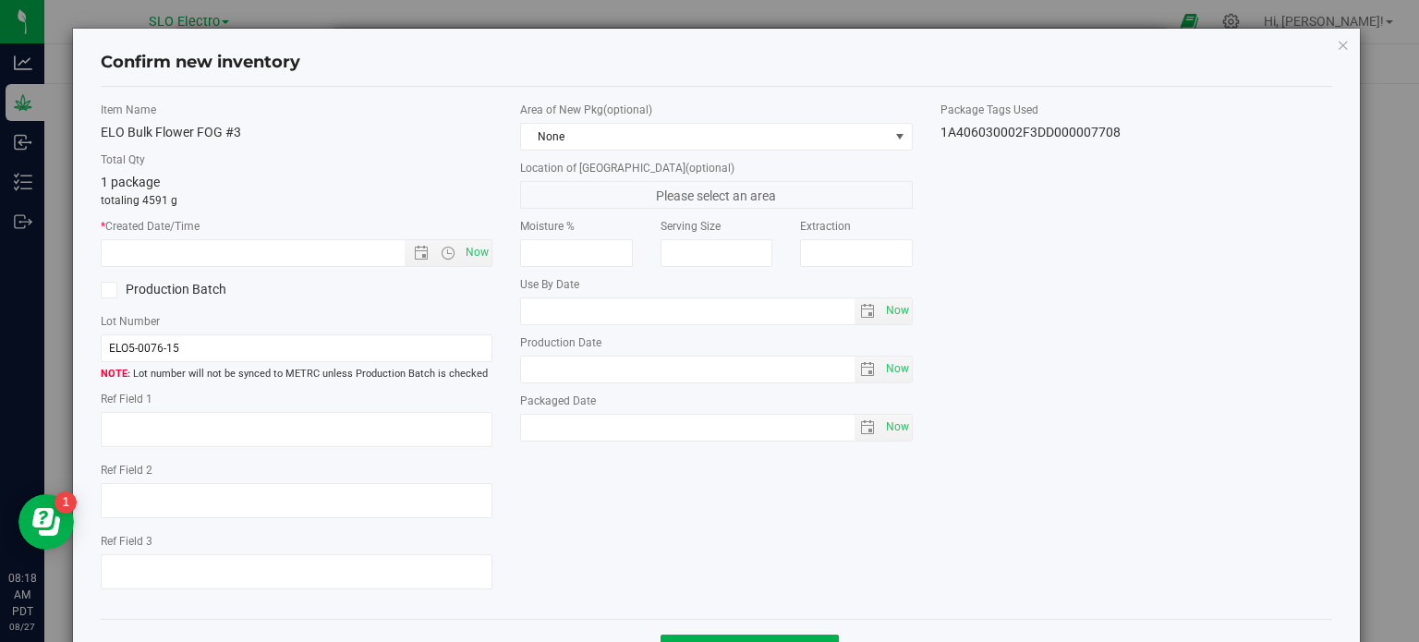
click at [469, 265] on div "Now" at bounding box center [297, 253] width 393 height 28
click at [474, 260] on span "Now" at bounding box center [477, 252] width 31 height 27
type input "[DATE] 8:18 AM"
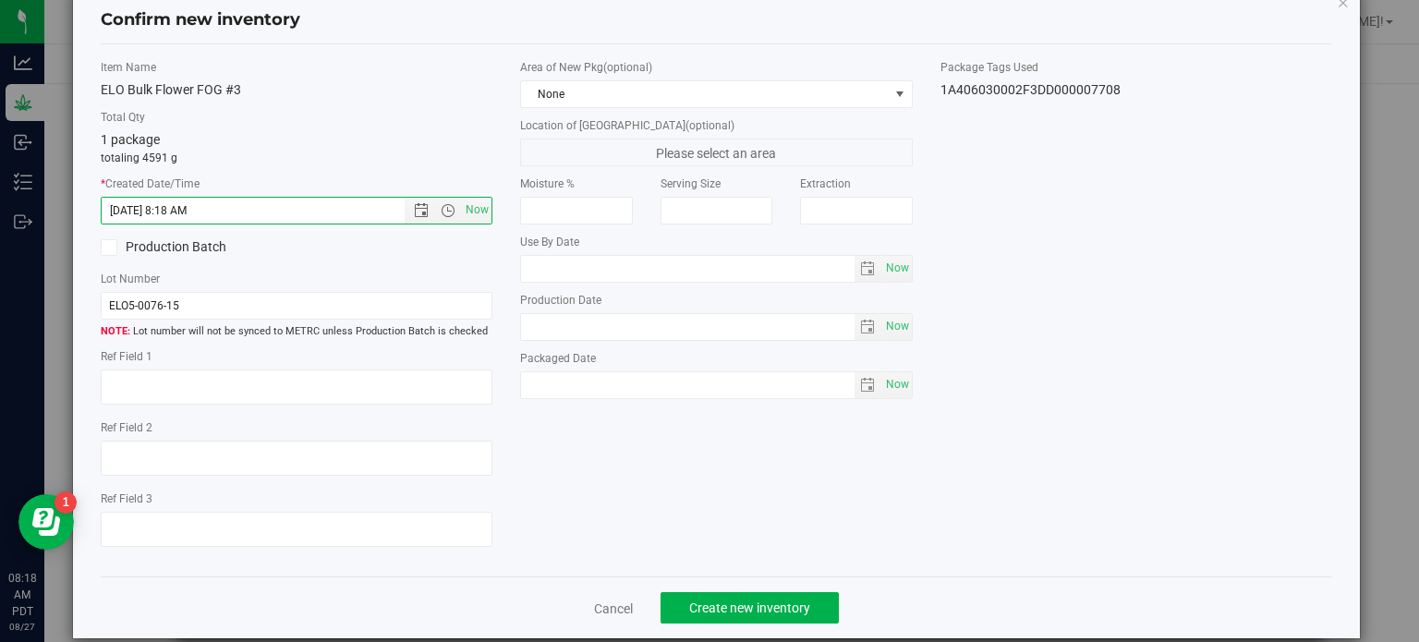
scroll to position [66, 0]
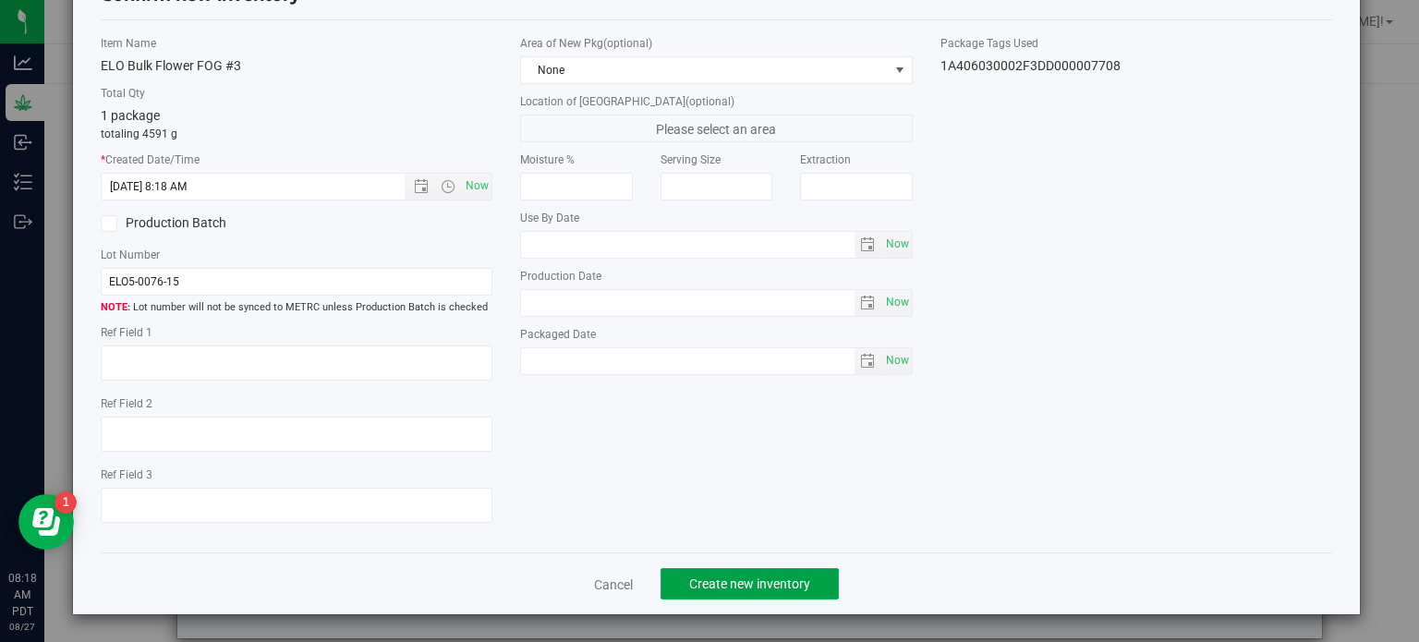
click at [716, 576] on span "Create new inventory" at bounding box center [749, 583] width 121 height 15
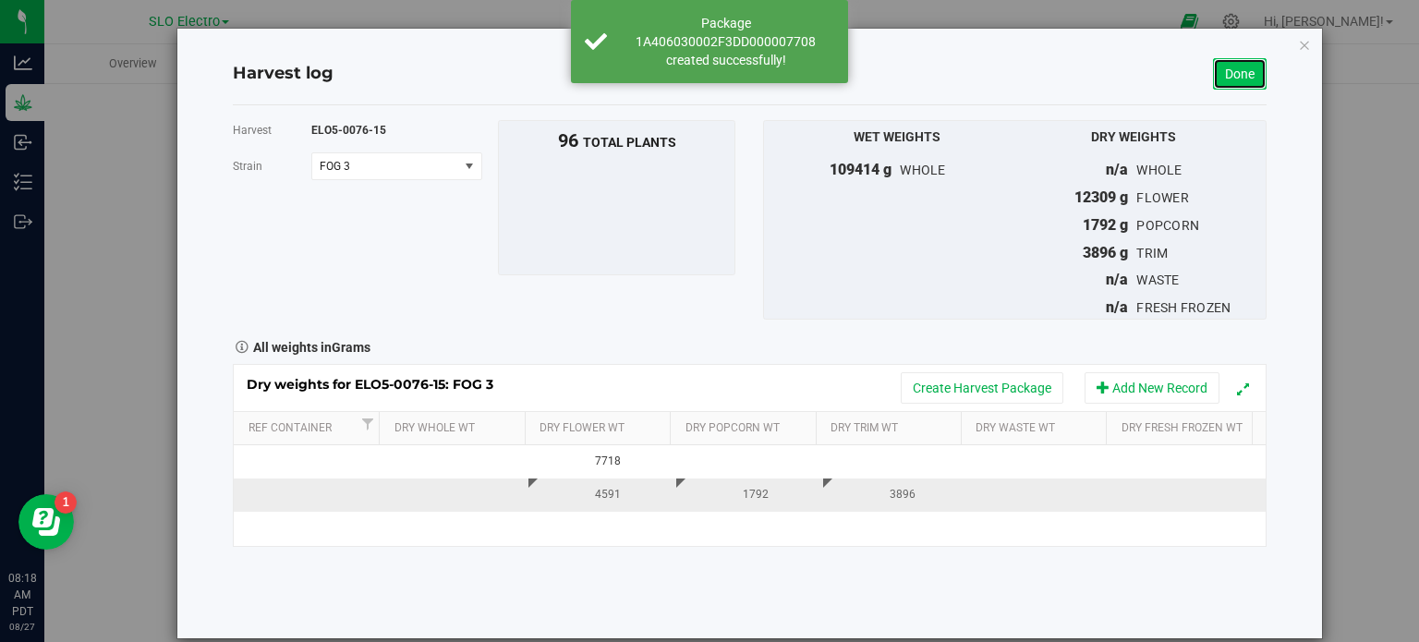
click at [1227, 75] on link "Done" at bounding box center [1240, 73] width 54 height 31
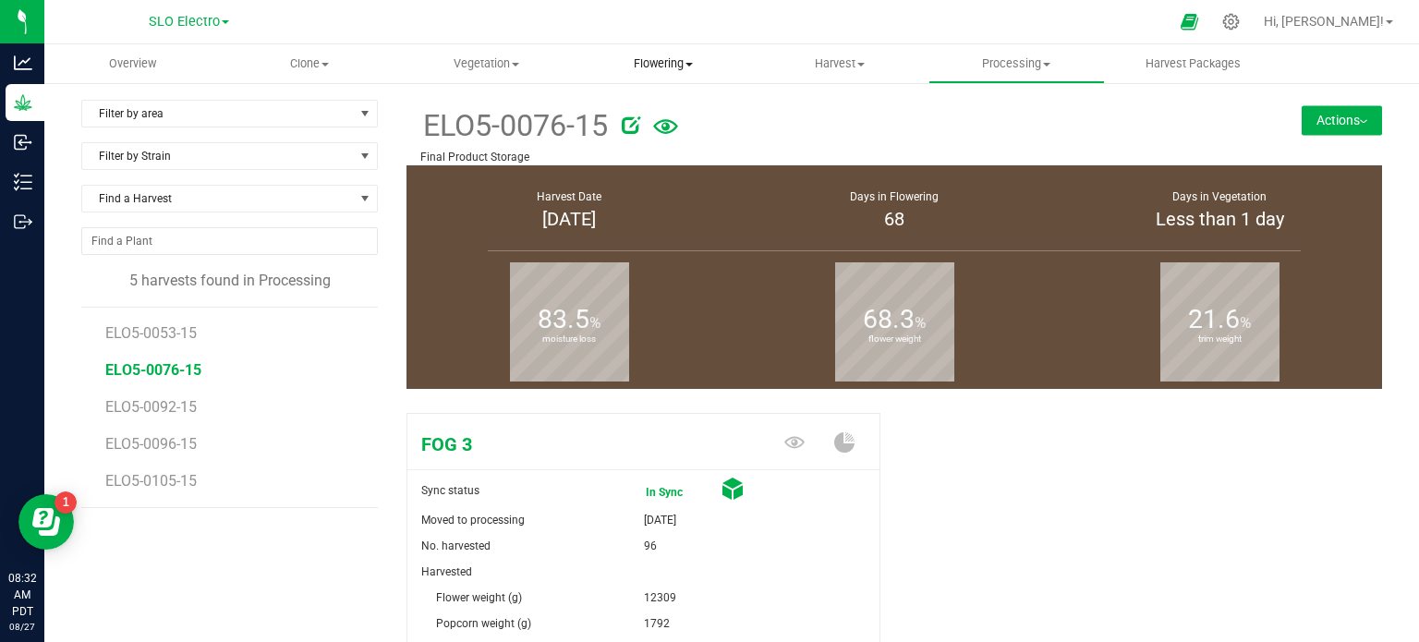
click at [662, 66] on span "Flowering" at bounding box center [662, 63] width 175 height 17
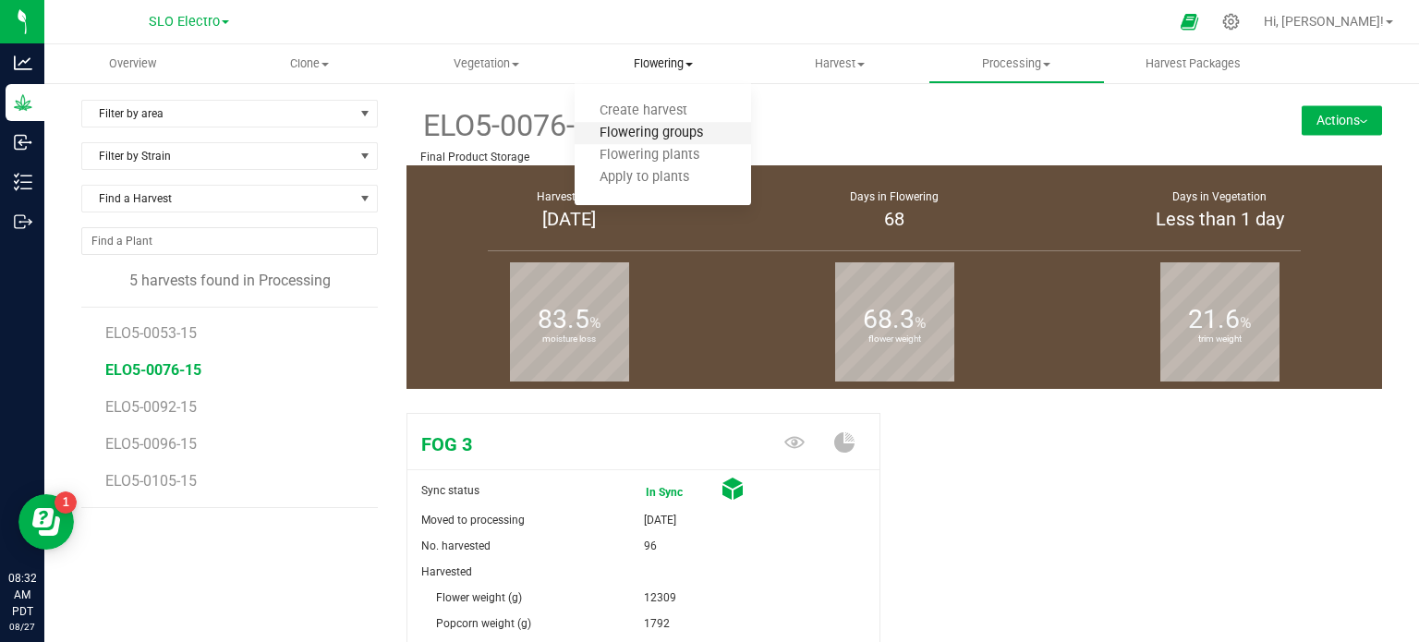
click at [698, 140] on span "Flowering groups" at bounding box center [650, 134] width 153 height 16
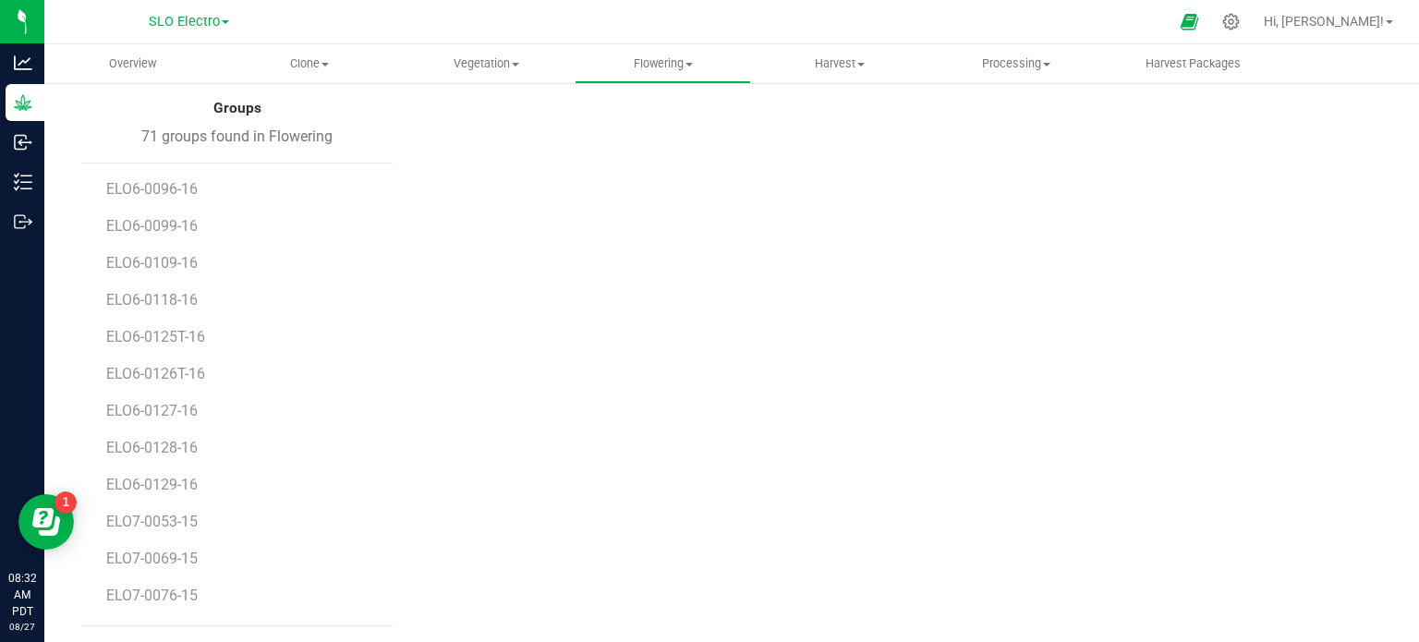
scroll to position [2176, 0]
click at [491, 62] on span "Vegetation" at bounding box center [486, 63] width 175 height 17
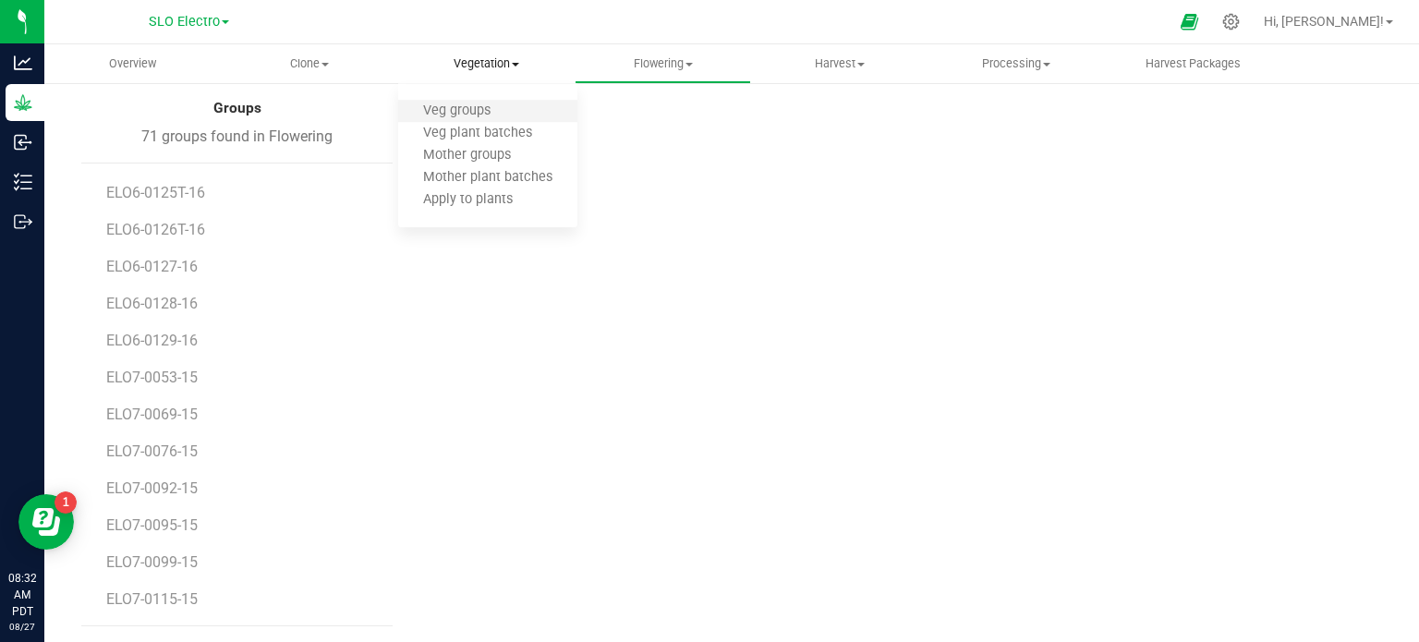
click at [525, 112] on li "Veg groups" at bounding box center [487, 112] width 179 height 22
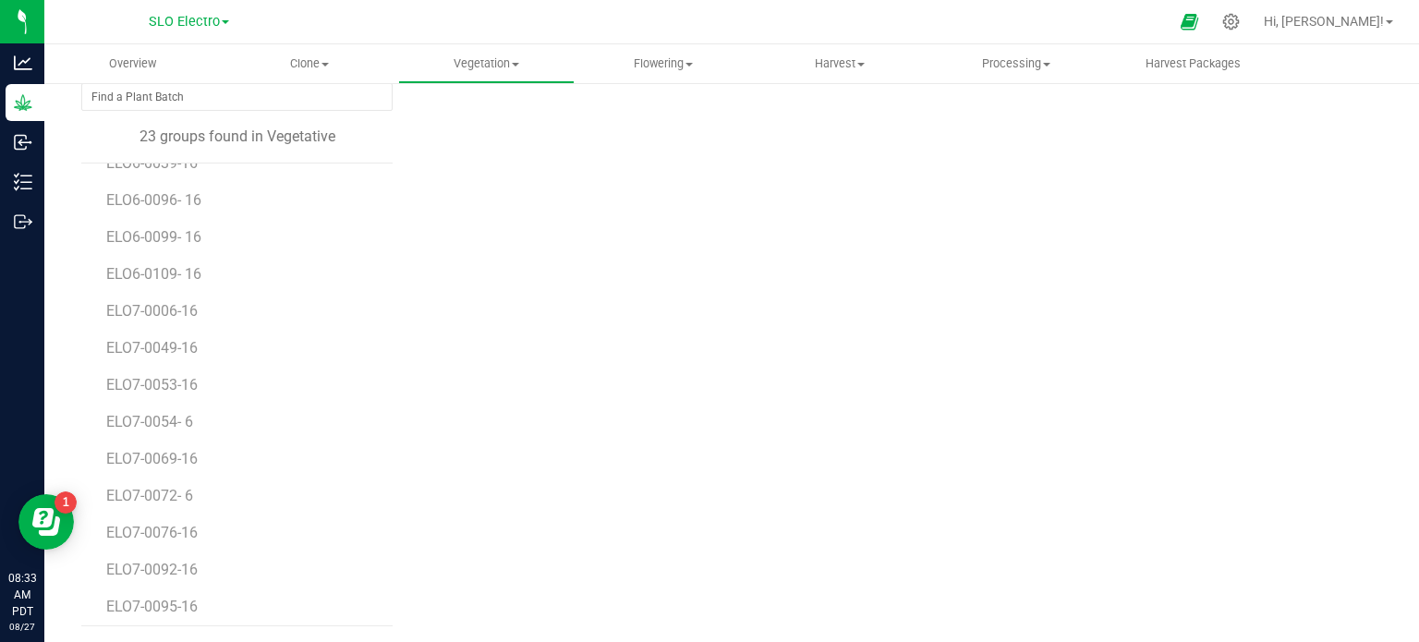
scroll to position [126, 0]
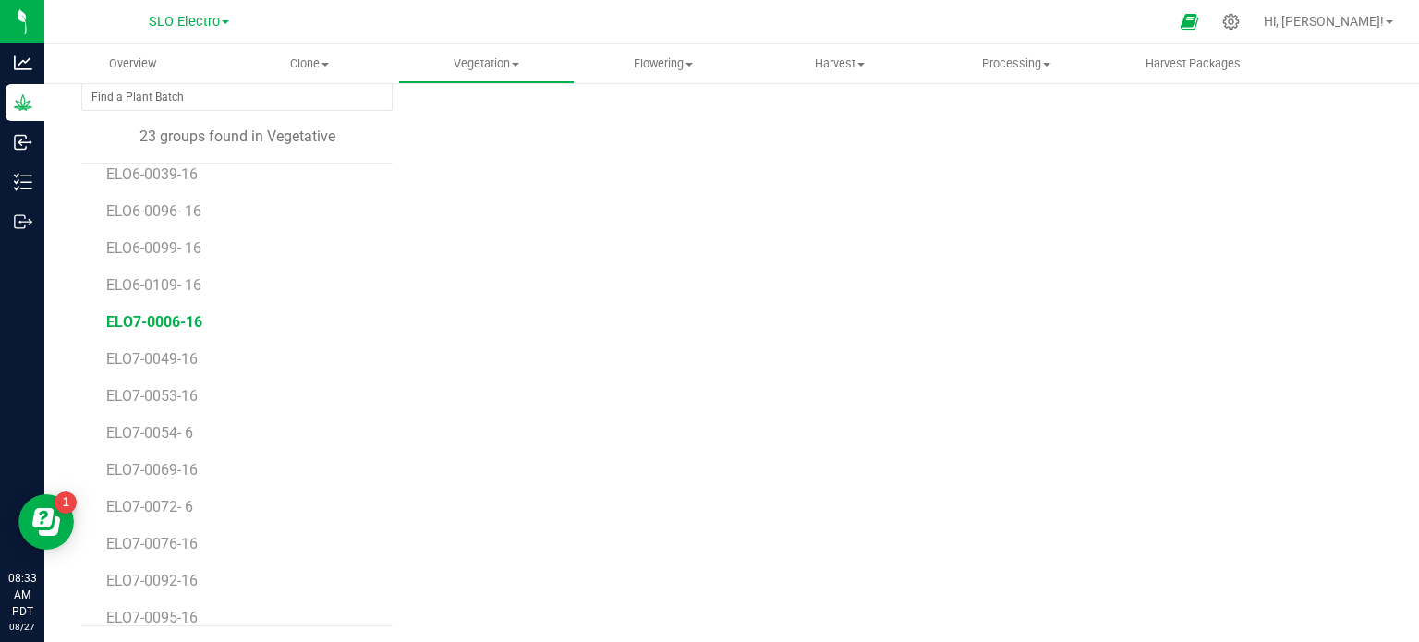
click at [141, 320] on span "ELO7-0006-16" at bounding box center [154, 322] width 96 height 18
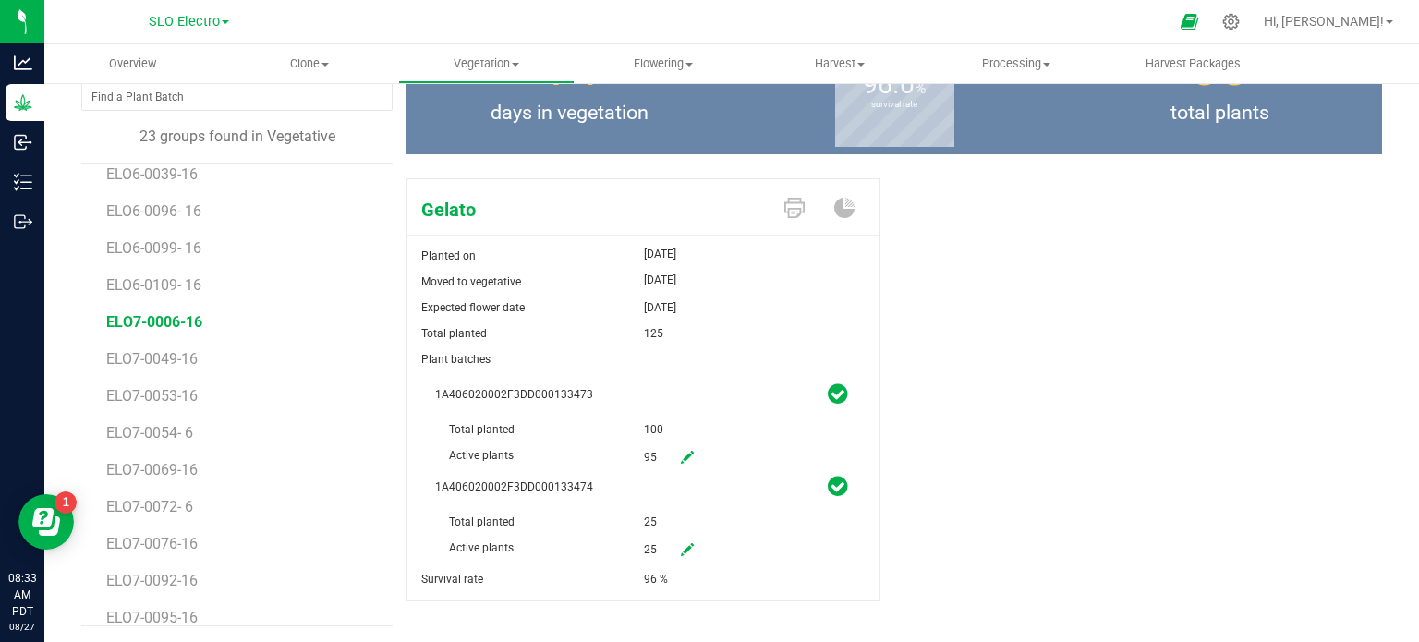
scroll to position [167, 0]
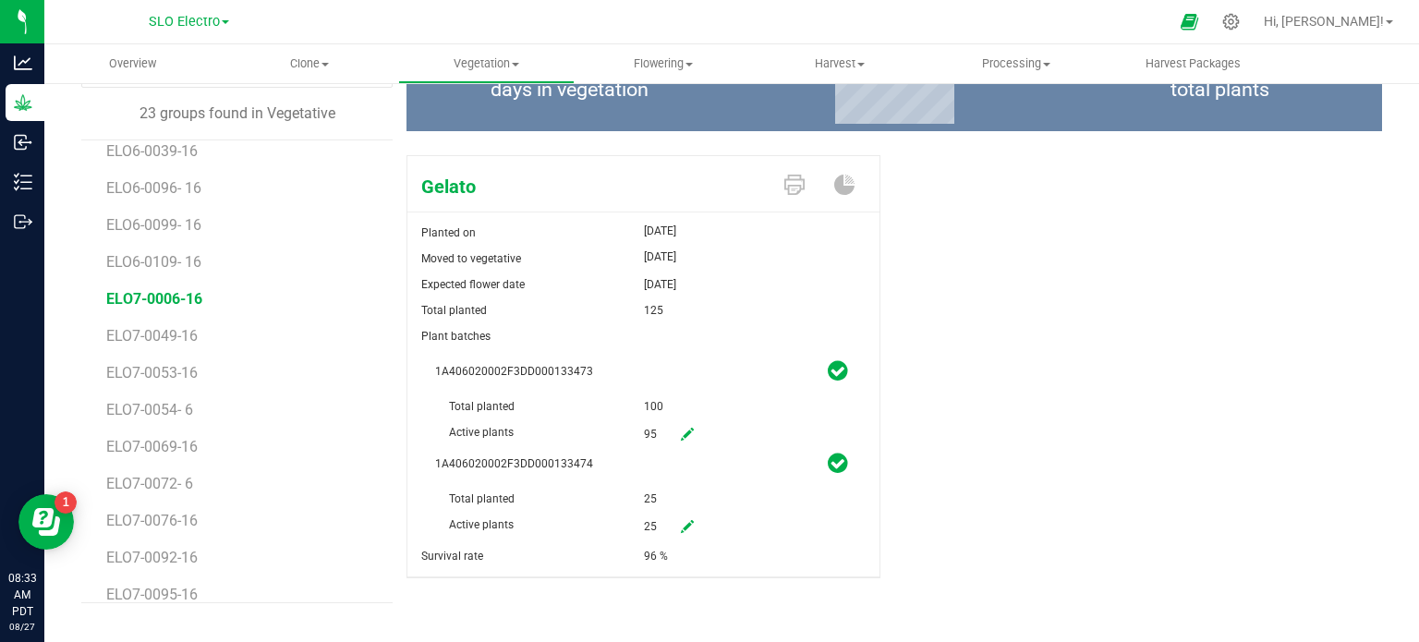
click at [672, 439] on link at bounding box center [687, 434] width 37 height 31
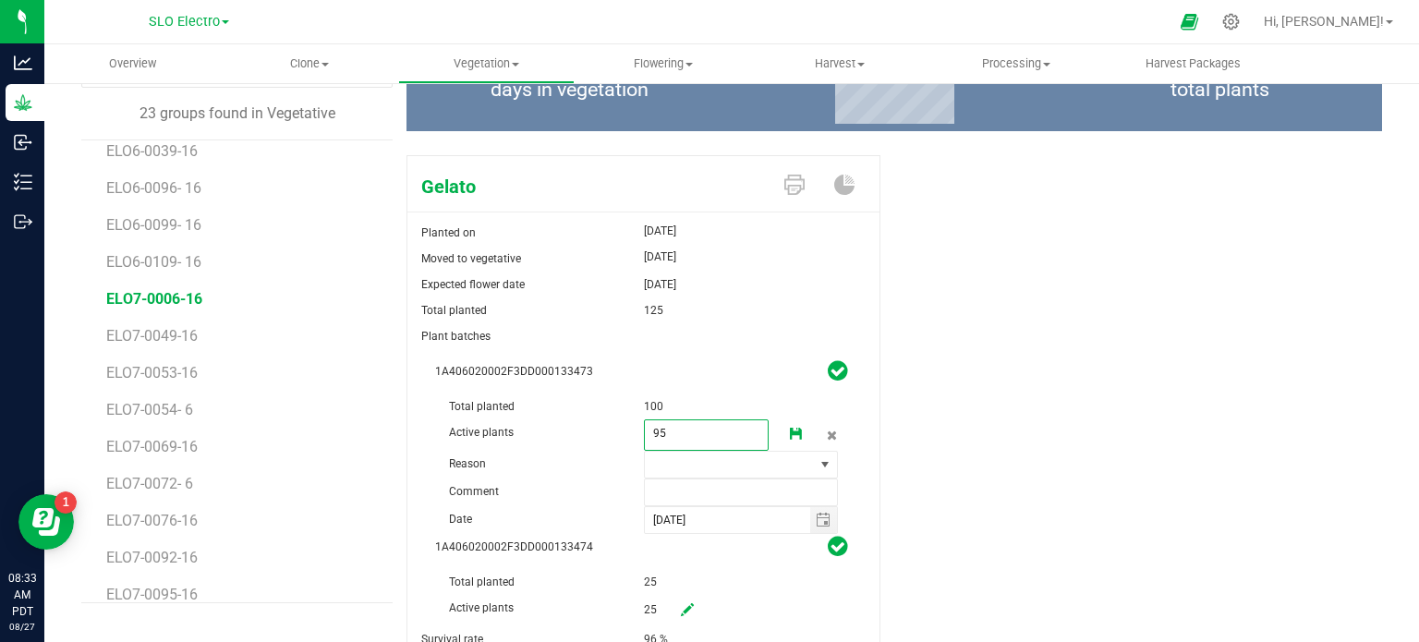
drag, startPoint x: 641, startPoint y: 435, endPoint x: 560, endPoint y: 439, distance: 81.4
click at [561, 393] on div "Active plants 95 95" at bounding box center [643, 393] width 417 height 0
type input "75"
click at [756, 482] on input "text" at bounding box center [741, 492] width 195 height 28
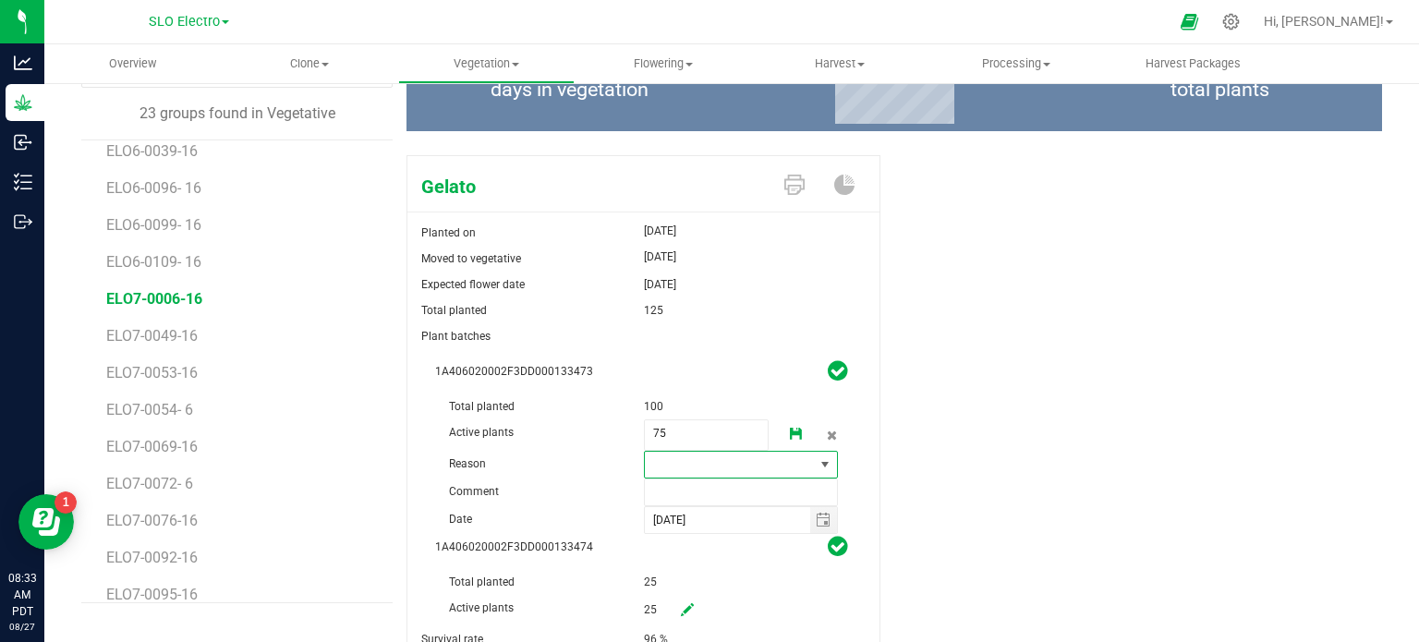
click at [761, 465] on span at bounding box center [730, 465] width 170 height 26
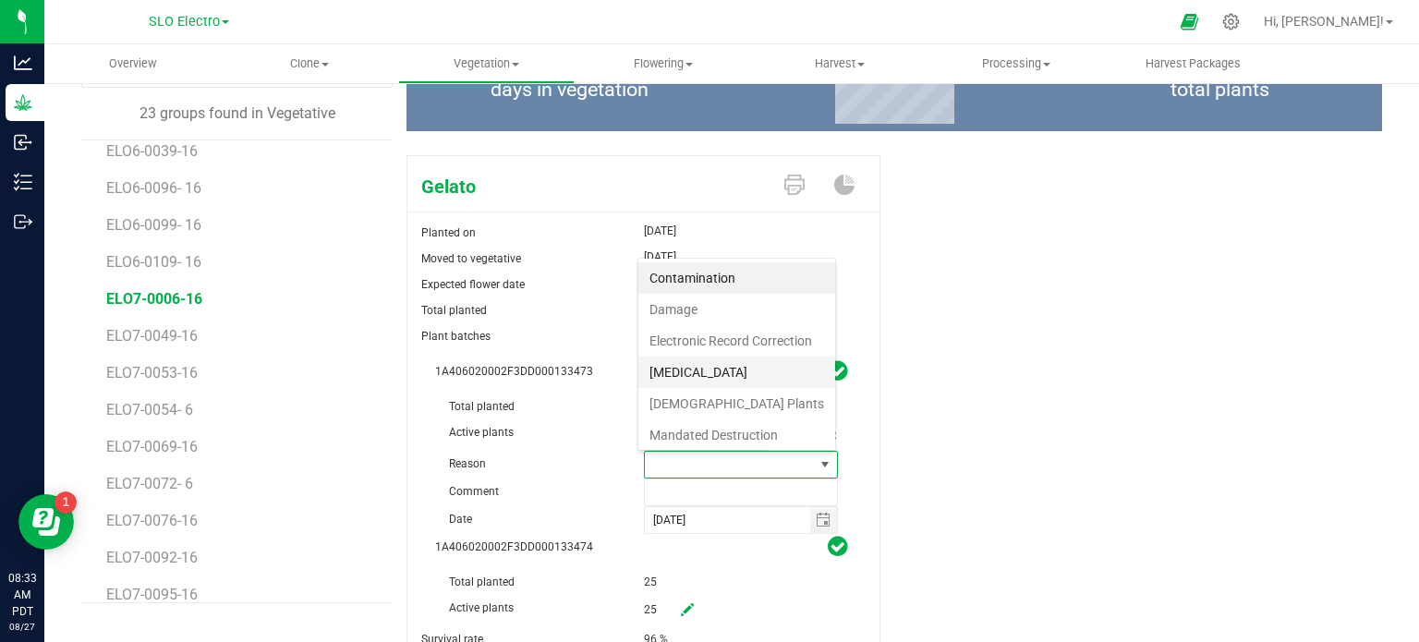
scroll to position [27, 189]
click at [717, 362] on li "[MEDICAL_DATA]" at bounding box center [736, 372] width 197 height 31
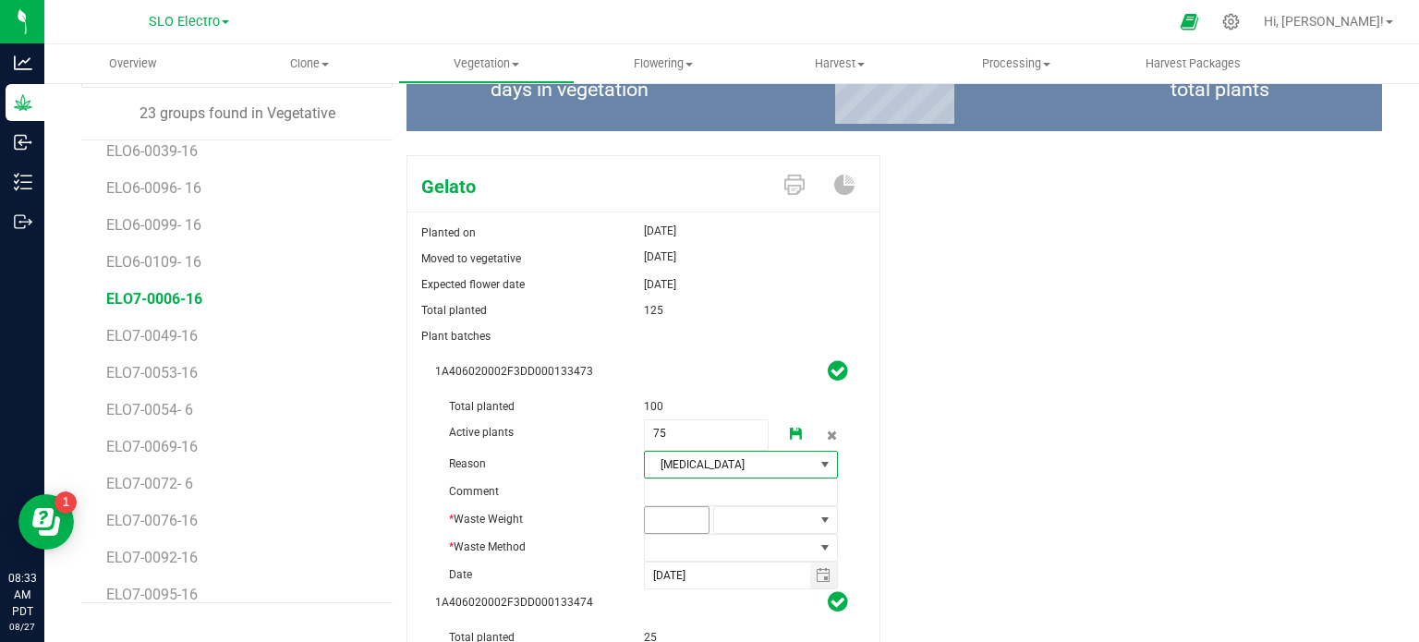
click at [677, 524] on span at bounding box center [677, 520] width 66 height 28
click at [671, 523] on span at bounding box center [677, 520] width 66 height 28
type input "750"
type input "750.0000"
click at [759, 521] on span at bounding box center [764, 520] width 100 height 26
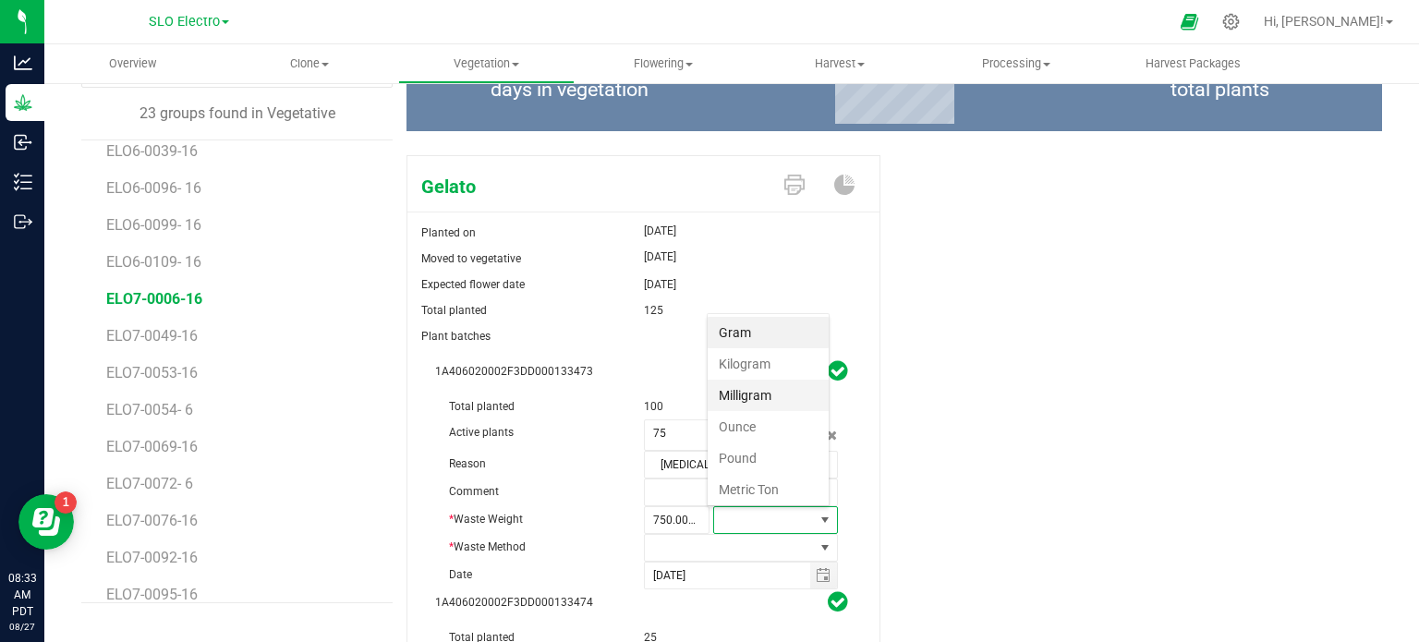
scroll to position [27, 121]
click at [765, 346] on li "Gram" at bounding box center [767, 332] width 121 height 31
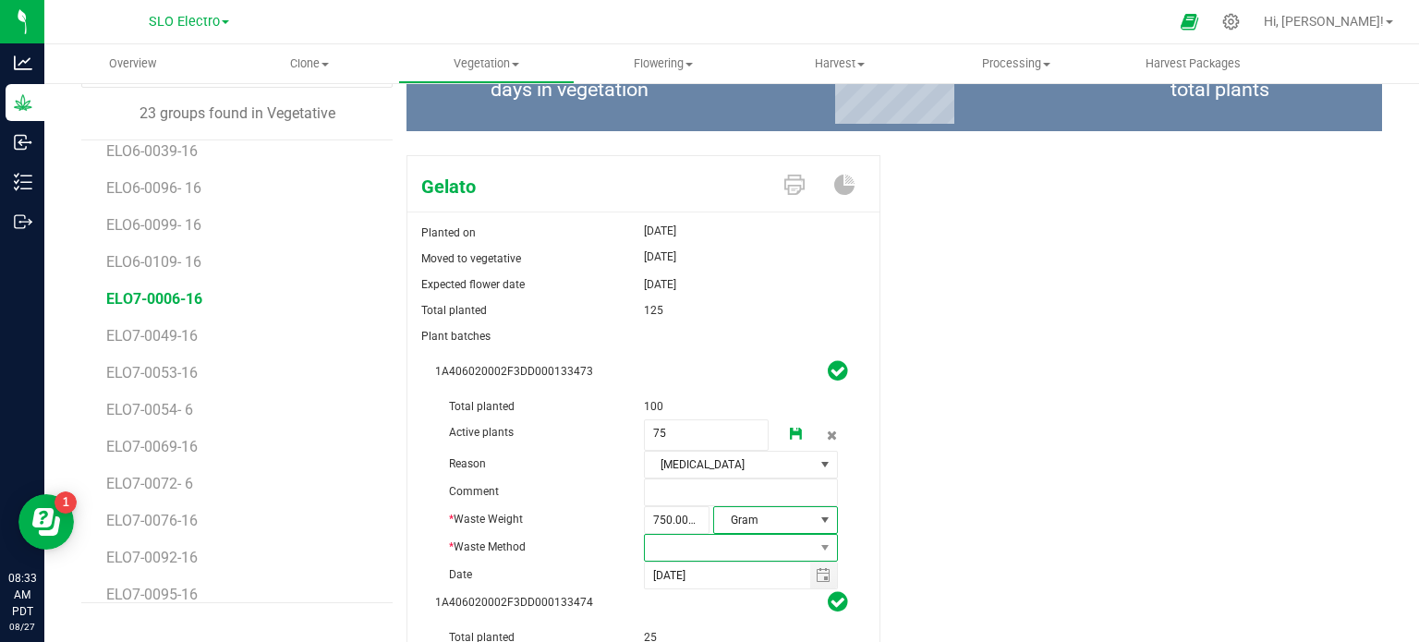
click at [749, 549] on span at bounding box center [730, 548] width 170 height 26
drag, startPoint x: 687, startPoint y: 487, endPoint x: 707, endPoint y: 485, distance: 20.4
click at [687, 487] on li "Self-Hauler" at bounding box center [733, 482] width 190 height 31
click at [955, 463] on div "Gelato Planted on [DATE] Moved to vegetative [DATE] Expected flower date [DATE]…" at bounding box center [893, 456] width 975 height 616
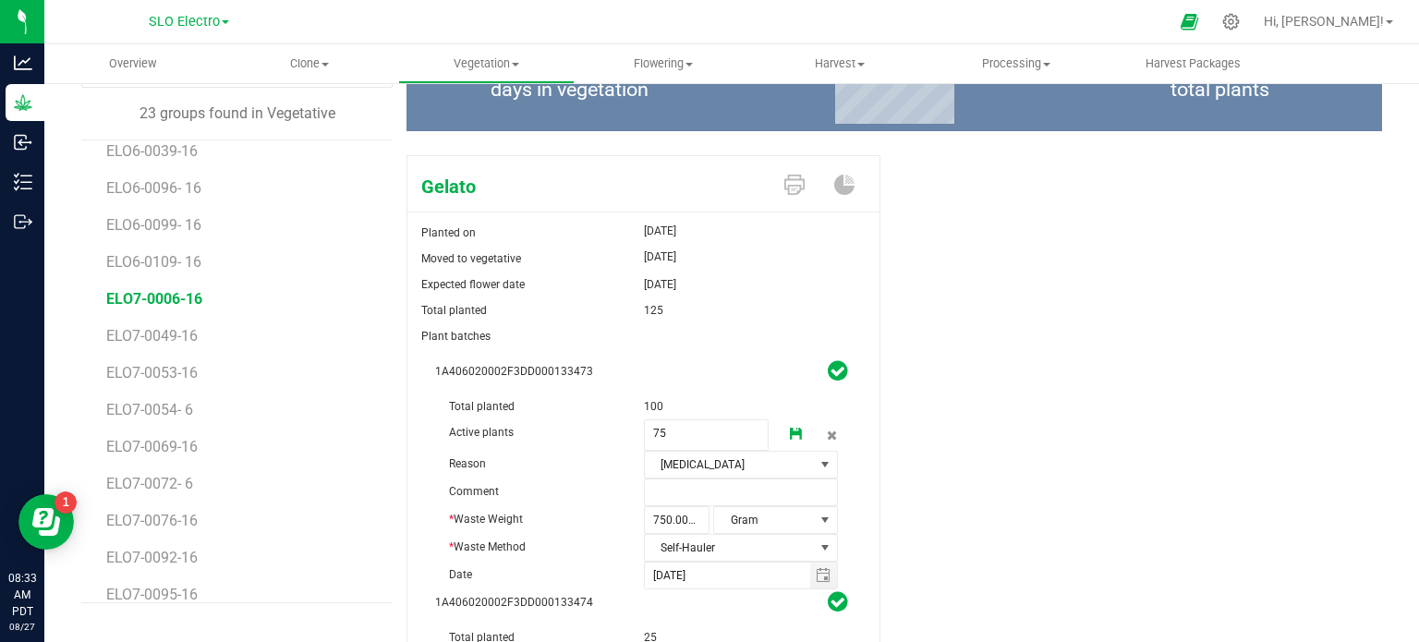
click at [790, 433] on icon at bounding box center [796, 434] width 13 height 13
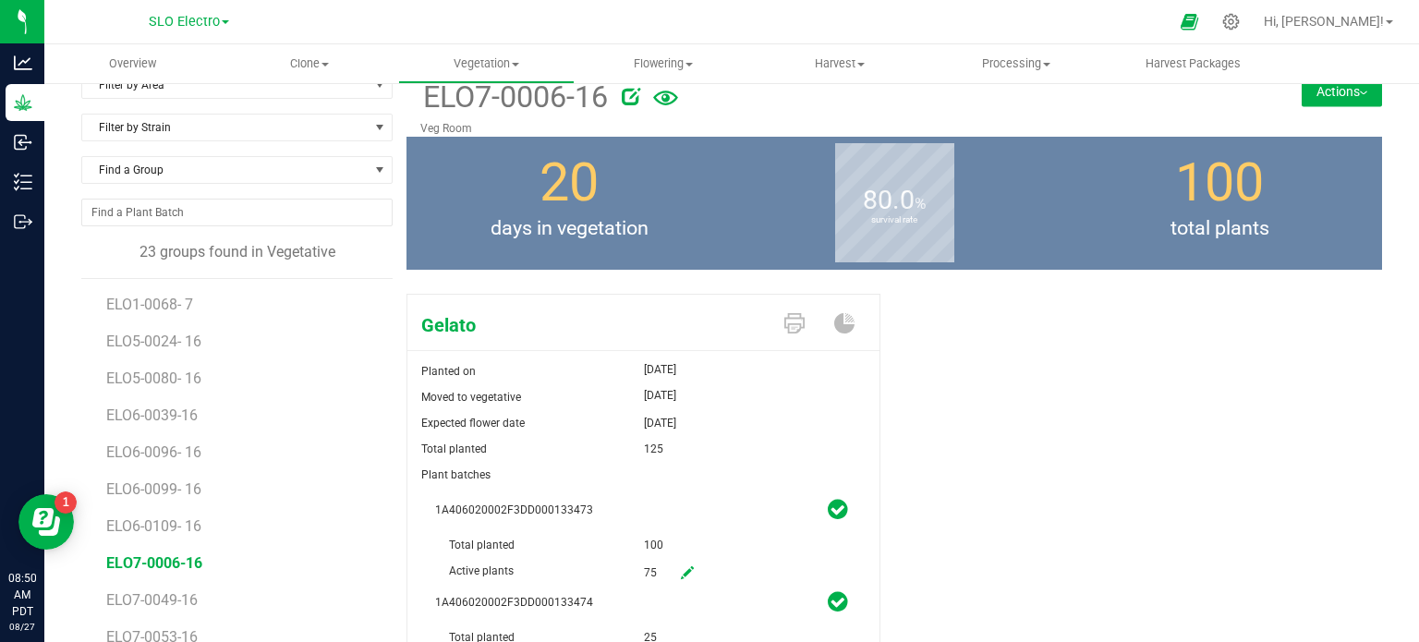
scroll to position [0, 0]
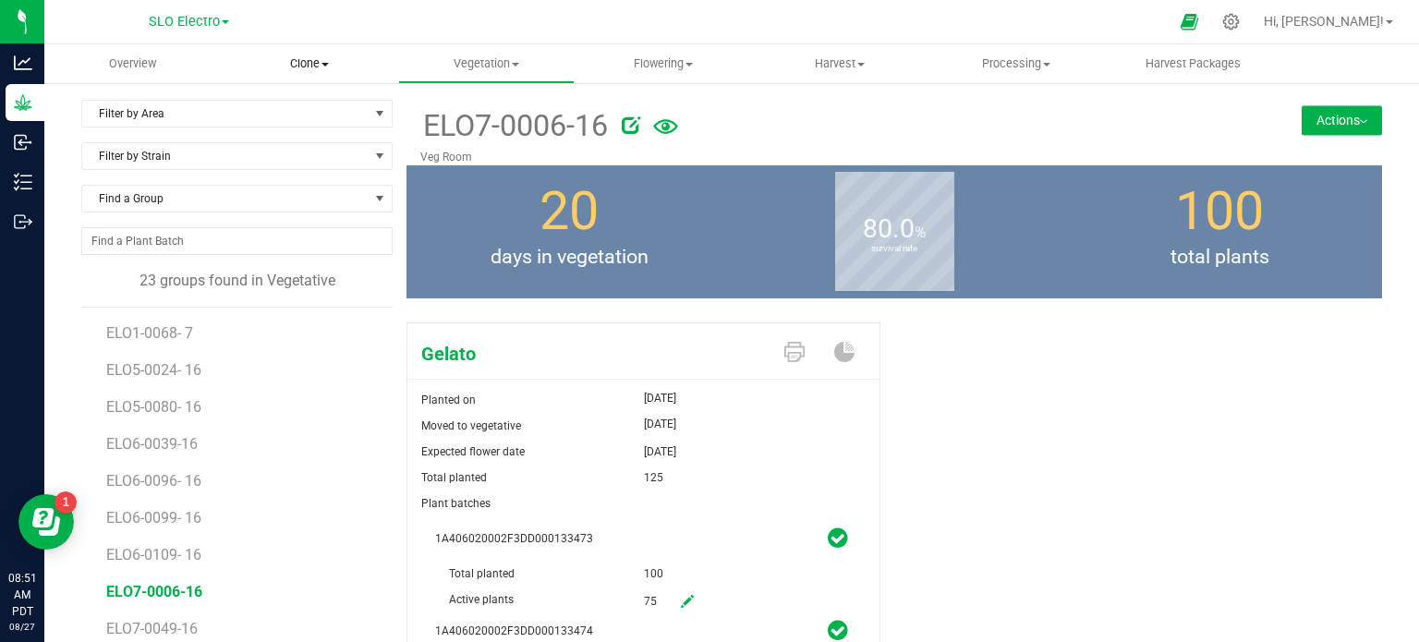
click at [325, 66] on span "Clone" at bounding box center [309, 63] width 175 height 17
click at [311, 136] on span "Cloning groups" at bounding box center [290, 134] width 139 height 16
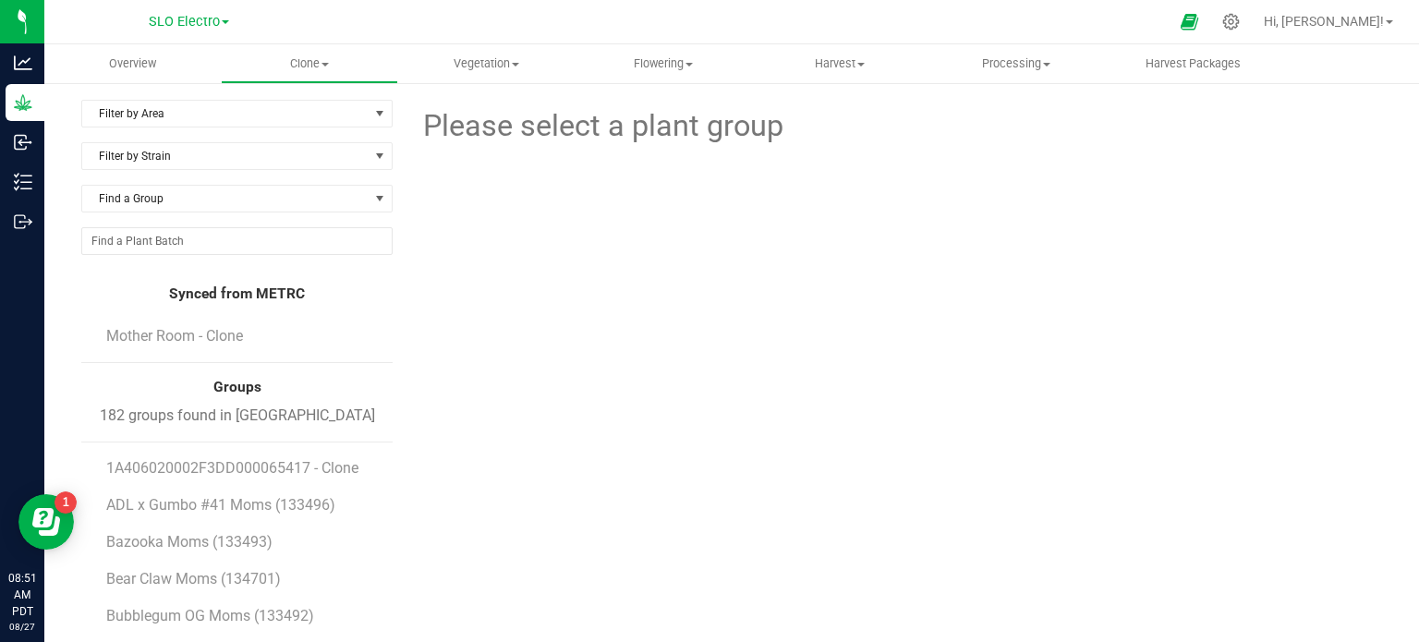
click at [270, 224] on div "Find a Group" at bounding box center [236, 206] width 311 height 42
click at [272, 241] on input "NO DATA FOUND" at bounding box center [236, 241] width 309 height 26
click at [250, 278] on li "1A406020002F3DD000134698" at bounding box center [235, 273] width 306 height 31
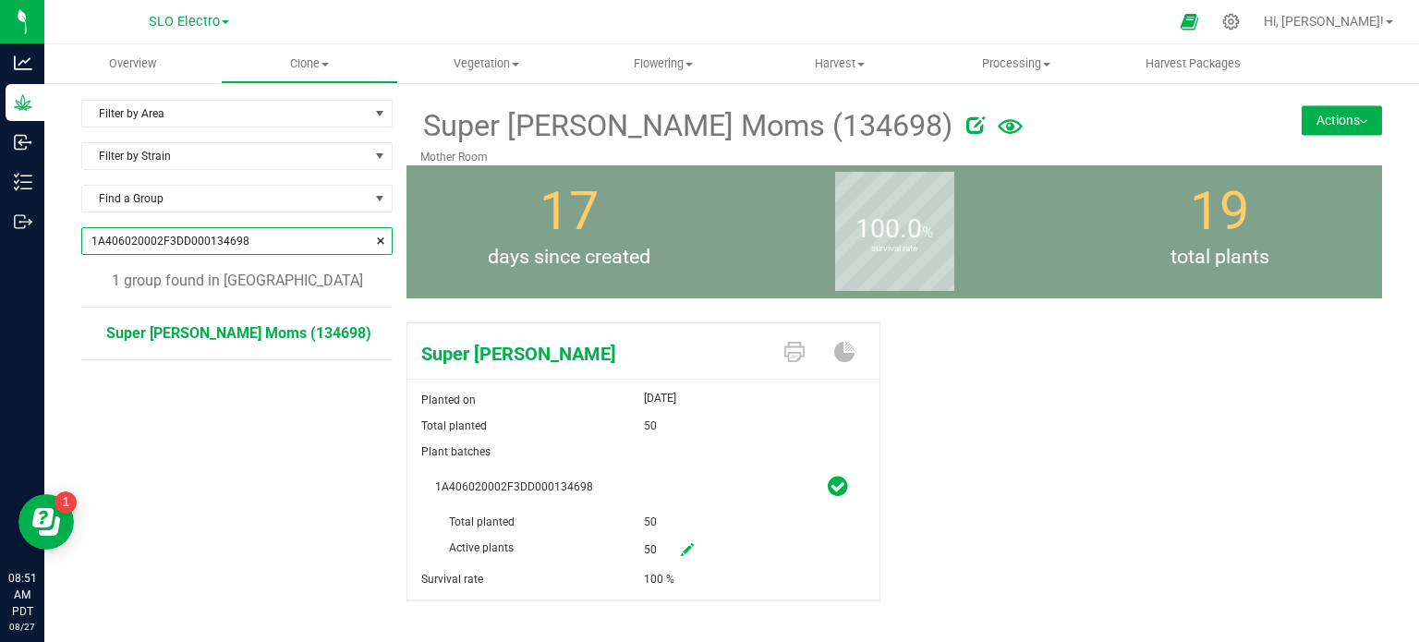
scroll to position [30, 0]
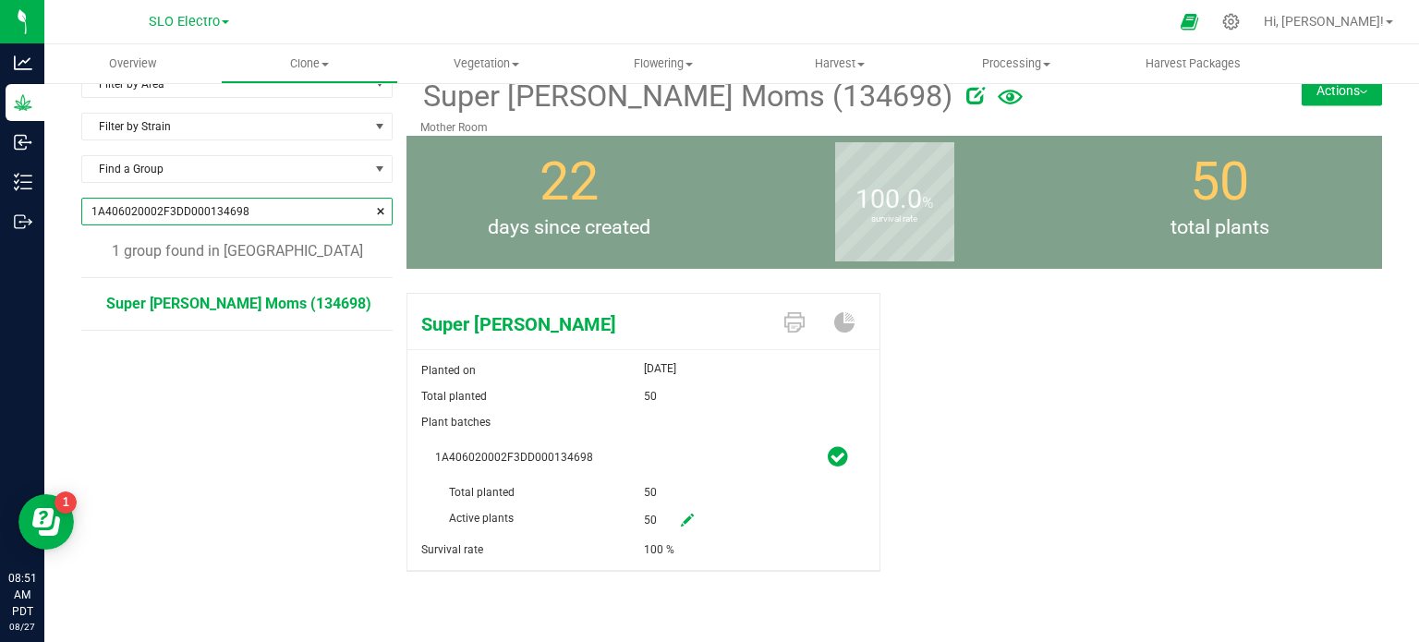
type input "1A406020002F3DD000134698"
click at [681, 520] on icon at bounding box center [687, 520] width 13 height 13
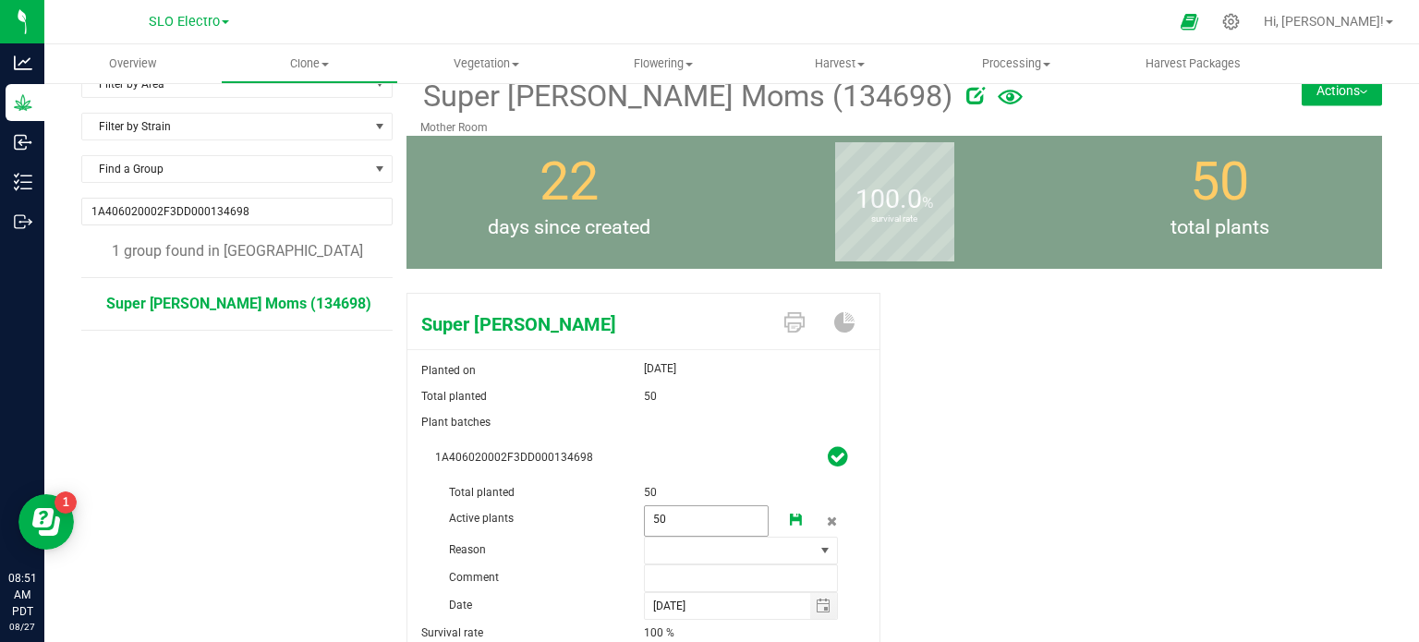
drag, startPoint x: 689, startPoint y: 512, endPoint x: 547, endPoint y: 514, distance: 142.2
click at [547, 479] on div "Active plants 50 50" at bounding box center [643, 479] width 417 height 0
type input "49"
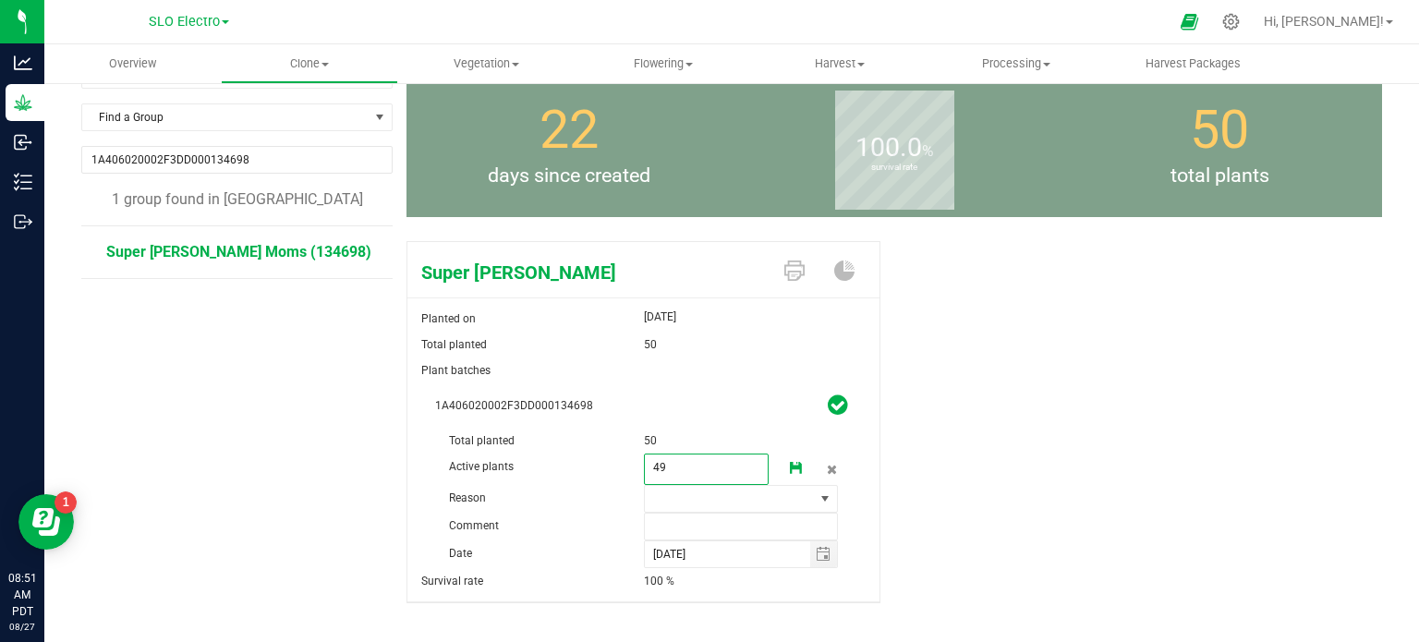
scroll to position [106, 0]
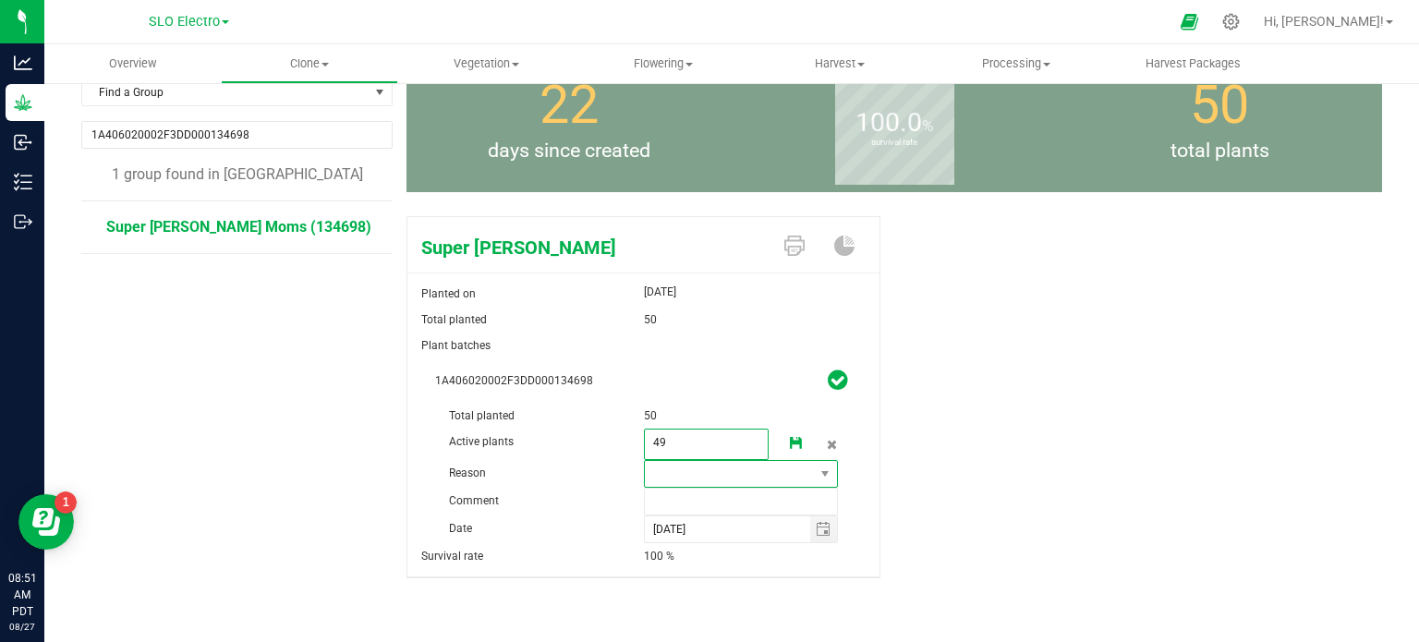
type input "49"
drag, startPoint x: 796, startPoint y: 476, endPoint x: 754, endPoint y: 479, distance: 42.6
click at [796, 473] on span at bounding box center [730, 474] width 170 height 26
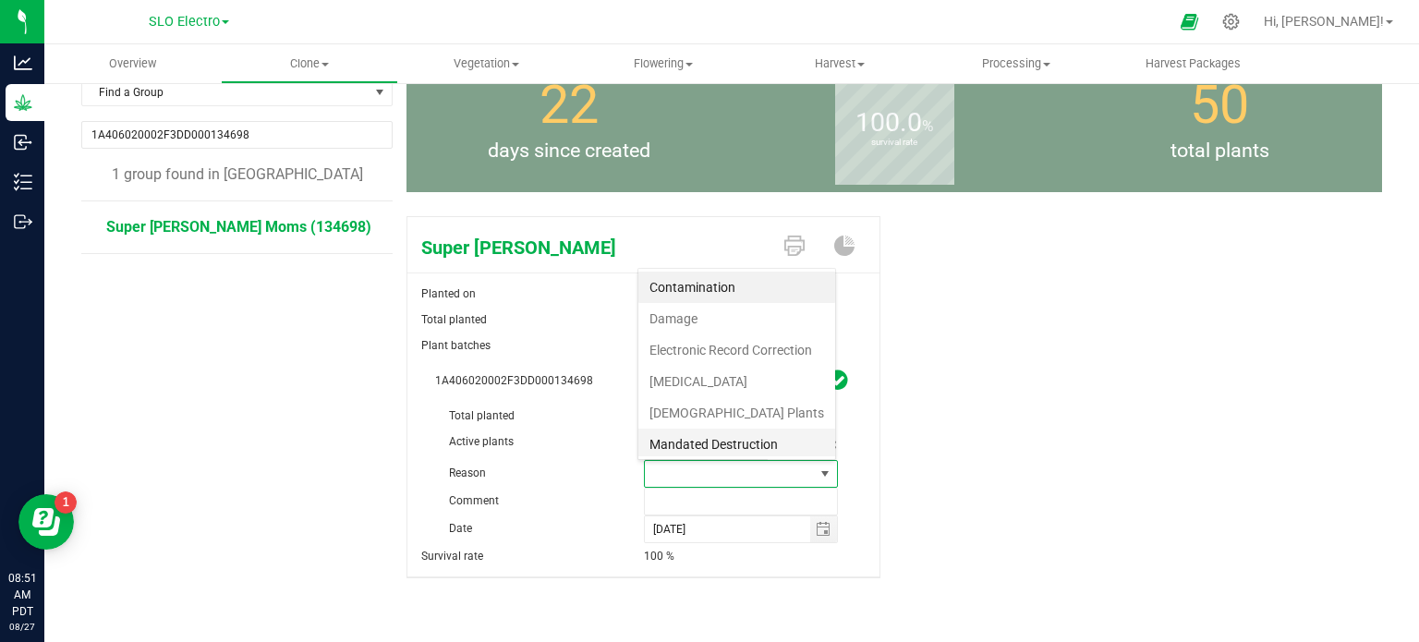
scroll to position [27, 189]
click at [680, 369] on li "[MEDICAL_DATA]" at bounding box center [736, 381] width 197 height 31
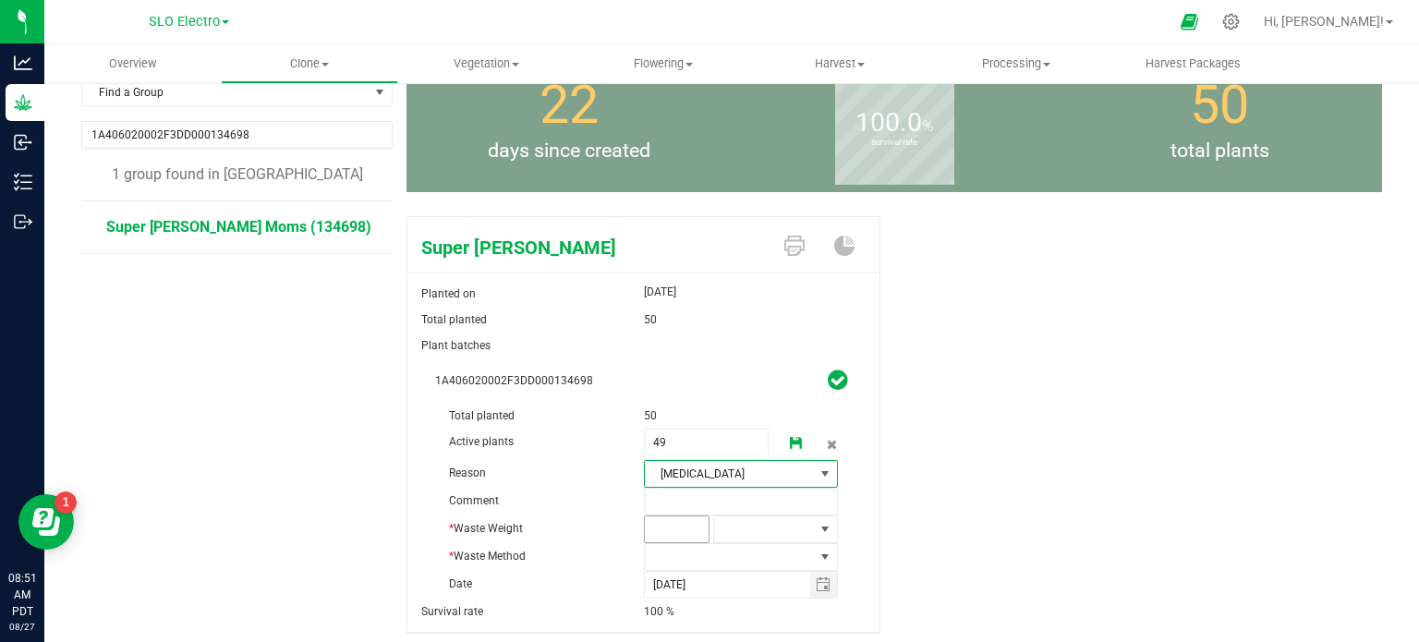
click at [672, 531] on span at bounding box center [677, 529] width 66 height 28
click at [667, 527] on span at bounding box center [677, 529] width 66 height 28
type input "1"
type input "1.0000"
click at [814, 524] on span at bounding box center [825, 529] width 23 height 26
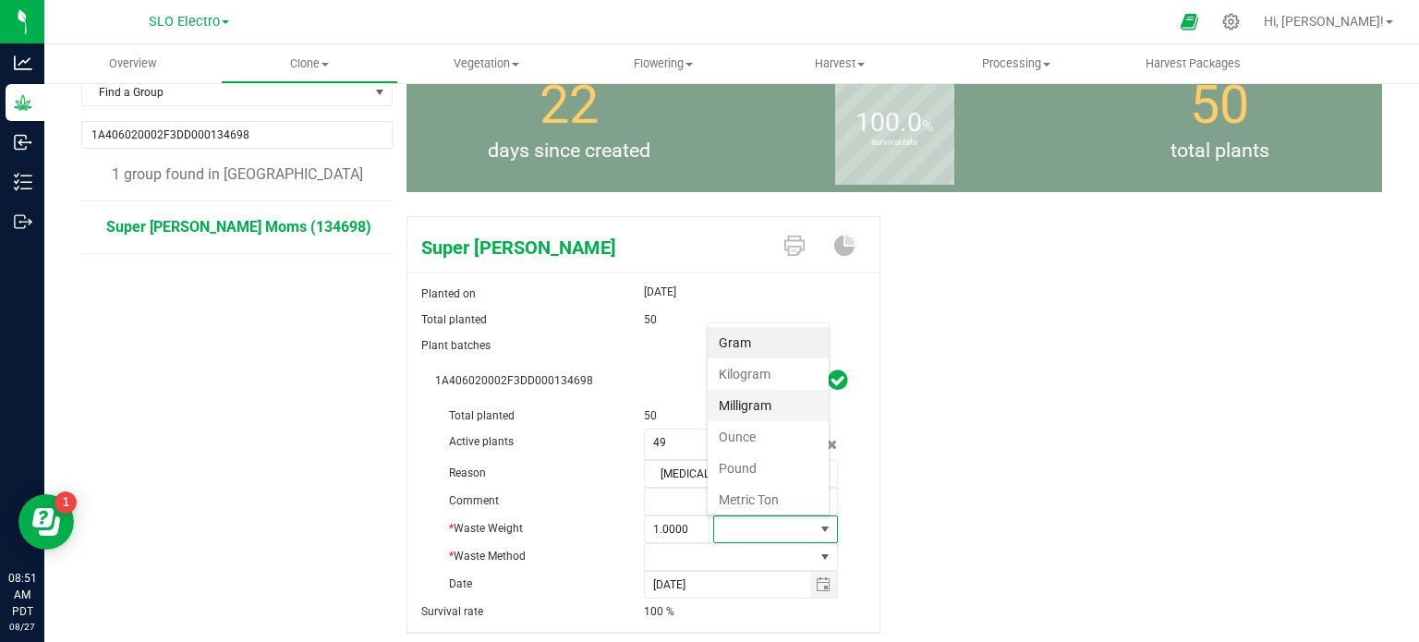
scroll to position [27, 121]
click at [758, 344] on li "Gram" at bounding box center [767, 342] width 121 height 31
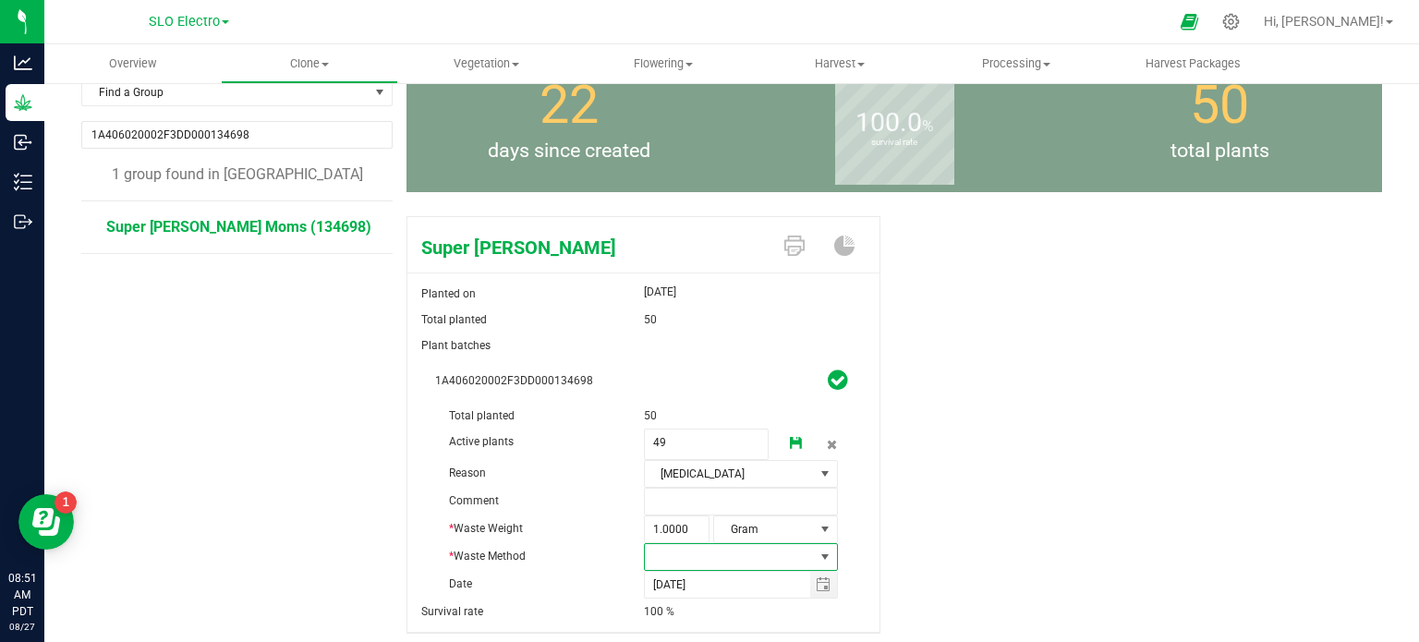
click at [739, 562] on span at bounding box center [730, 557] width 170 height 26
click at [702, 490] on li "Self-Hauler" at bounding box center [733, 492] width 190 height 31
click at [975, 520] on div "Super [PERSON_NAME] Planted on [DATE] Total planted 50 Plant batches 1A40602000…" at bounding box center [893, 445] width 975 height 472
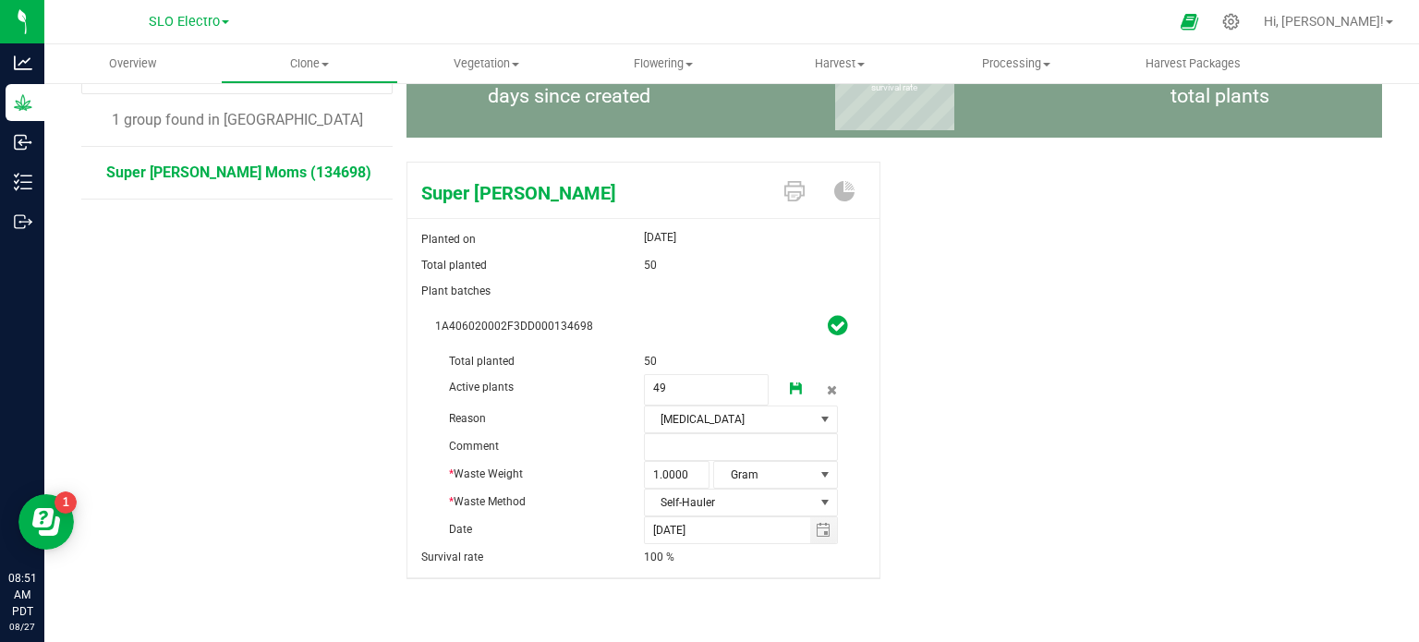
click at [791, 391] on icon at bounding box center [796, 388] width 13 height 13
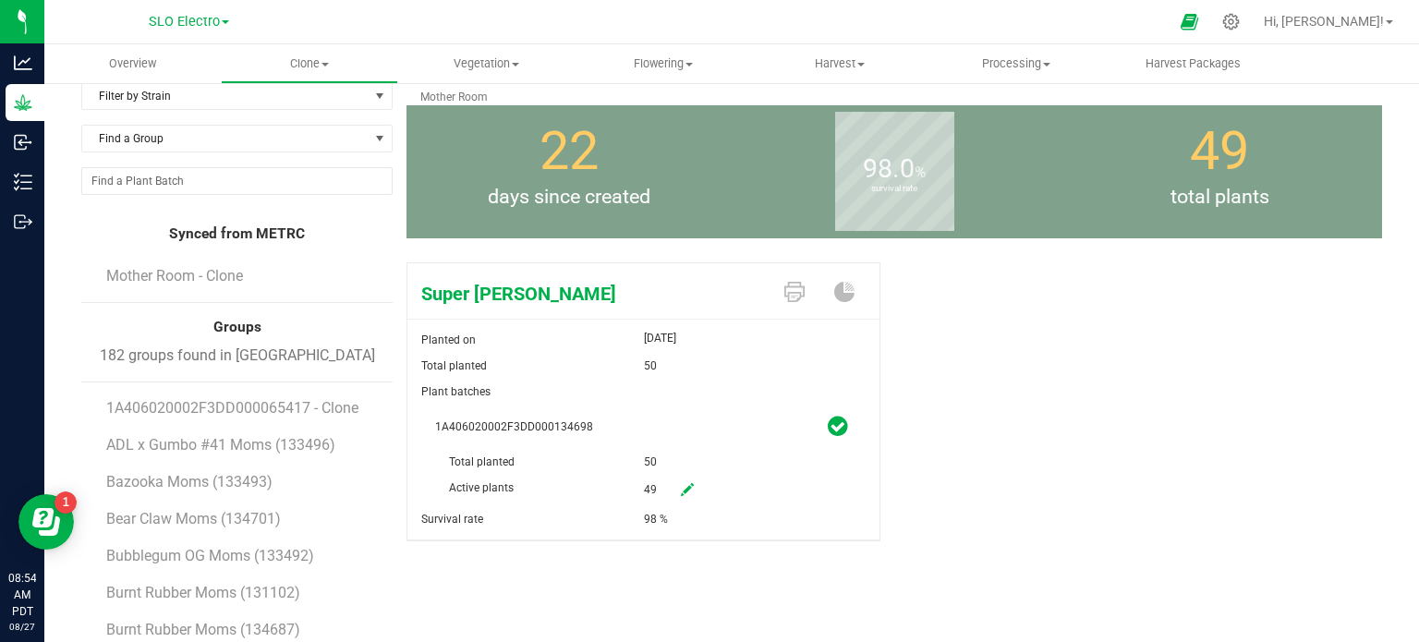
scroll to position [92, 0]
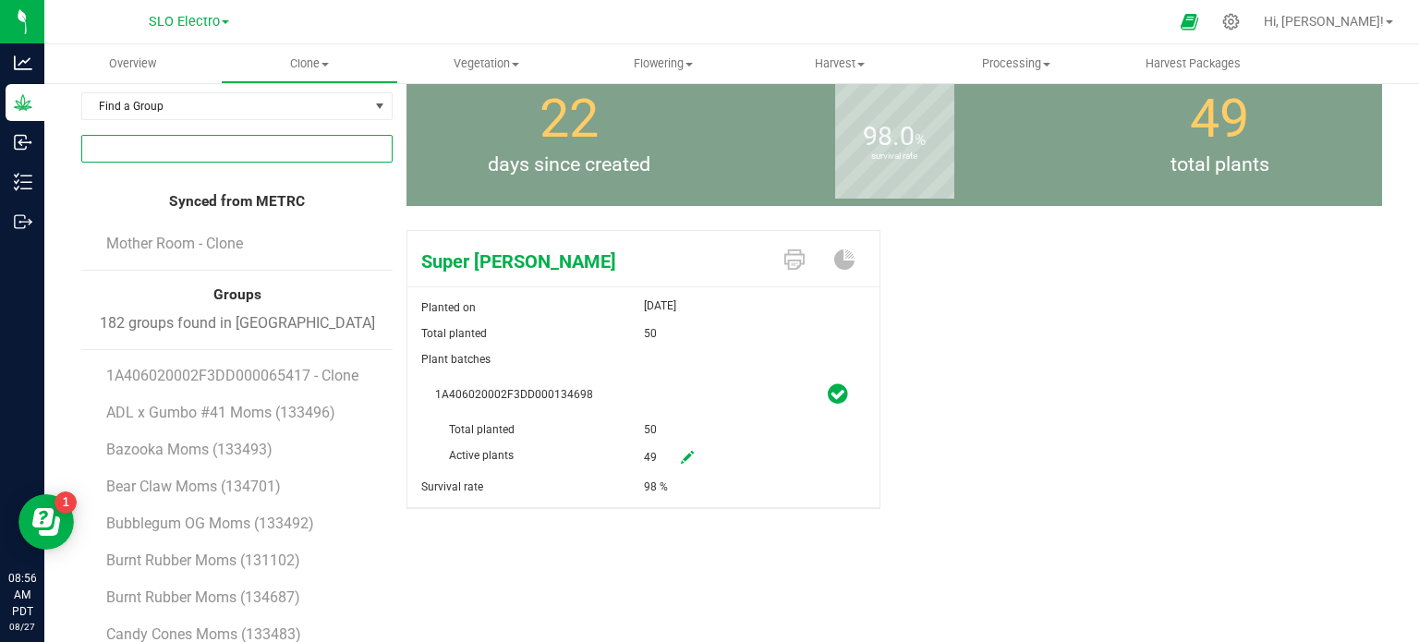
click at [185, 158] on input "NO DATA FOUND" at bounding box center [236, 149] width 309 height 26
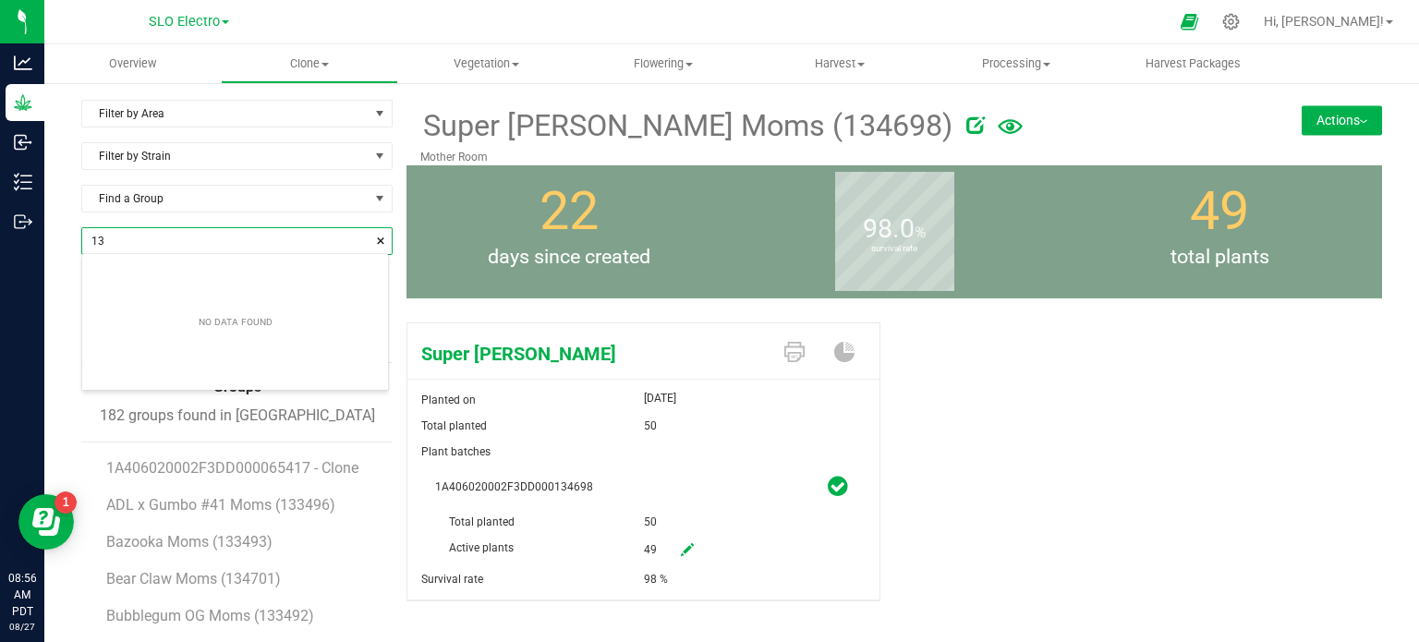
scroll to position [26, 306]
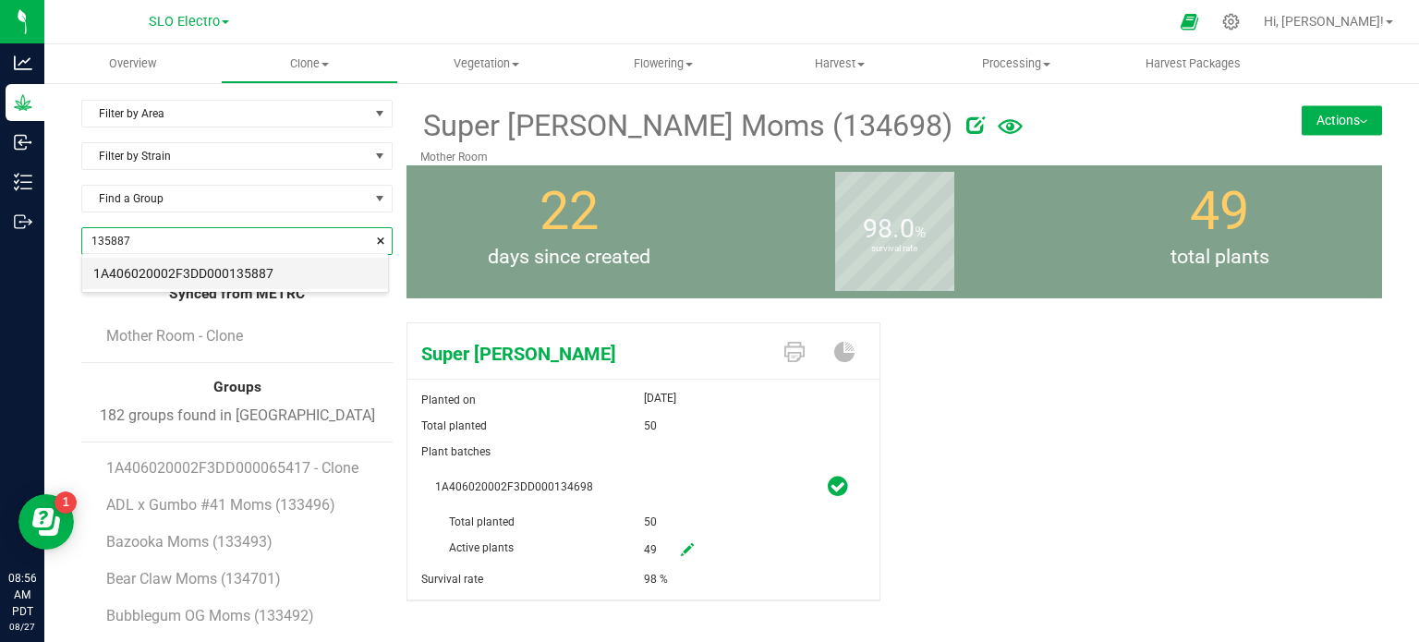
click at [266, 272] on li "1A406020002F3DD000135887" at bounding box center [235, 273] width 306 height 31
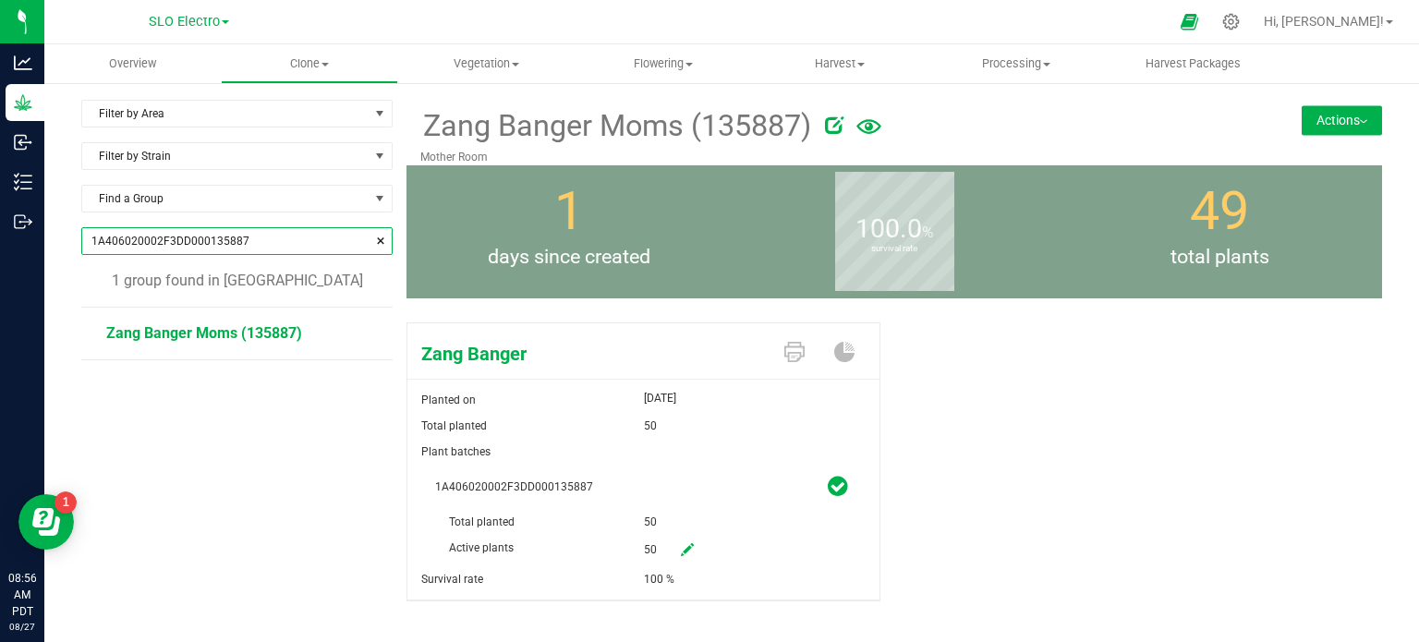
scroll to position [30, 0]
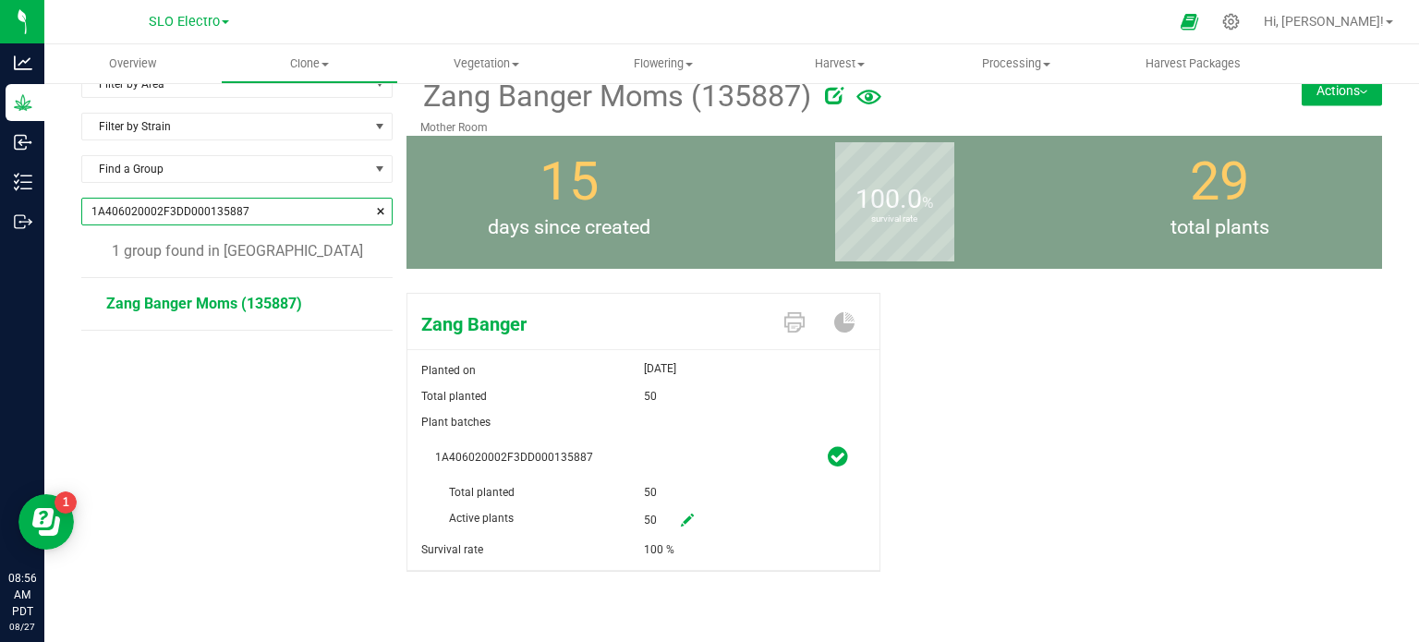
type input "1A406020002F3DD000135887"
click at [681, 515] on icon at bounding box center [687, 520] width 13 height 13
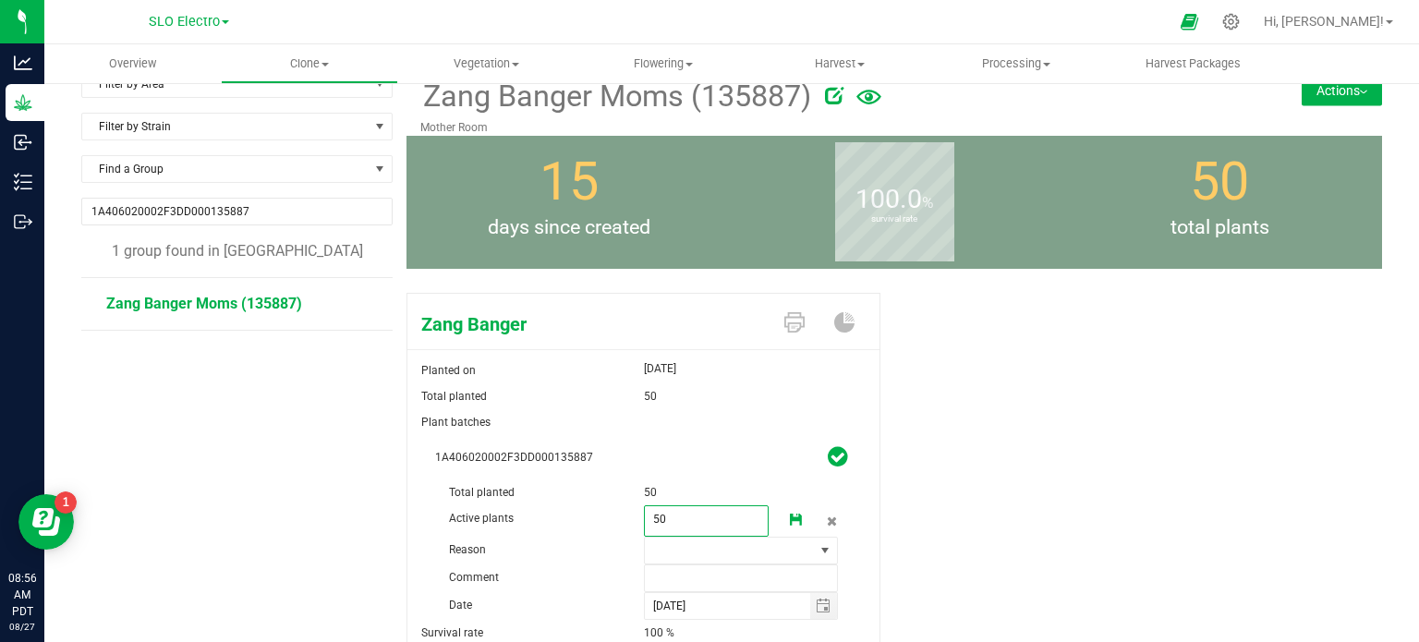
drag, startPoint x: 669, startPoint y: 513, endPoint x: 574, endPoint y: 502, distance: 95.8
click at [574, 502] on div "1A406020002F3DD000135887 Total planted 50 Active plants 50 50 Reason Comment [D…" at bounding box center [643, 531] width 444 height 175
type input "49"
drag, startPoint x: 991, startPoint y: 519, endPoint x: 905, endPoint y: 538, distance: 88.1
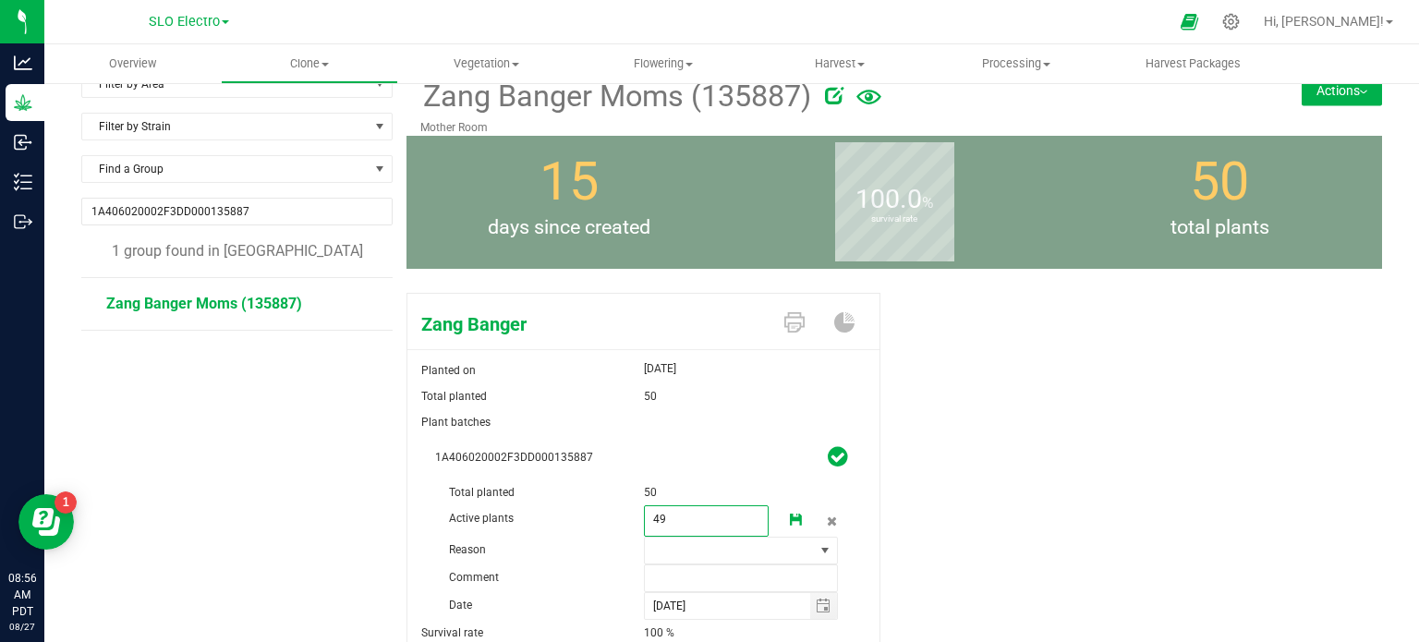
click at [992, 518] on div "Zang Banger Planted on [DATE] Total planted 50 Plant batches 1A406020002F3DD000…" at bounding box center [893, 493] width 975 height 417
click at [814, 560] on span at bounding box center [825, 551] width 23 height 26
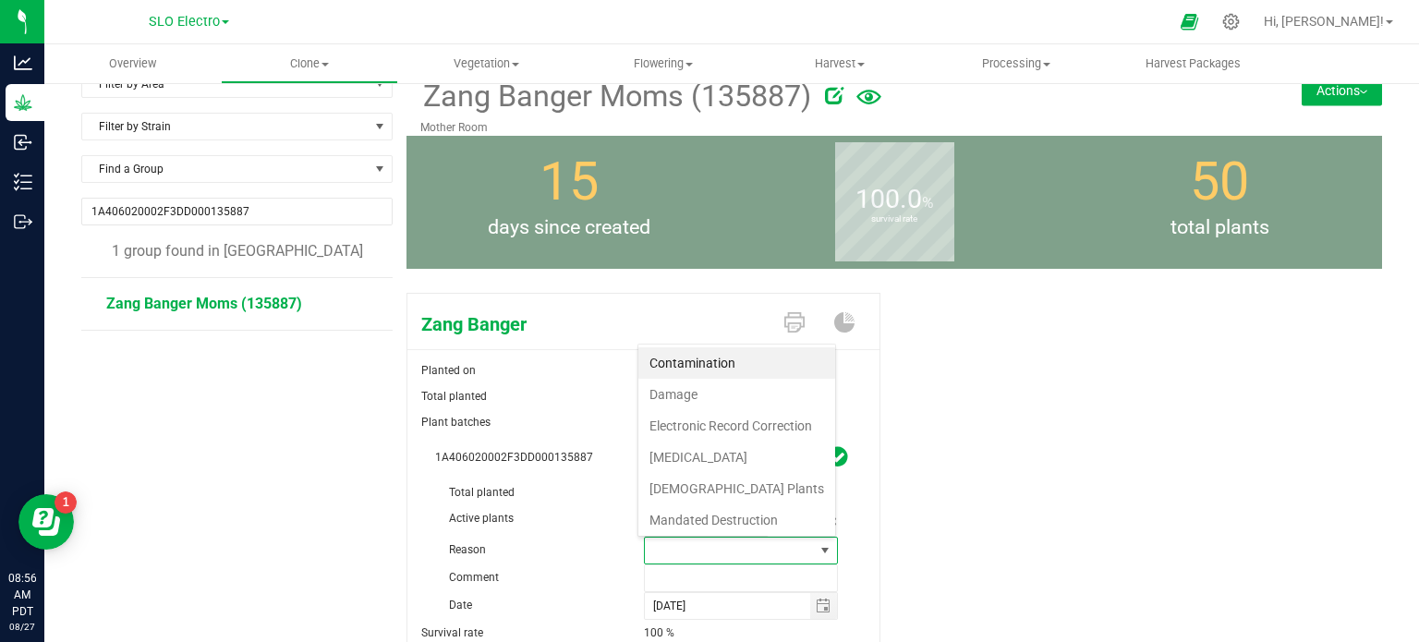
scroll to position [27, 189]
click at [720, 465] on li "[MEDICAL_DATA]" at bounding box center [736, 456] width 197 height 31
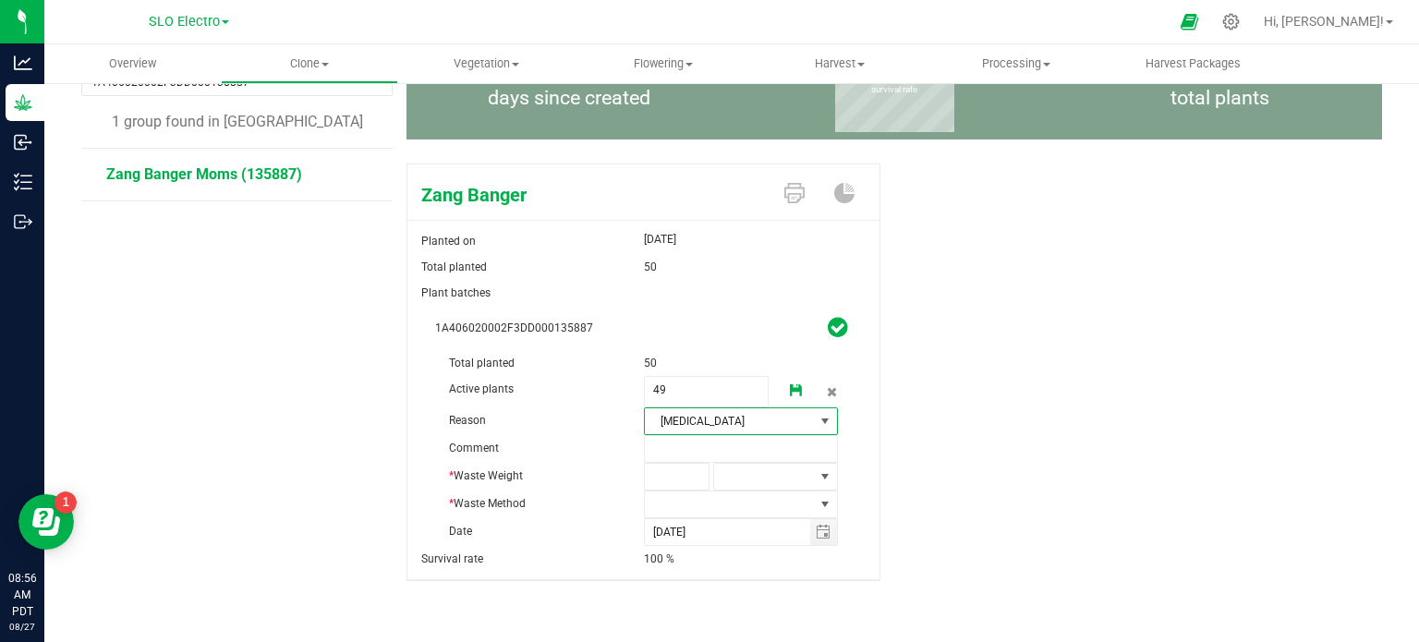
scroll to position [161, 0]
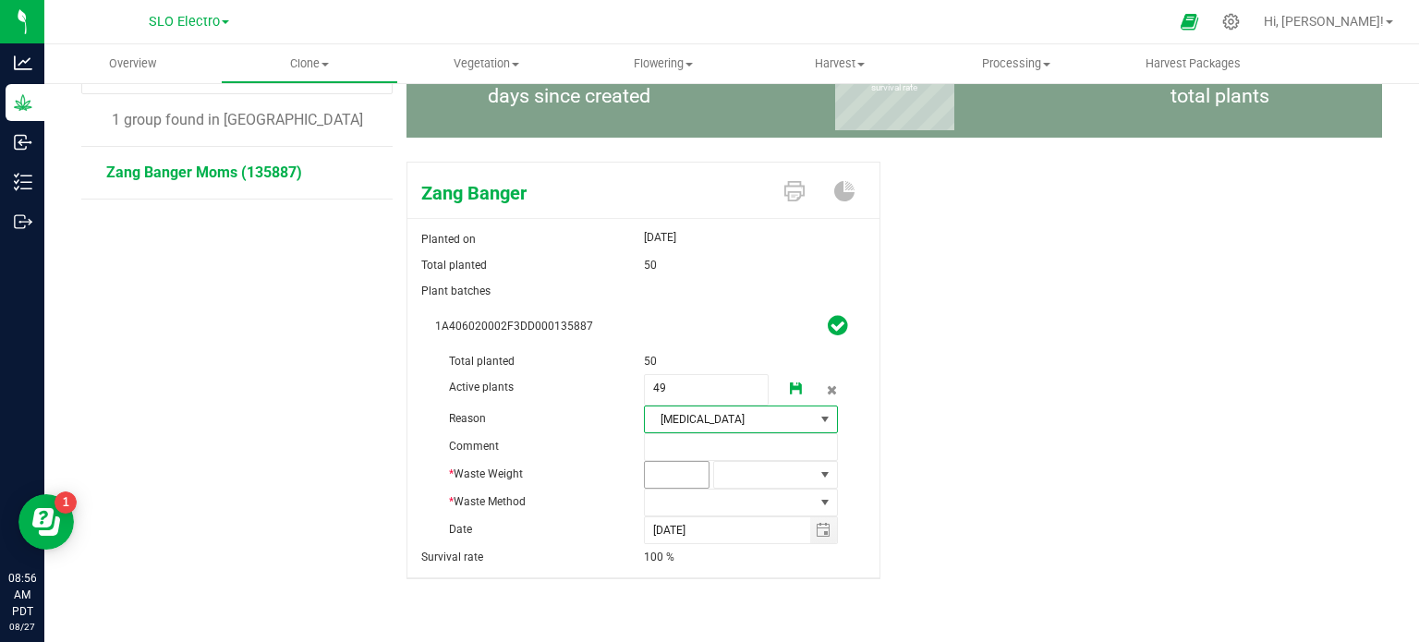
click at [678, 471] on span at bounding box center [677, 475] width 66 height 28
click at [687, 484] on span at bounding box center [677, 475] width 66 height 28
type input "2"
type input "2.0000"
click at [778, 477] on span at bounding box center [764, 475] width 100 height 26
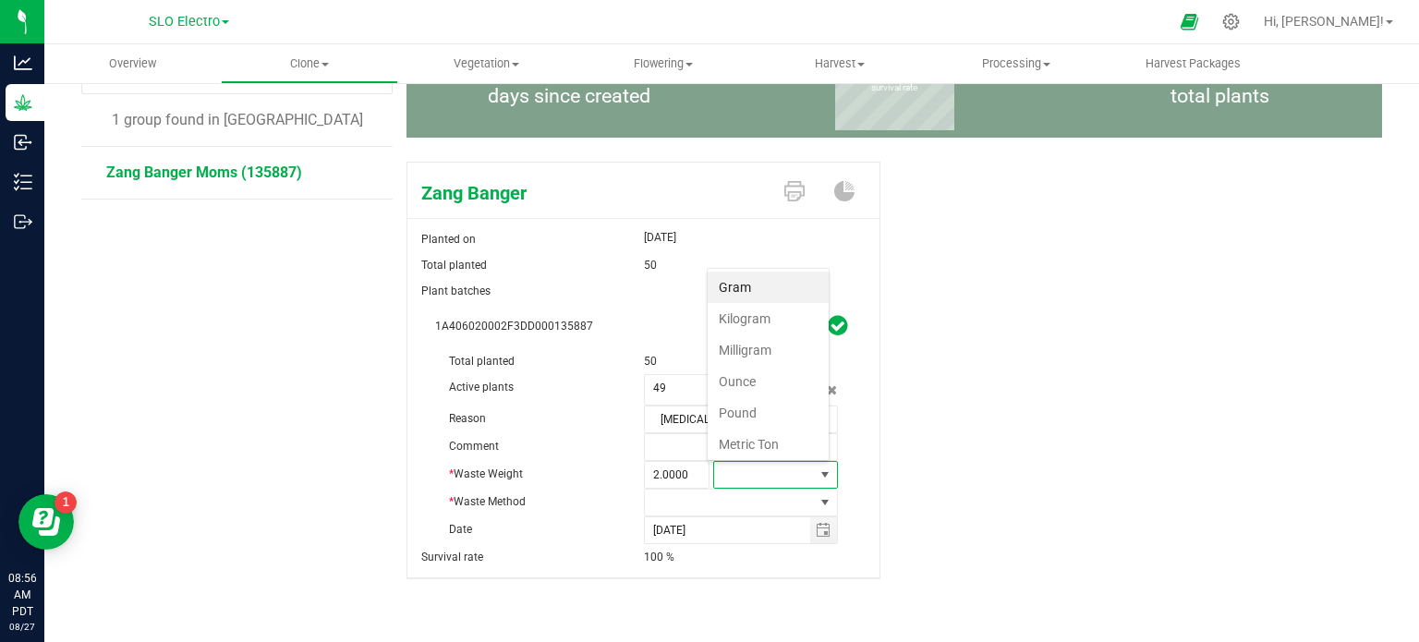
scroll to position [27, 121]
click at [752, 281] on li "Gram" at bounding box center [767, 287] width 121 height 31
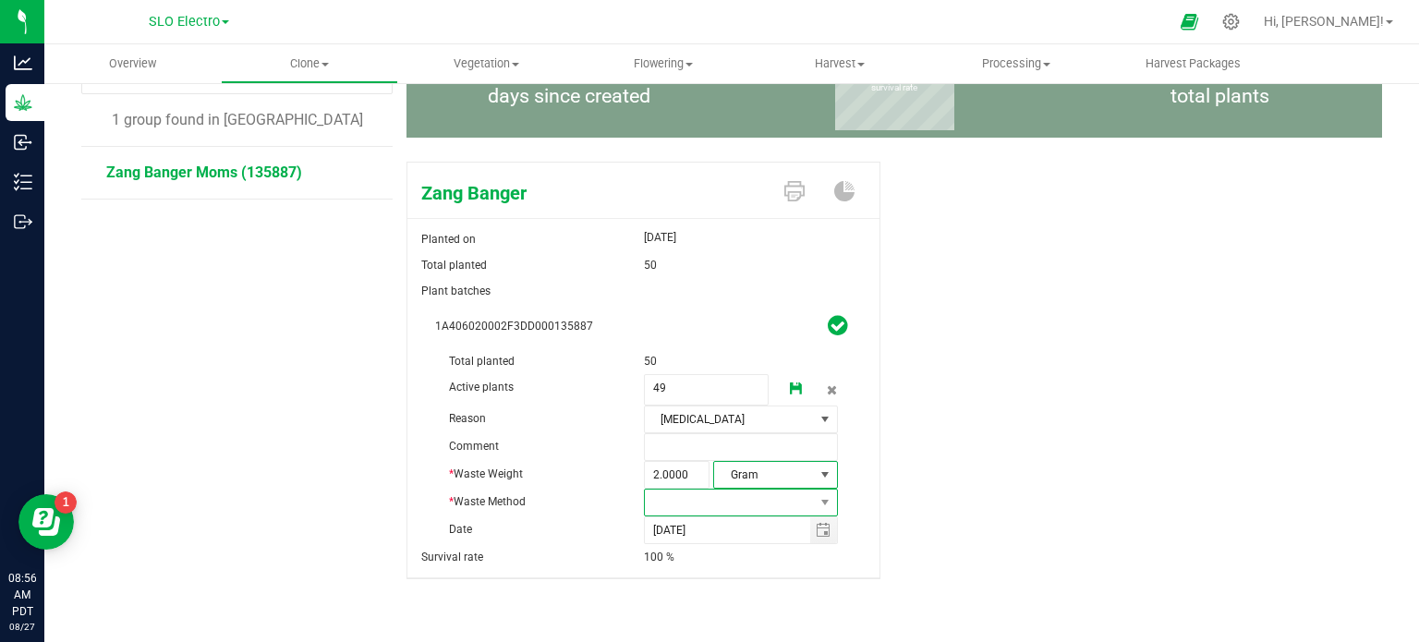
click at [742, 509] on span at bounding box center [730, 502] width 170 height 26
drag, startPoint x: 706, startPoint y: 564, endPoint x: 731, endPoint y: 561, distance: 25.2
click at [707, 564] on li "Self-Hauler" at bounding box center [733, 565] width 190 height 31
click at [959, 505] on div "Zang Banger Planted on [DATE] Total planted 50 Plant batches 1A406020002F3DD000…" at bounding box center [893, 390] width 975 height 472
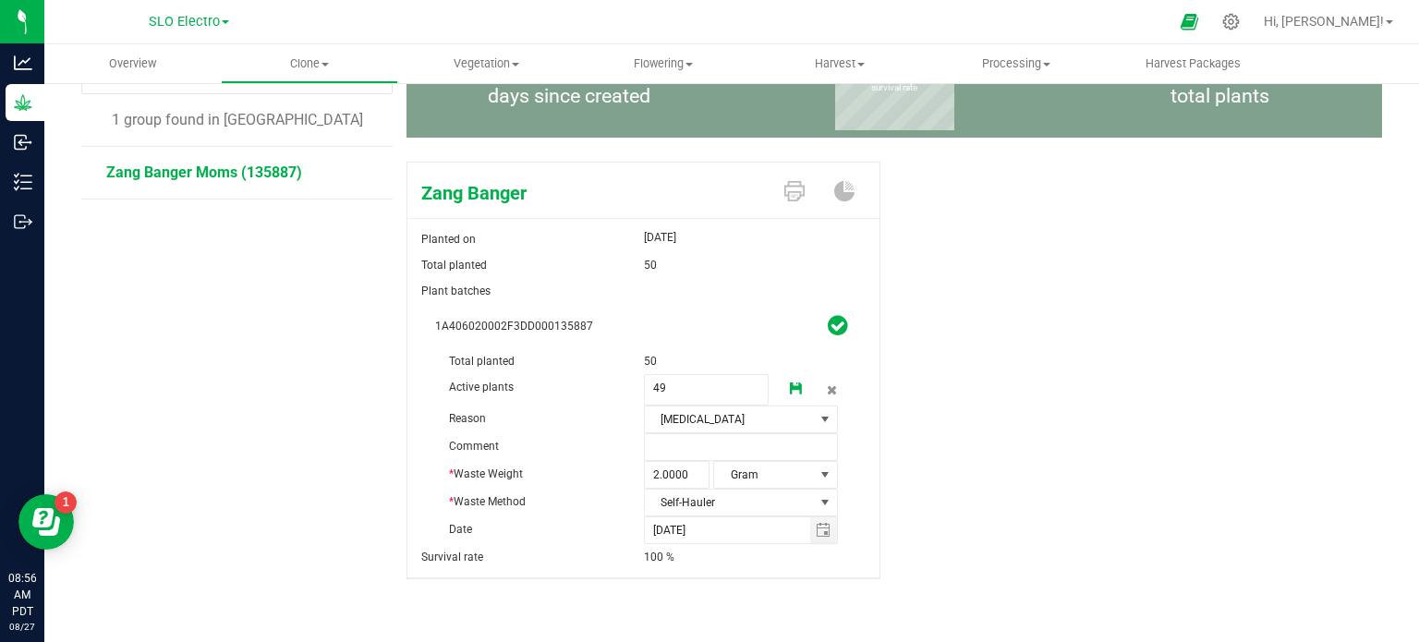
click at [791, 394] on icon at bounding box center [796, 388] width 13 height 13
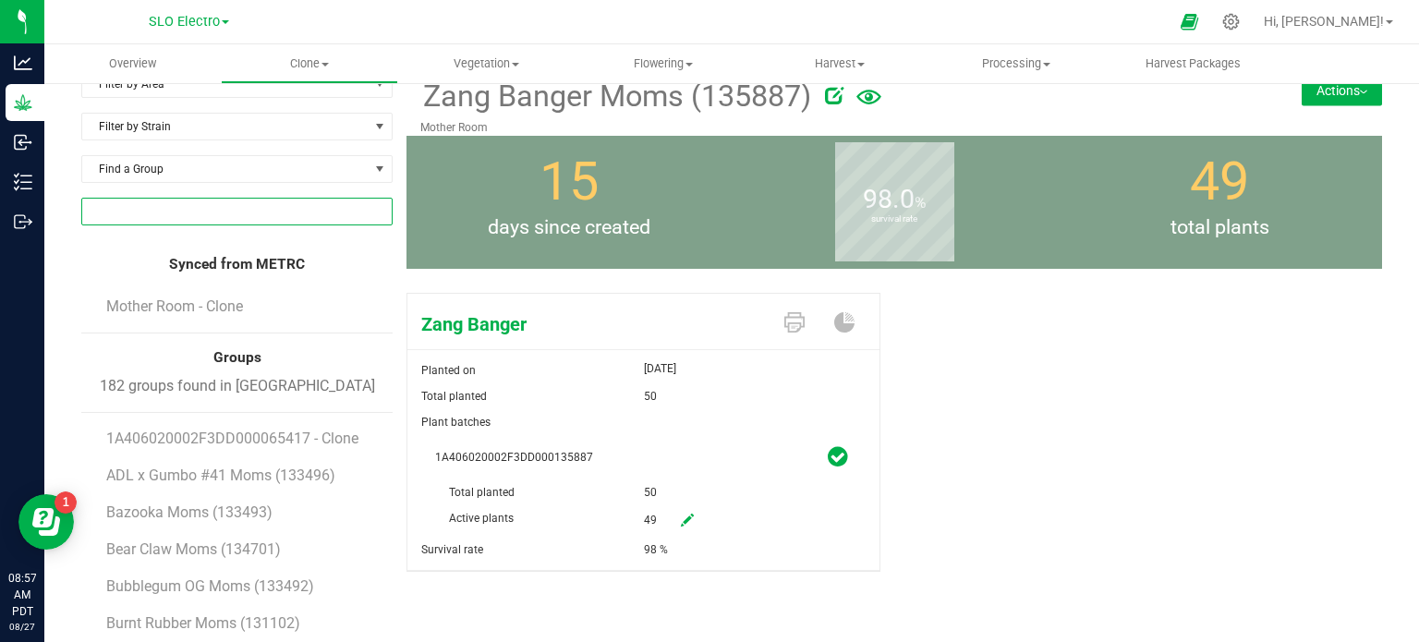
click at [214, 211] on input "NO DATA FOUND" at bounding box center [236, 212] width 309 height 26
click at [247, 241] on li "1A406020002F3DD000134699" at bounding box center [235, 242] width 306 height 31
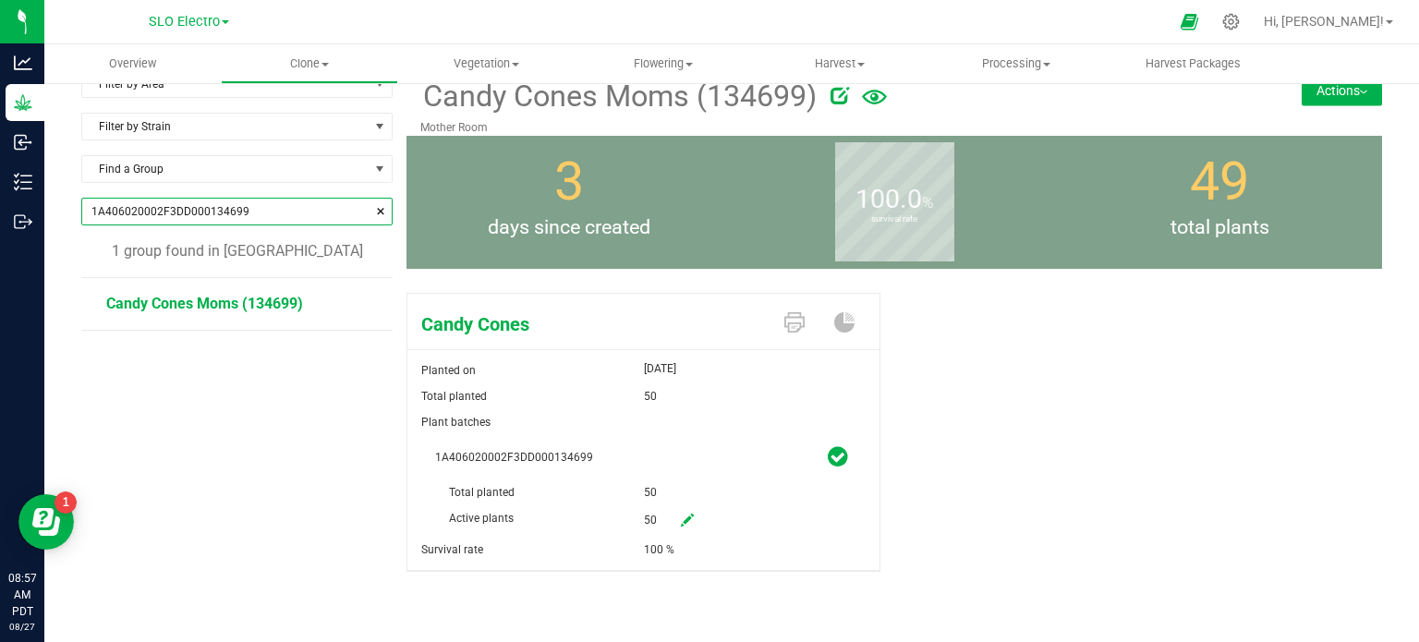
type input "1A406020002F3DD000134699"
click at [681, 514] on icon at bounding box center [687, 520] width 13 height 13
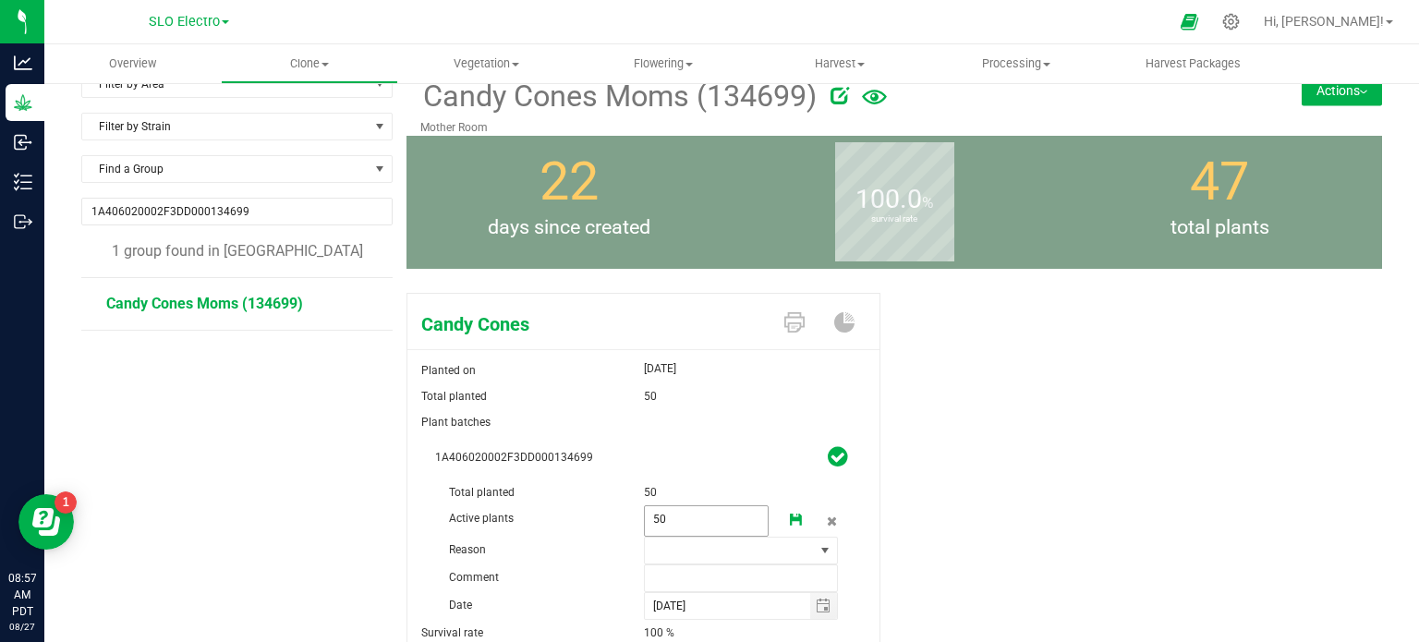
drag, startPoint x: 665, startPoint y: 507, endPoint x: 628, endPoint y: 513, distance: 37.4
click at [628, 479] on div "Active plants 50 50" at bounding box center [643, 479] width 417 height 0
type input "49"
click at [795, 564] on input "text" at bounding box center [741, 578] width 195 height 28
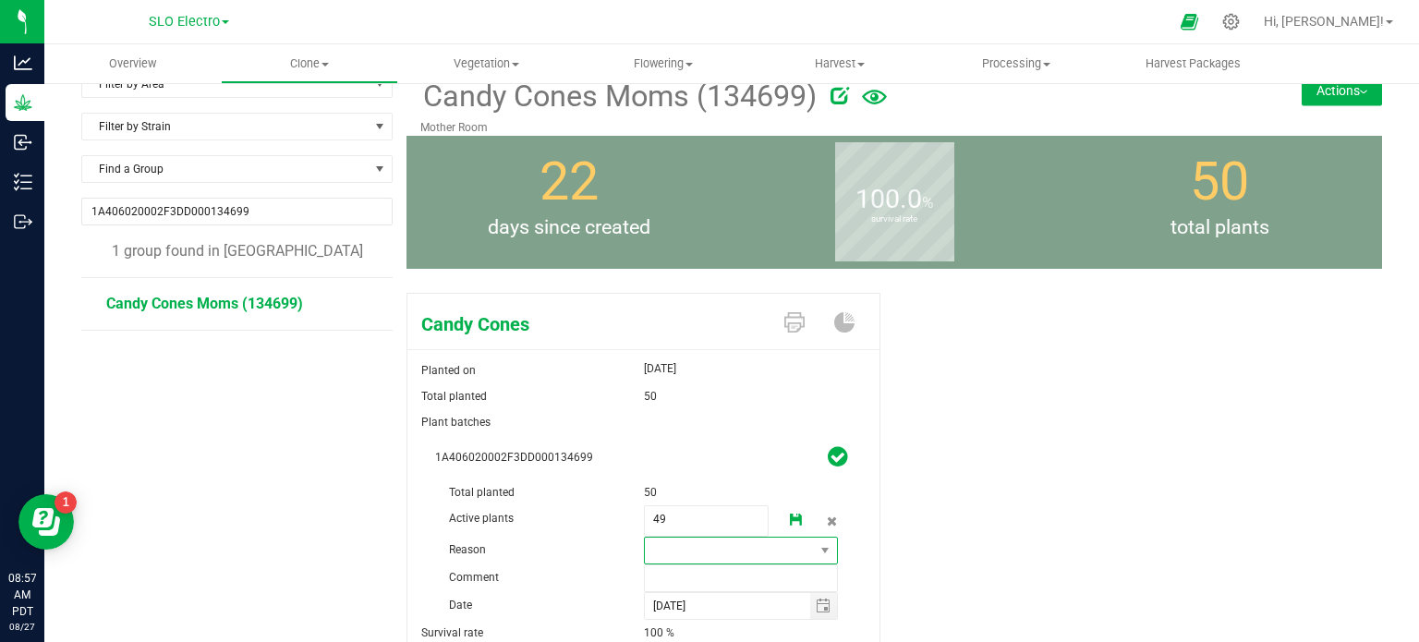
click at [801, 549] on span at bounding box center [730, 551] width 170 height 26
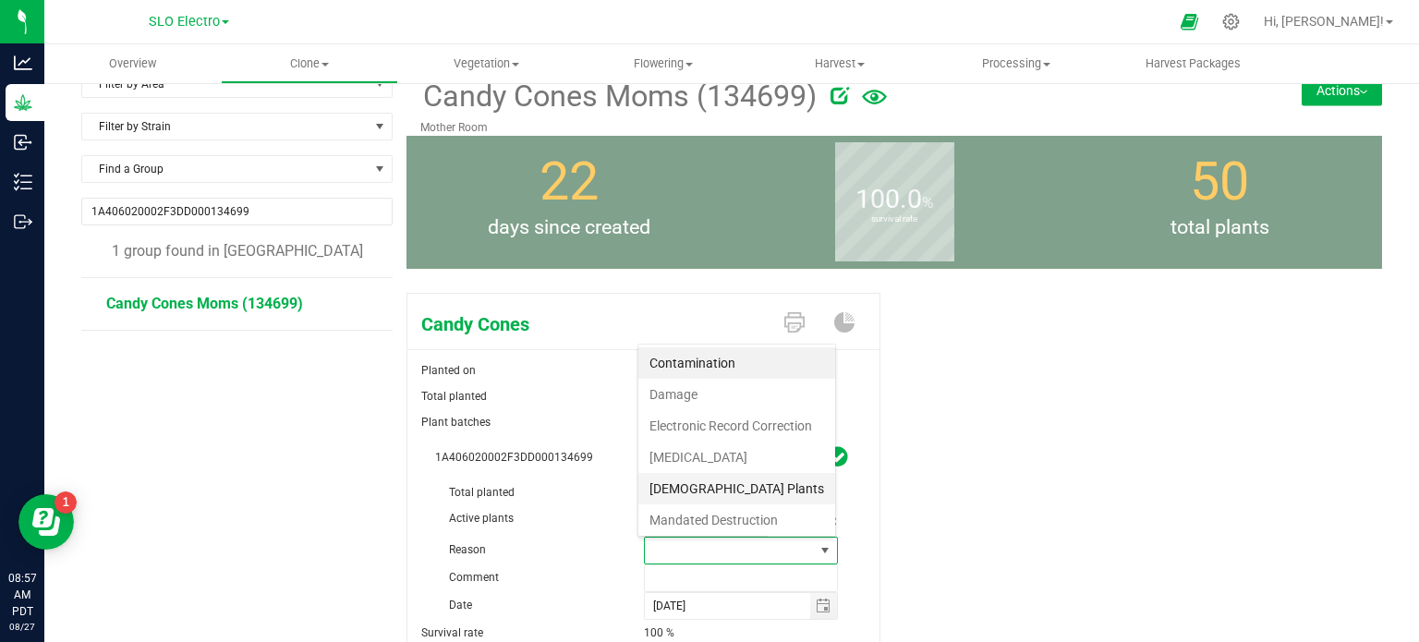
scroll to position [27, 189]
click at [755, 465] on li "[MEDICAL_DATA]" at bounding box center [736, 456] width 197 height 31
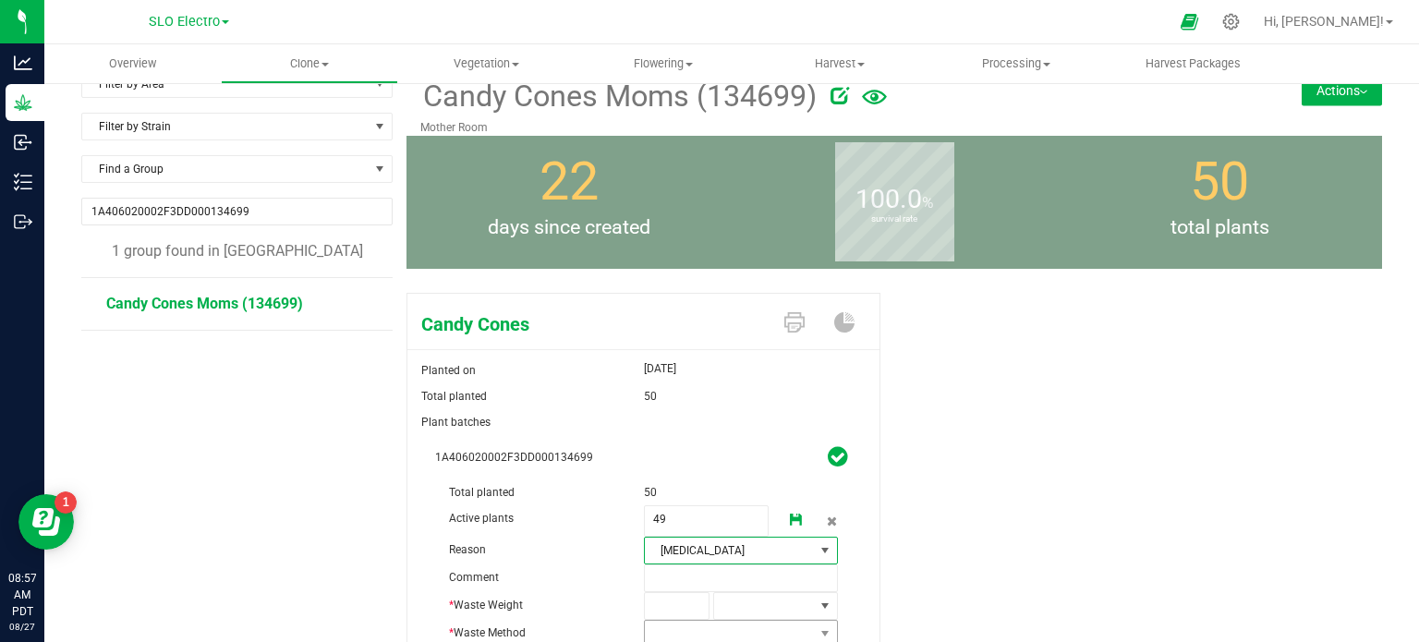
scroll to position [161, 0]
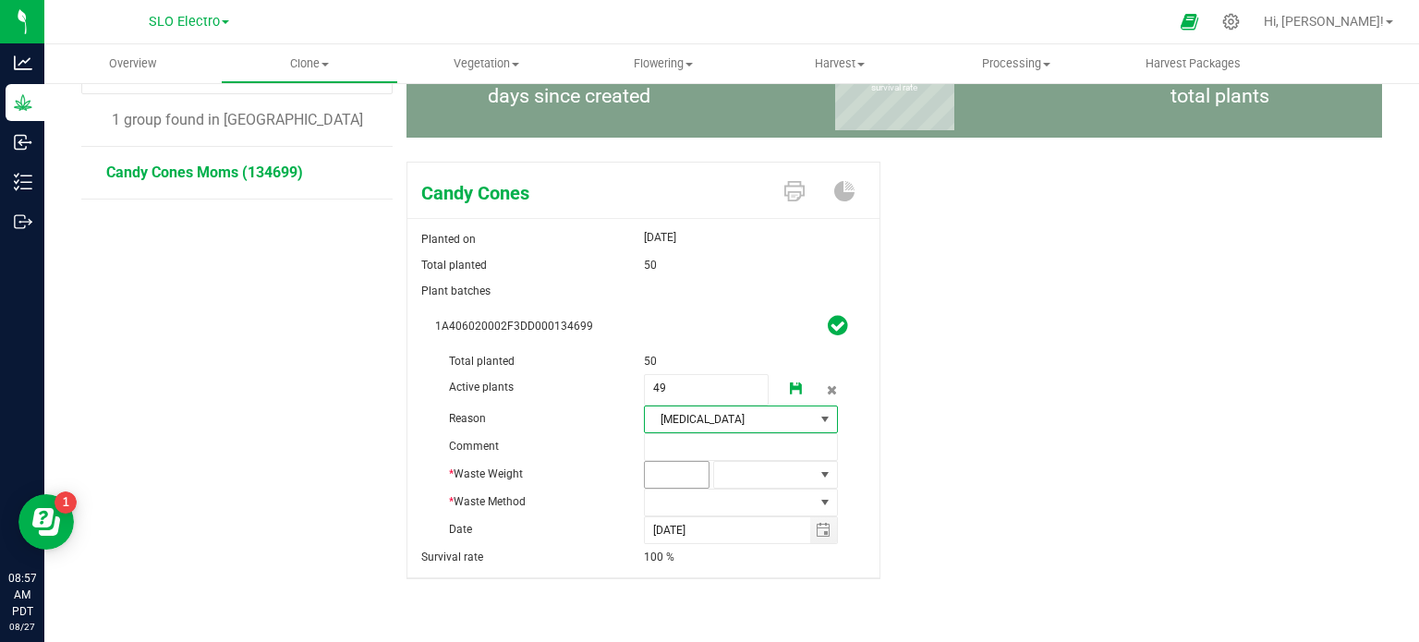
click at [691, 476] on span at bounding box center [677, 475] width 66 height 28
click at [668, 469] on span at bounding box center [677, 475] width 66 height 28
click at [619, 442] on div "Comment" at bounding box center [539, 446] width 209 height 26
click at [663, 473] on span at bounding box center [677, 475] width 66 height 28
type input "1"
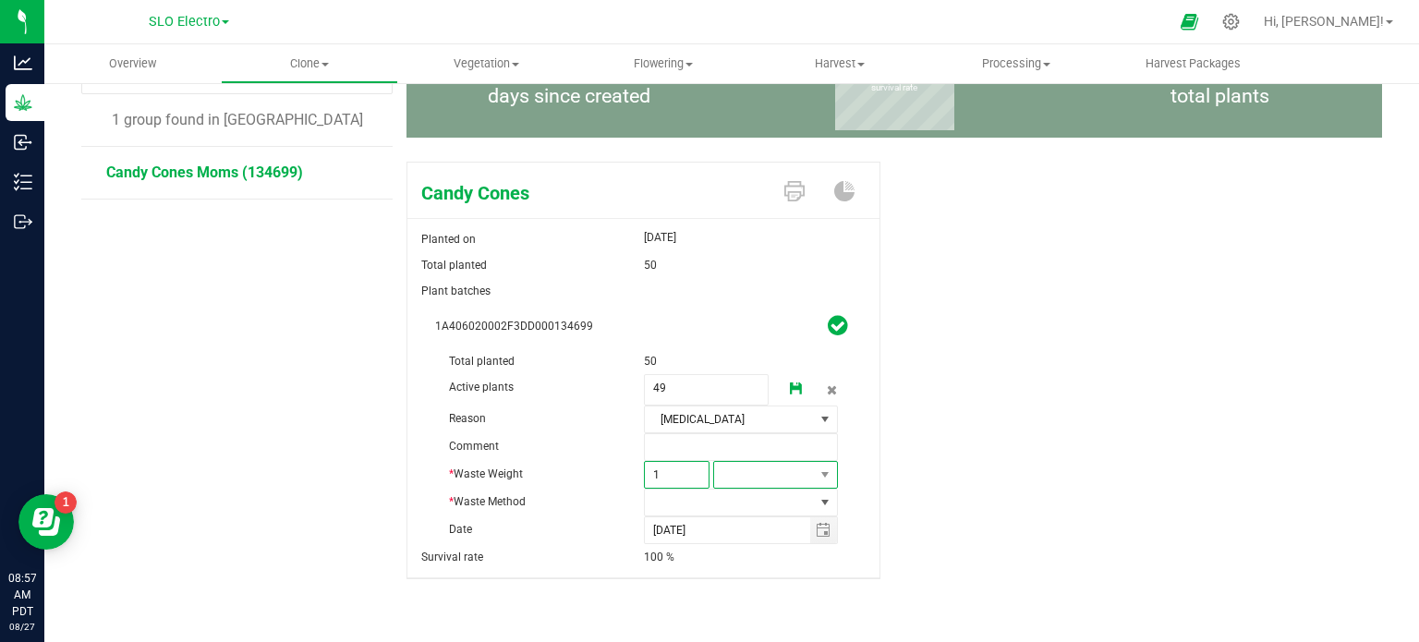
type input "1.0000"
click at [791, 472] on span at bounding box center [764, 475] width 100 height 26
drag, startPoint x: 748, startPoint y: 291, endPoint x: 752, endPoint y: 300, distance: 9.9
click at [748, 291] on li "Gram" at bounding box center [767, 287] width 121 height 31
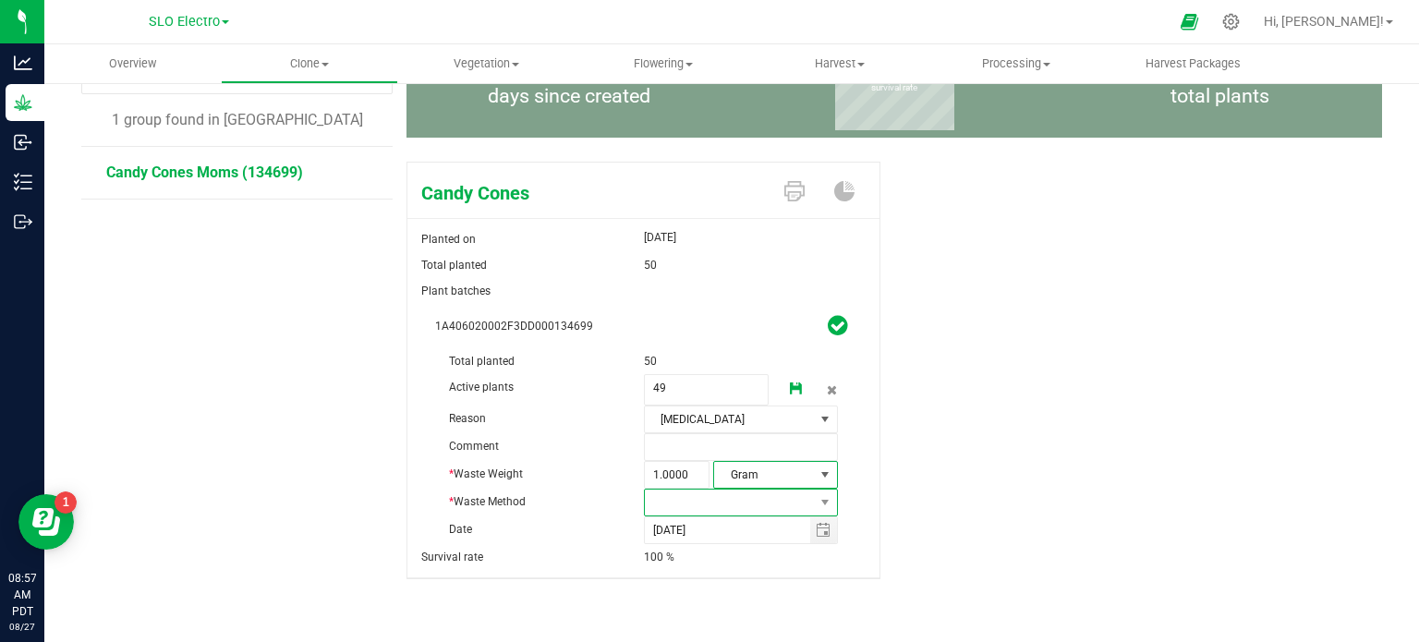
click at [815, 511] on span at bounding box center [825, 502] width 23 height 26
click at [739, 571] on li "Self-Hauler" at bounding box center [733, 565] width 190 height 31
drag, startPoint x: 897, startPoint y: 535, endPoint x: 727, endPoint y: 446, distance: 191.7
click at [876, 517] on div "Candy Cones Planted on [DATE] Total planted 50 Plant batches 1A406020002F3DD000…" at bounding box center [893, 390] width 975 height 472
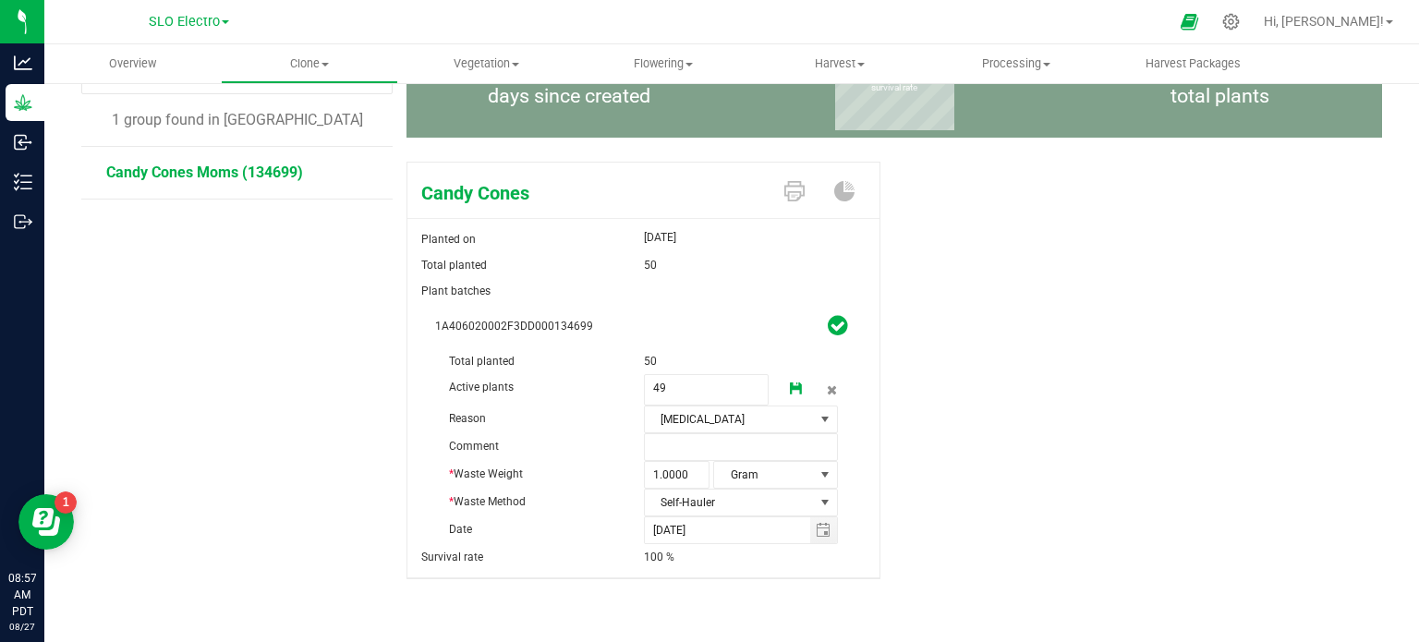
click at [790, 393] on icon at bounding box center [796, 388] width 13 height 13
